Goal: Task Accomplishment & Management: Use online tool/utility

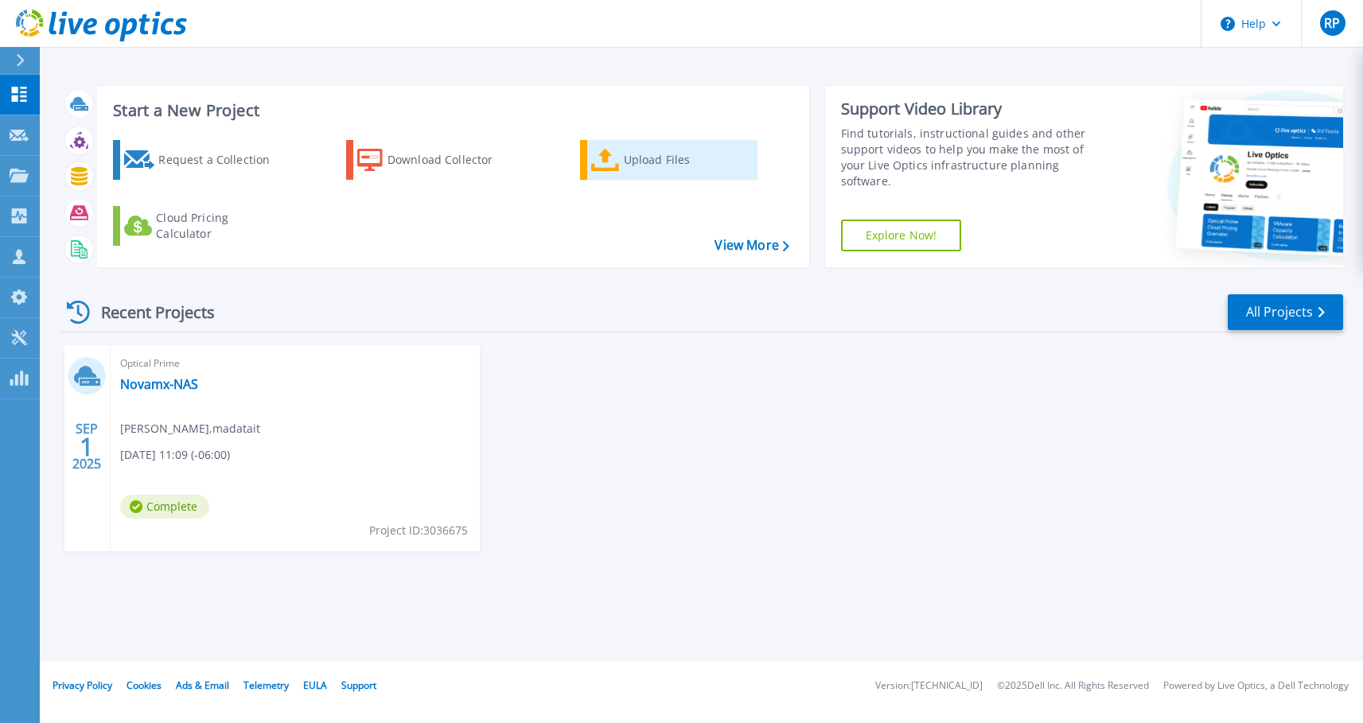
click at [640, 145] on div "Upload Files" at bounding box center [687, 160] width 127 height 32
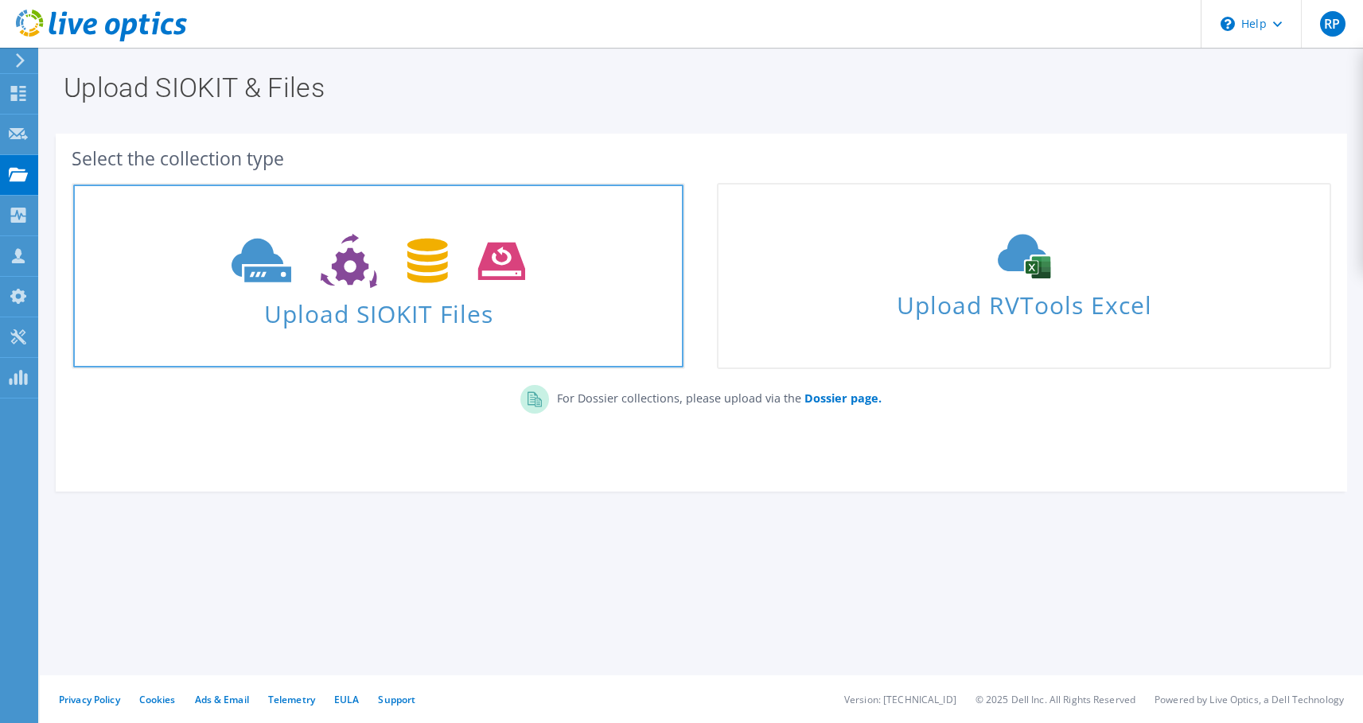
click at [385, 288] on icon at bounding box center [378, 261] width 294 height 55
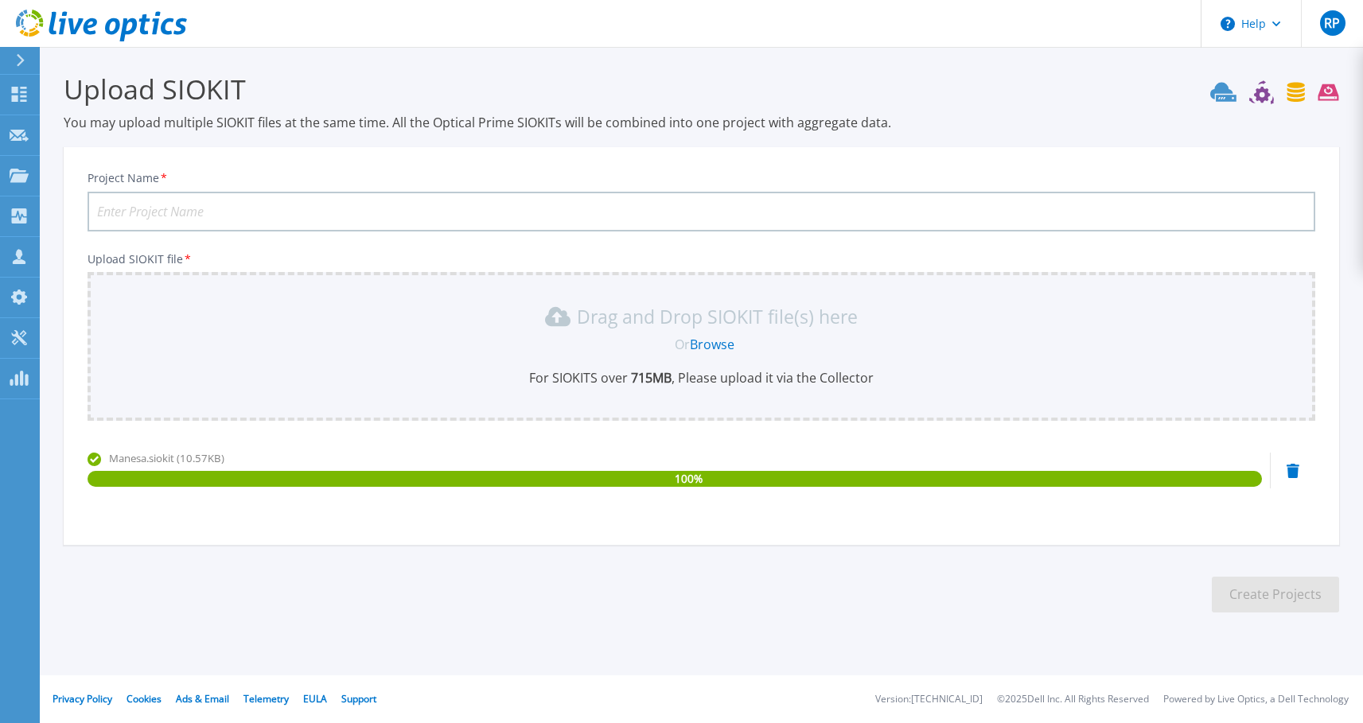
click at [202, 215] on input "Project Name *" at bounding box center [700, 212] width 1227 height 40
click at [303, 222] on input "Manesa08092025" at bounding box center [700, 212] width 1227 height 40
type input "Manesa08092025"
click at [1249, 593] on button "Create Projects" at bounding box center [1274, 595] width 127 height 36
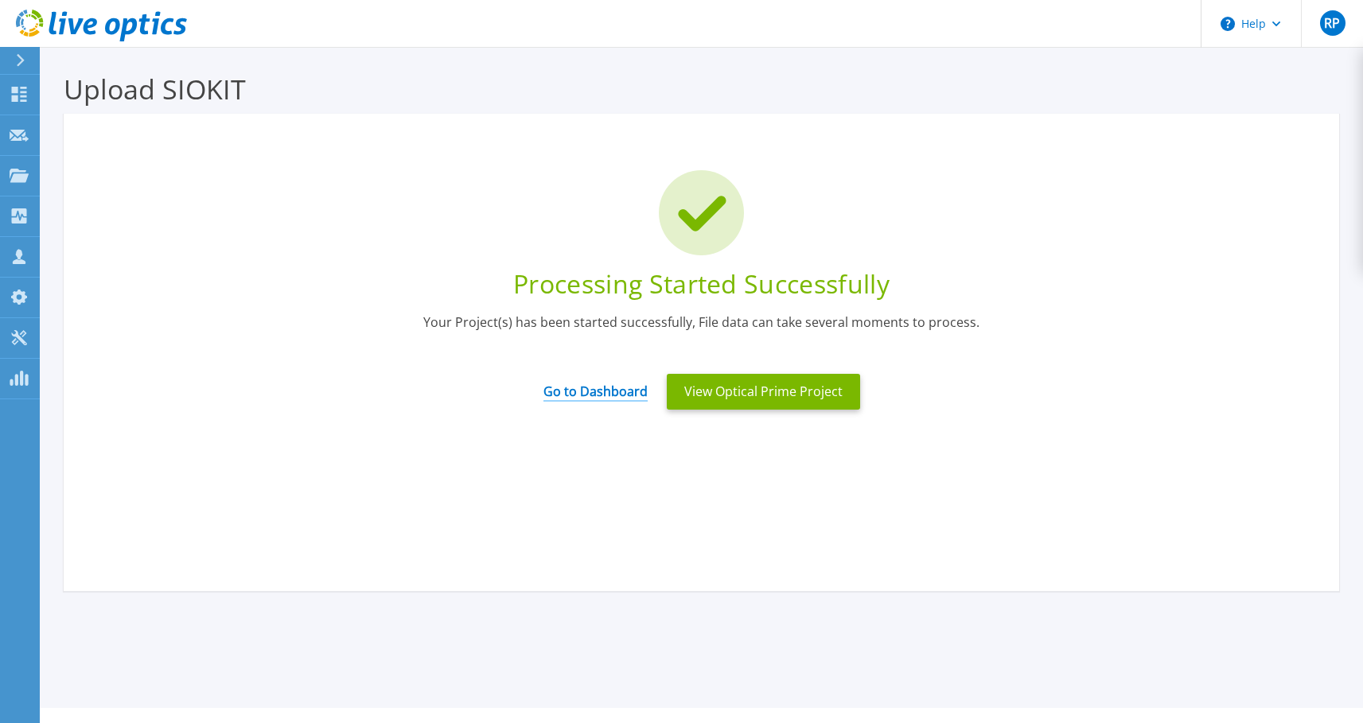
click at [592, 395] on link "Go to Dashboard" at bounding box center [595, 386] width 104 height 31
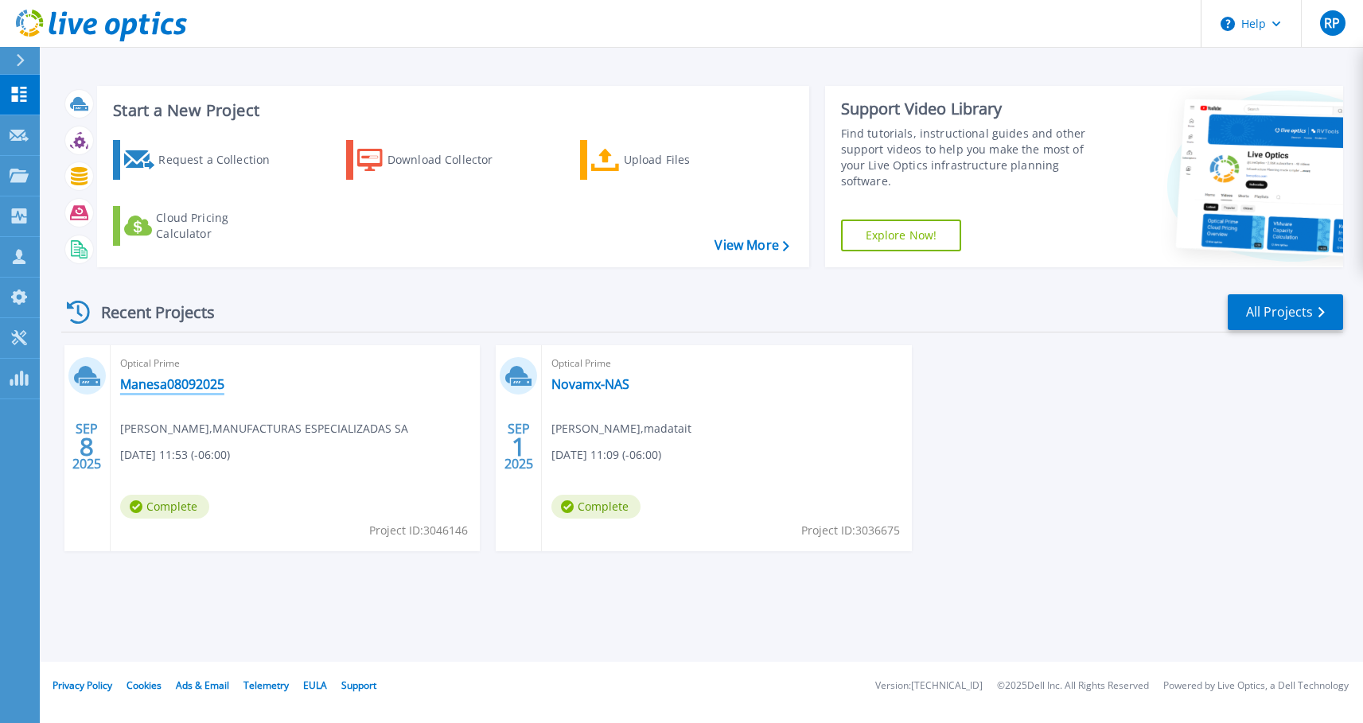
click at [196, 385] on link "Manesa08092025" at bounding box center [172, 384] width 104 height 16
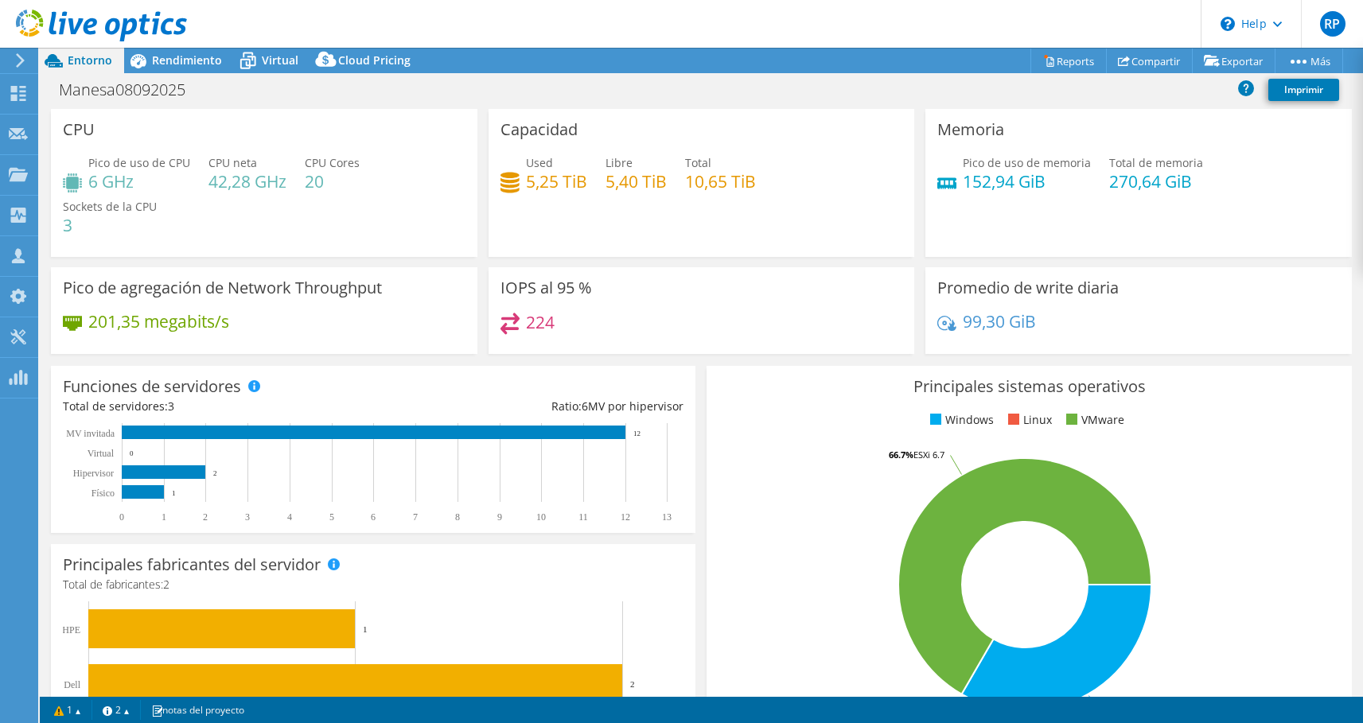
select select "USD"
drag, startPoint x: 0, startPoint y: 0, endPoint x: 23, endPoint y: 589, distance: 589.8
click at [141, 490] on rect at bounding box center [143, 492] width 42 height 14
click at [155, 486] on rect at bounding box center [143, 492] width 42 height 14
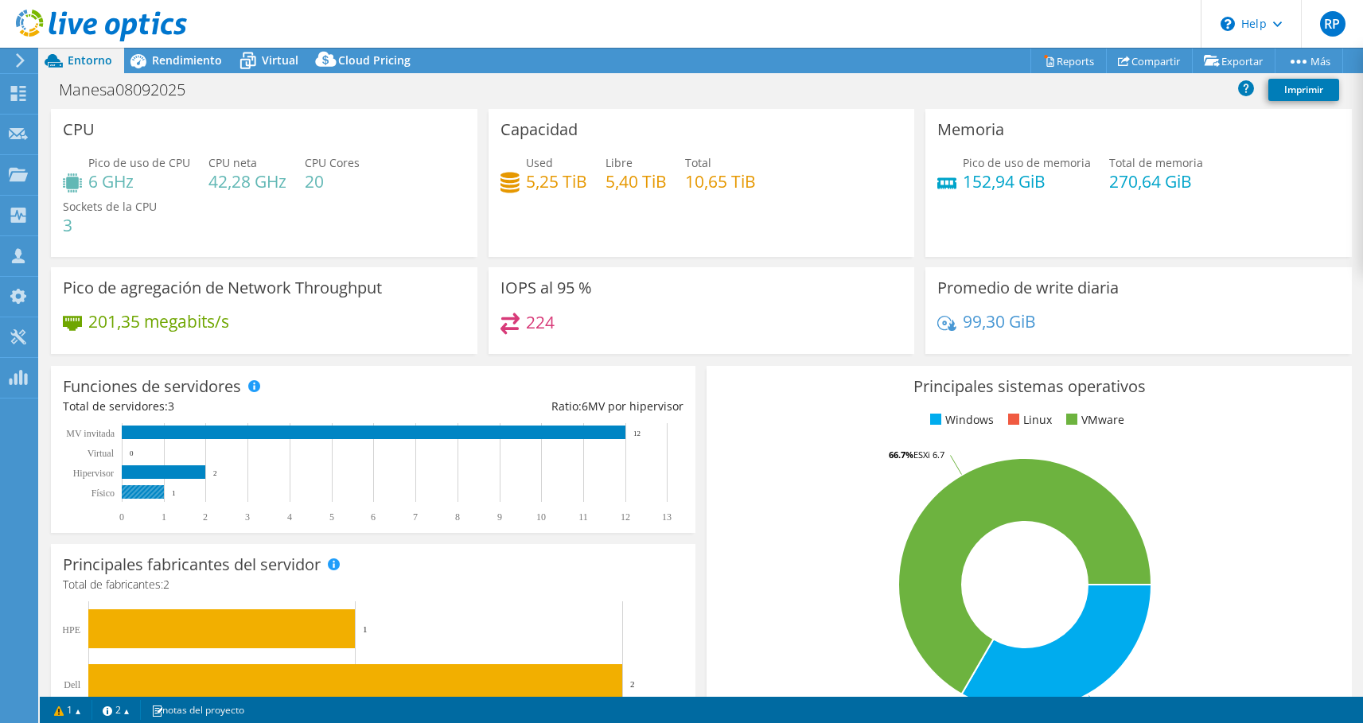
click at [155, 486] on rect at bounding box center [143, 492] width 42 height 14
click at [17, 64] on icon at bounding box center [20, 60] width 12 height 14
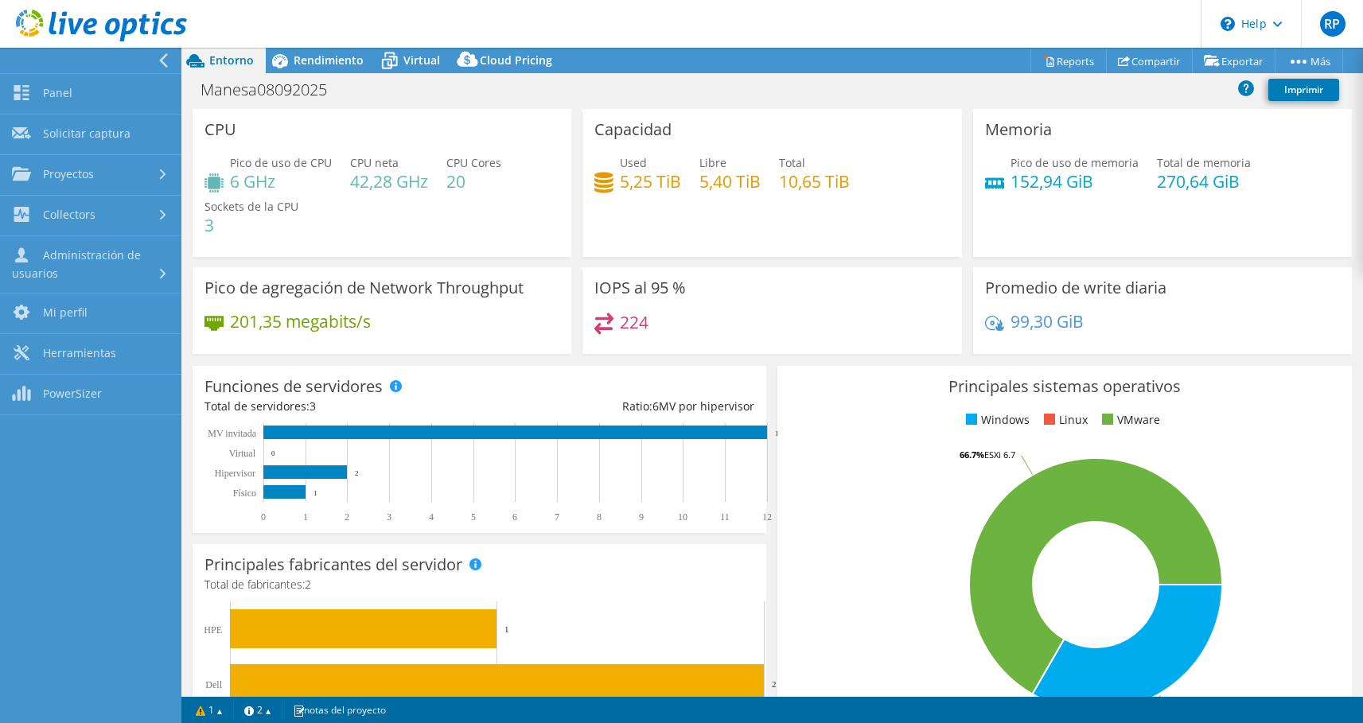
click at [154, 57] on div at bounding box center [86, 60] width 181 height 25
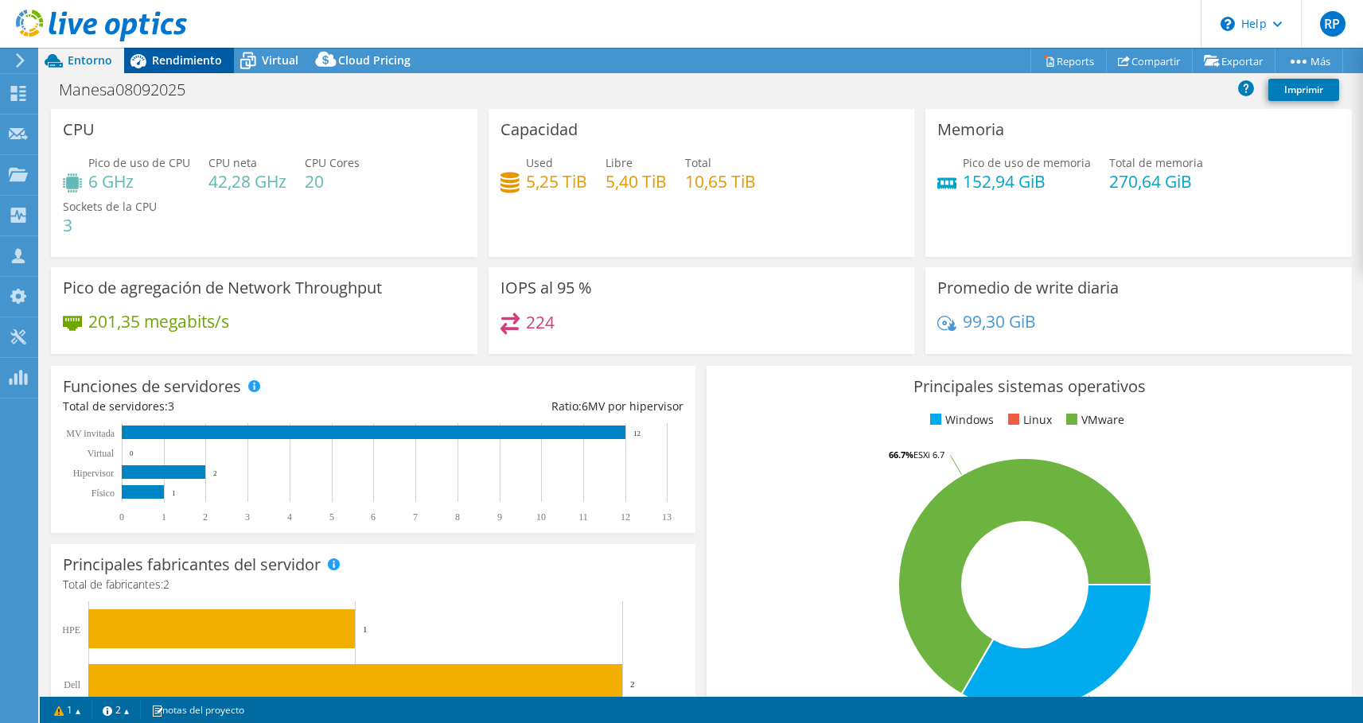
click at [194, 62] on span "Rendimiento" at bounding box center [187, 59] width 70 height 15
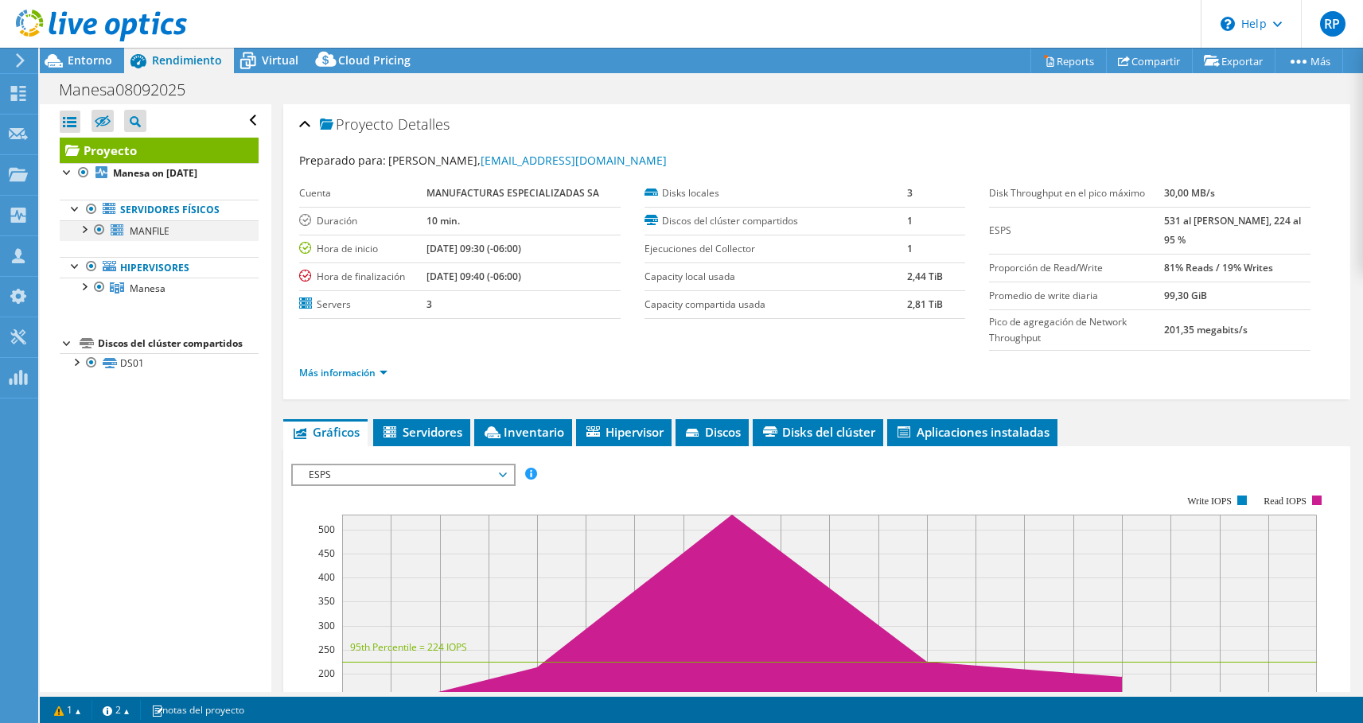
click at [84, 231] on div at bounding box center [84, 228] width 16 height 16
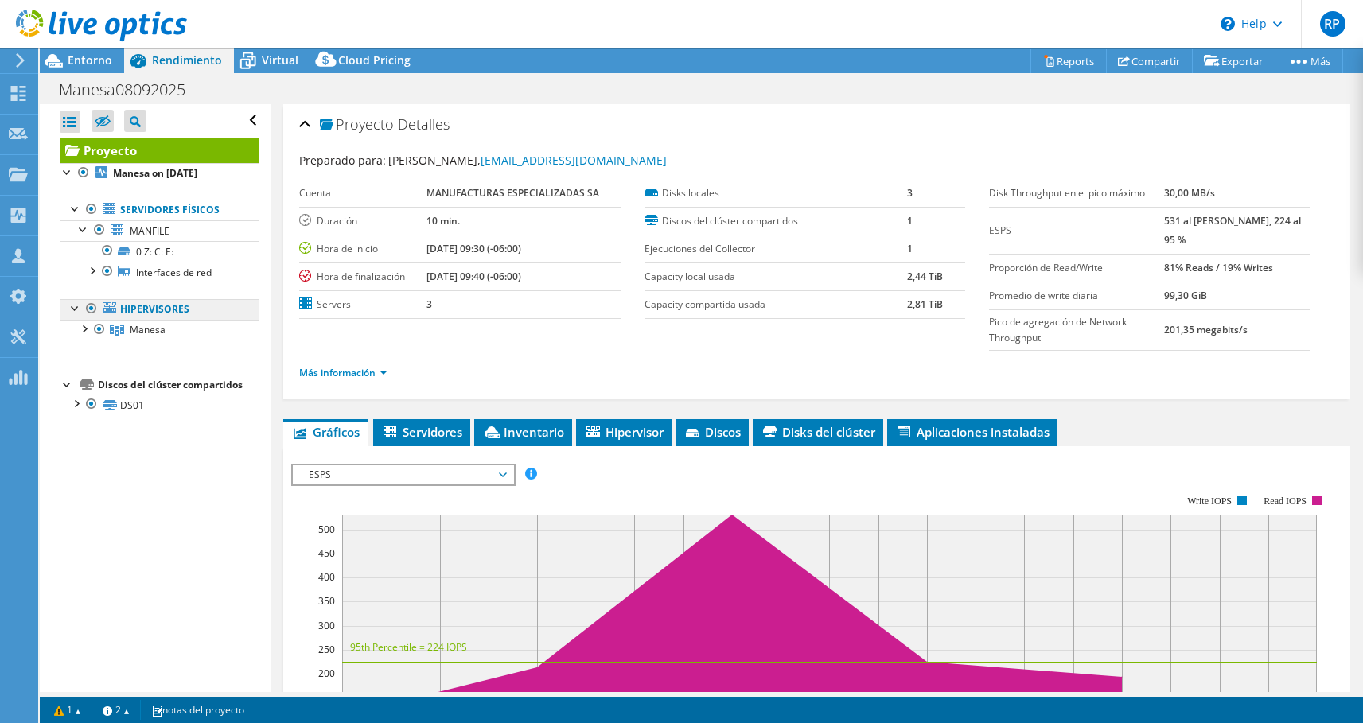
click at [169, 307] on link "Hipervisores" at bounding box center [159, 309] width 199 height 21
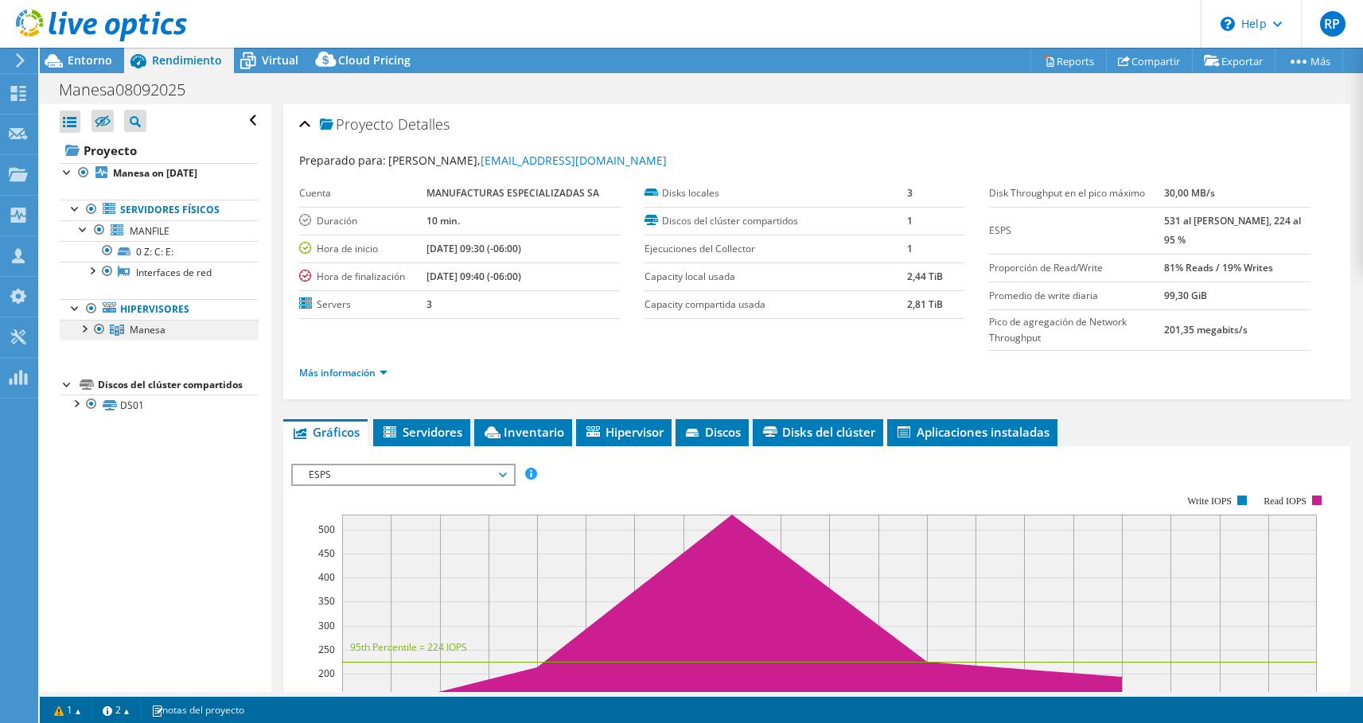
click at [166, 330] on link "Manesa" at bounding box center [159, 330] width 199 height 21
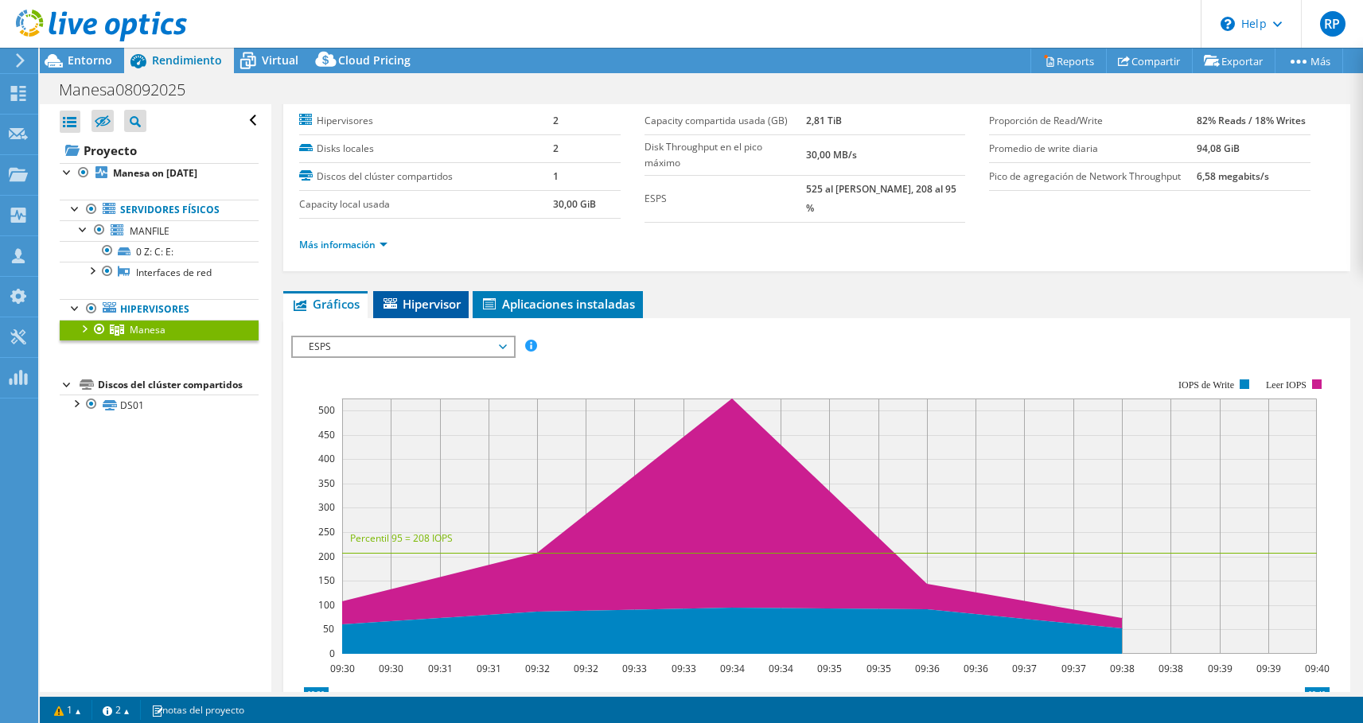
scroll to position [81, 0]
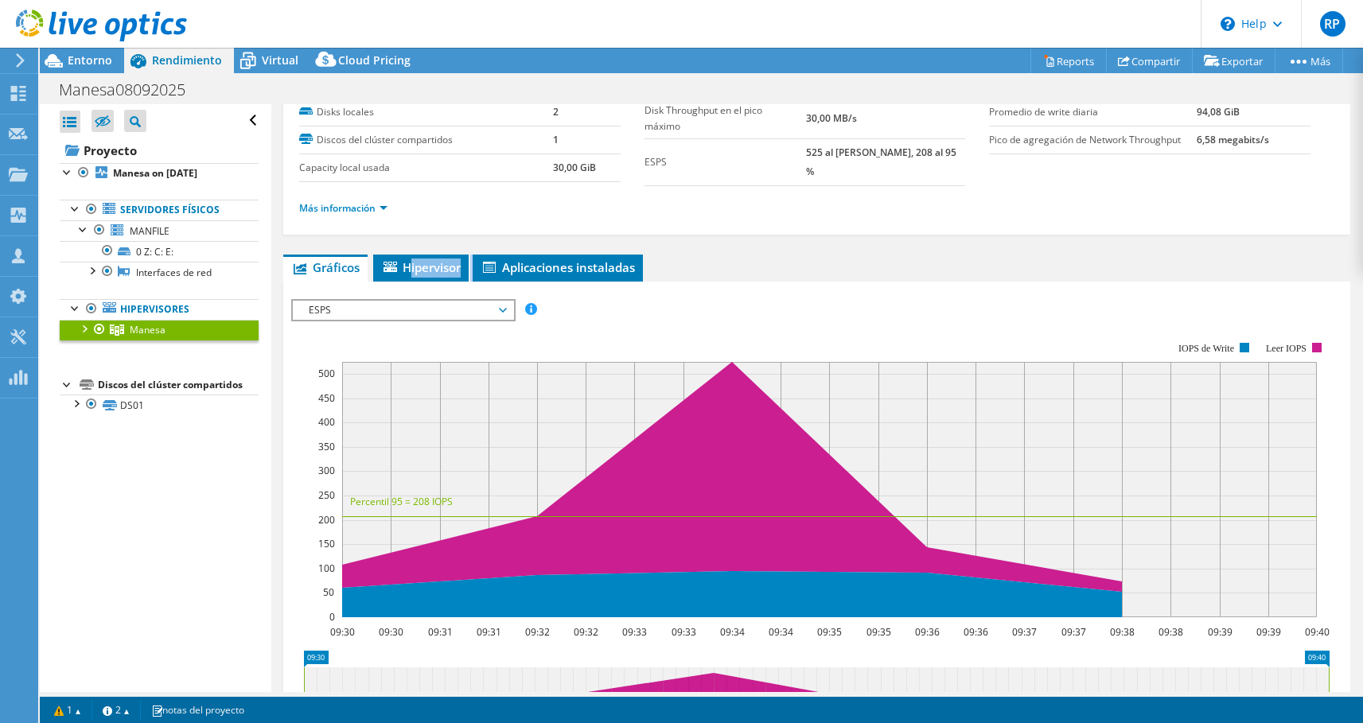
click at [409, 282] on section "ESPS Disk Throughput Tamaño de E/S Latencia Profundidad de la cola Porcentaje d…" at bounding box center [816, 609] width 1067 height 655
click at [415, 270] on span "Hipervisor" at bounding box center [421, 267] width 80 height 16
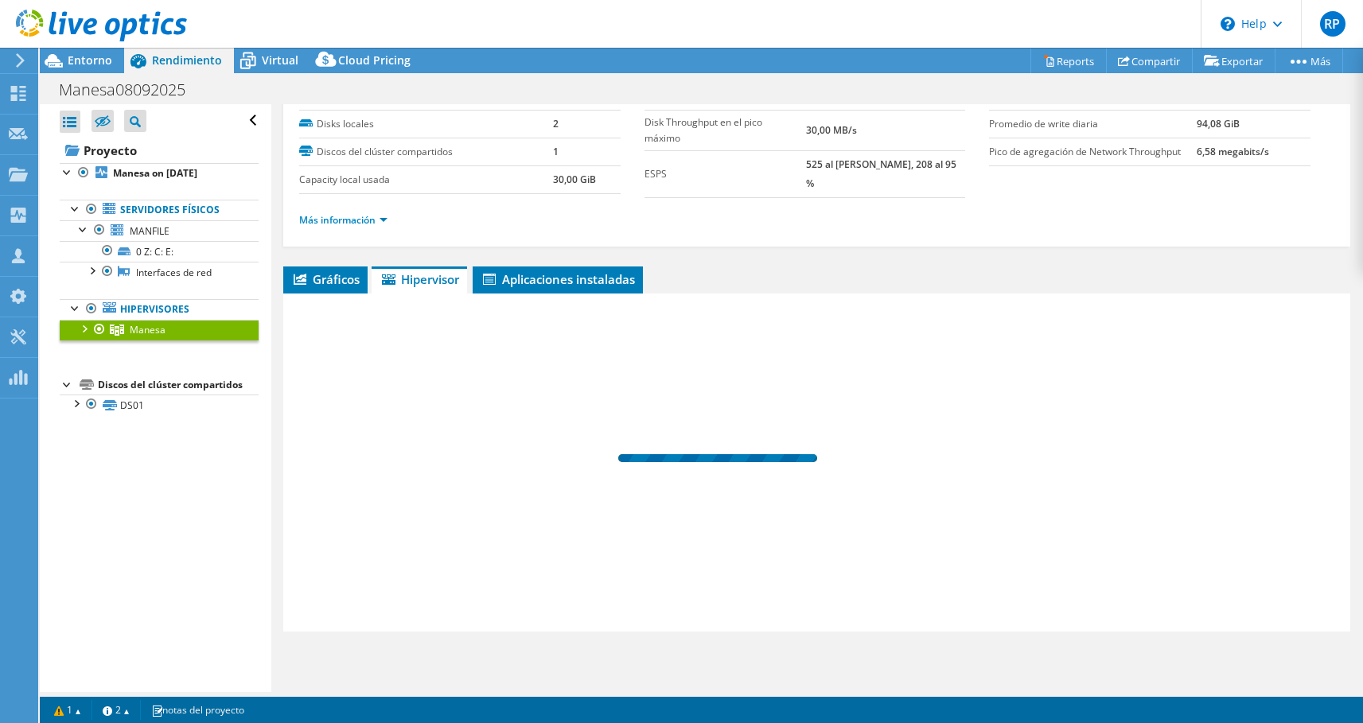
scroll to position [64, 0]
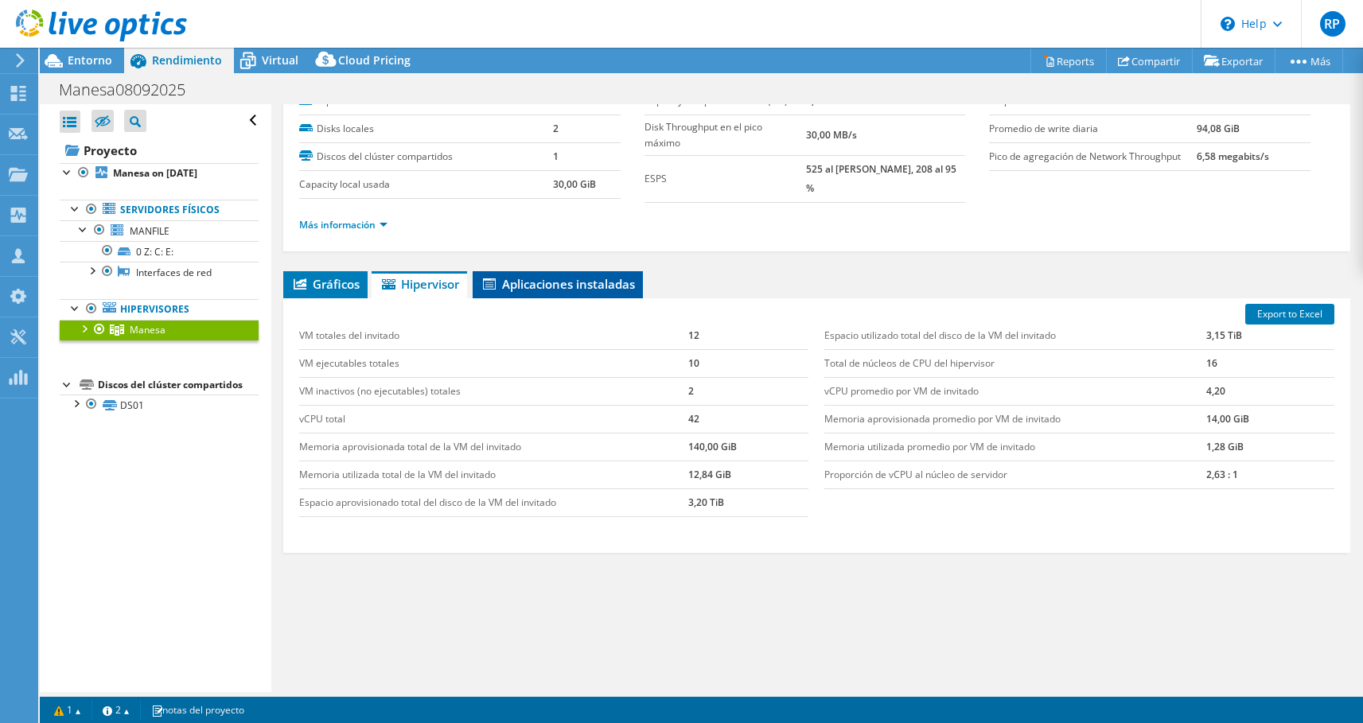
click at [535, 280] on span "Aplicaciones instaladas" at bounding box center [557, 284] width 154 height 16
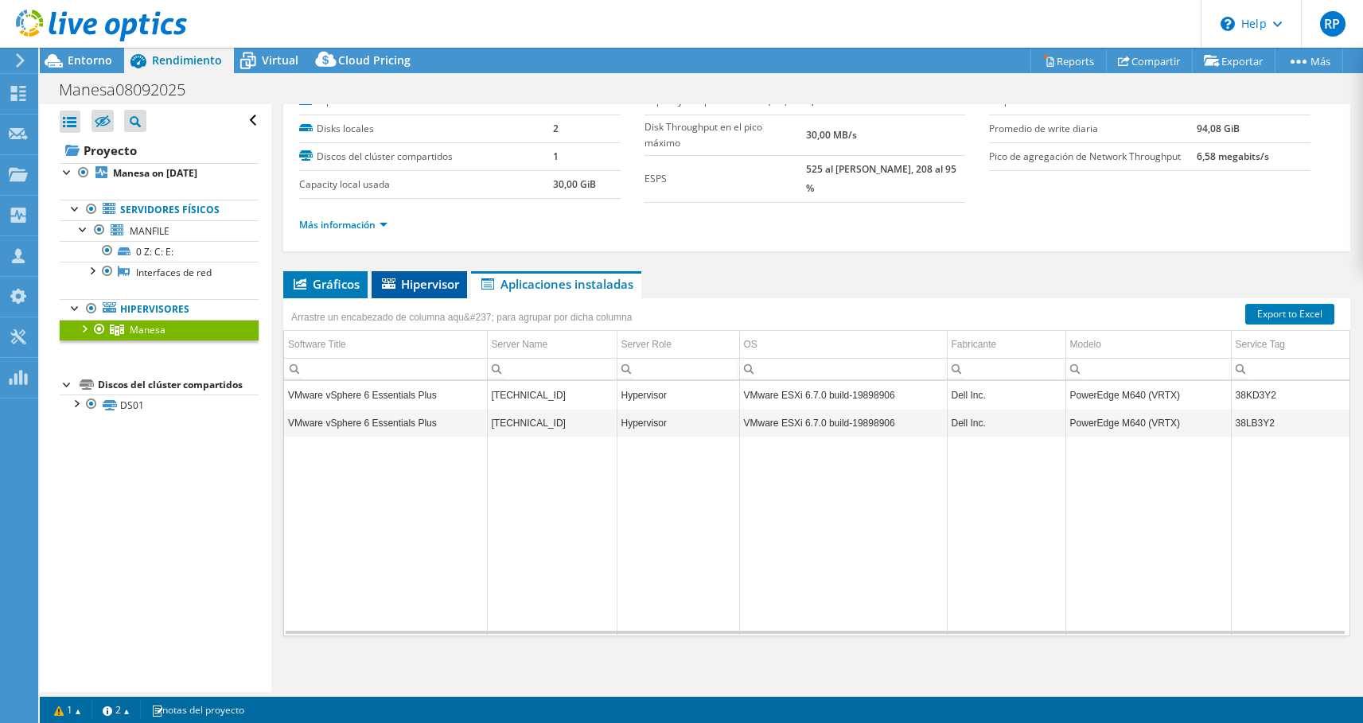
click at [407, 278] on span "Hipervisor" at bounding box center [419, 284] width 80 height 16
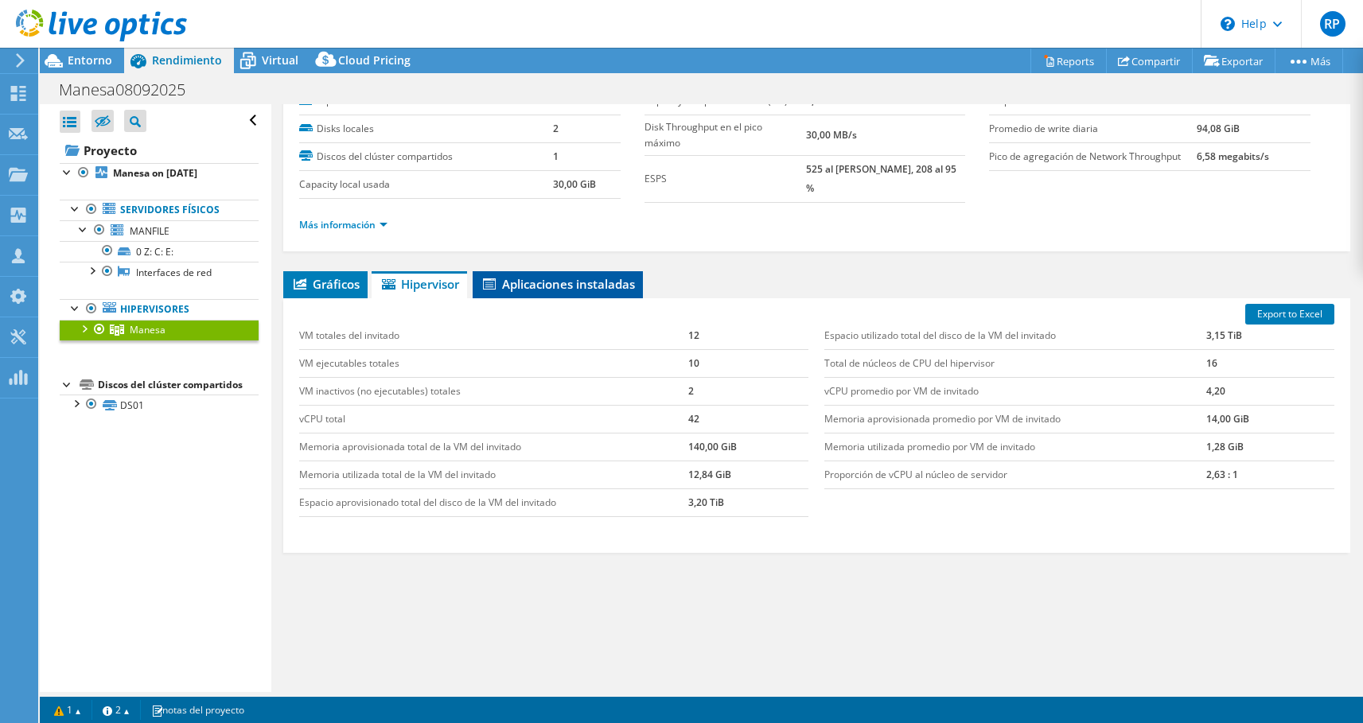
click at [597, 289] on li "Aplicaciones instaladas" at bounding box center [557, 284] width 170 height 27
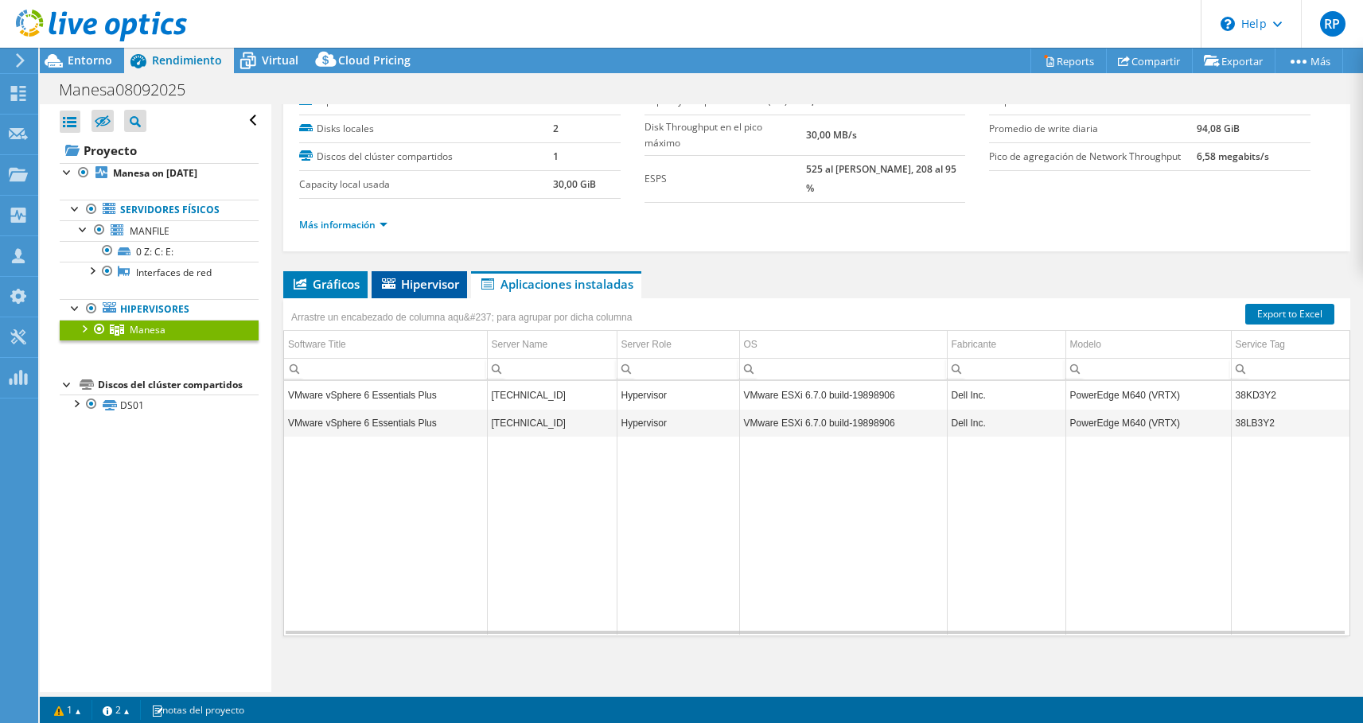
click at [417, 282] on span "Hipervisor" at bounding box center [419, 284] width 80 height 16
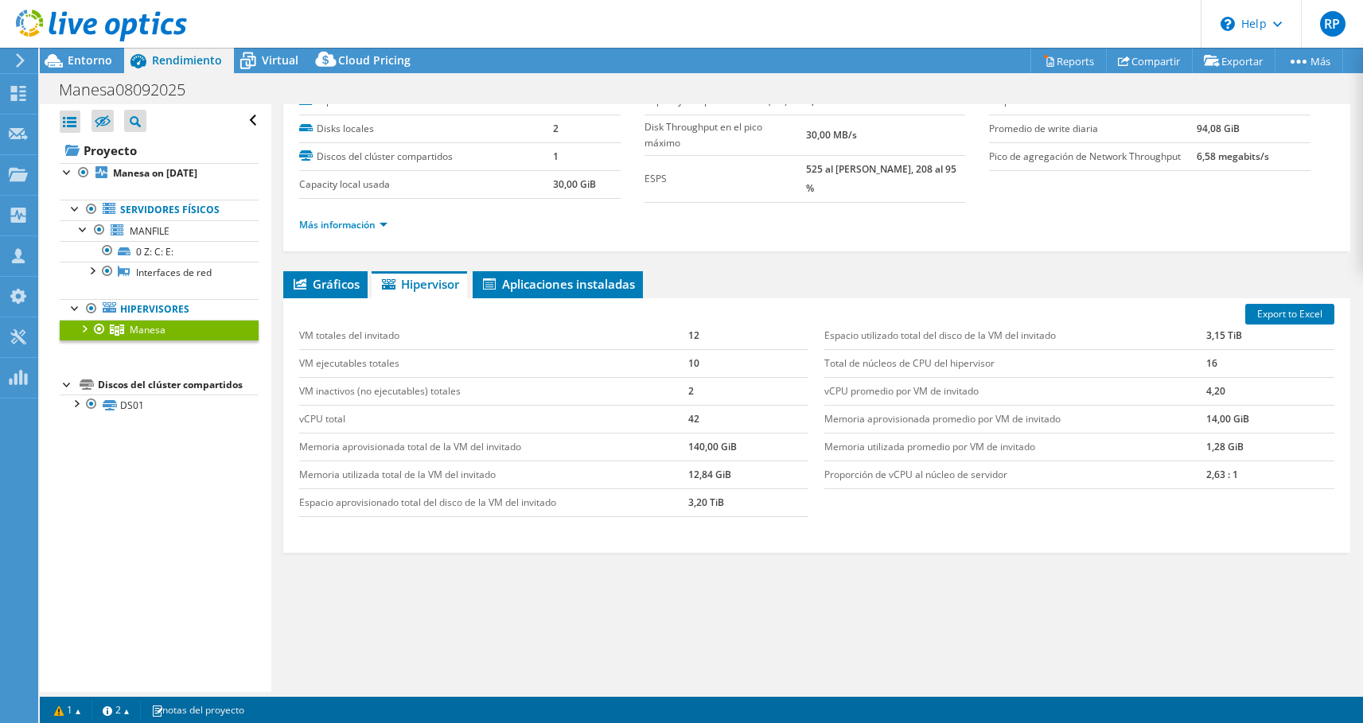
click at [86, 333] on div at bounding box center [84, 328] width 16 height 16
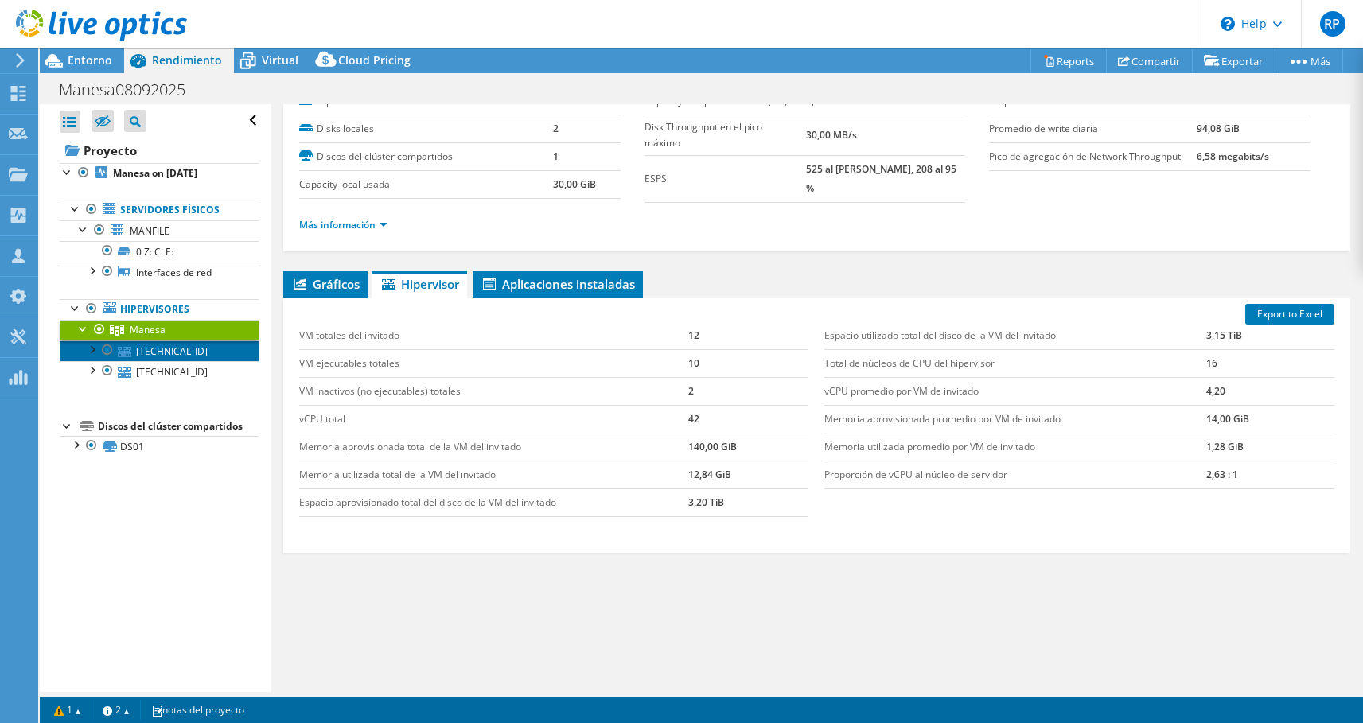
click at [194, 352] on link "[TECHNICAL_ID]" at bounding box center [159, 350] width 199 height 21
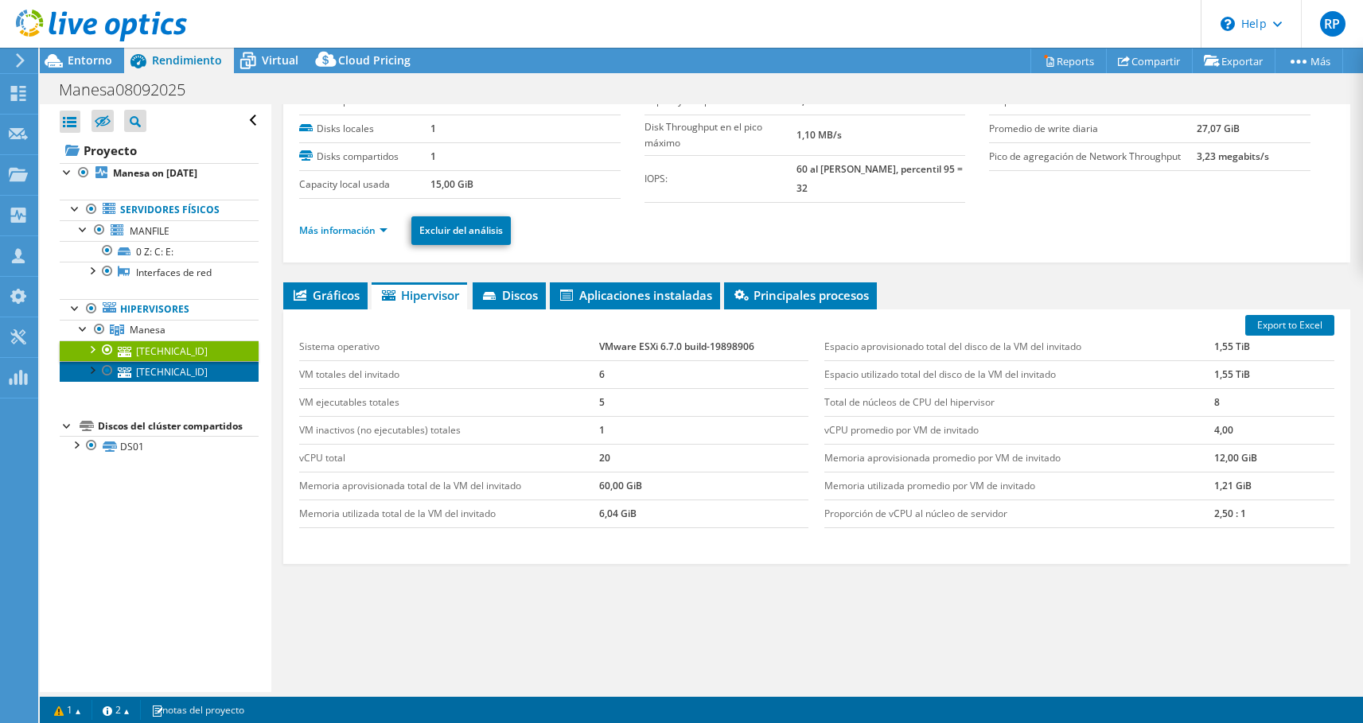
click at [189, 369] on link "[TECHNICAL_ID]" at bounding box center [159, 371] width 199 height 21
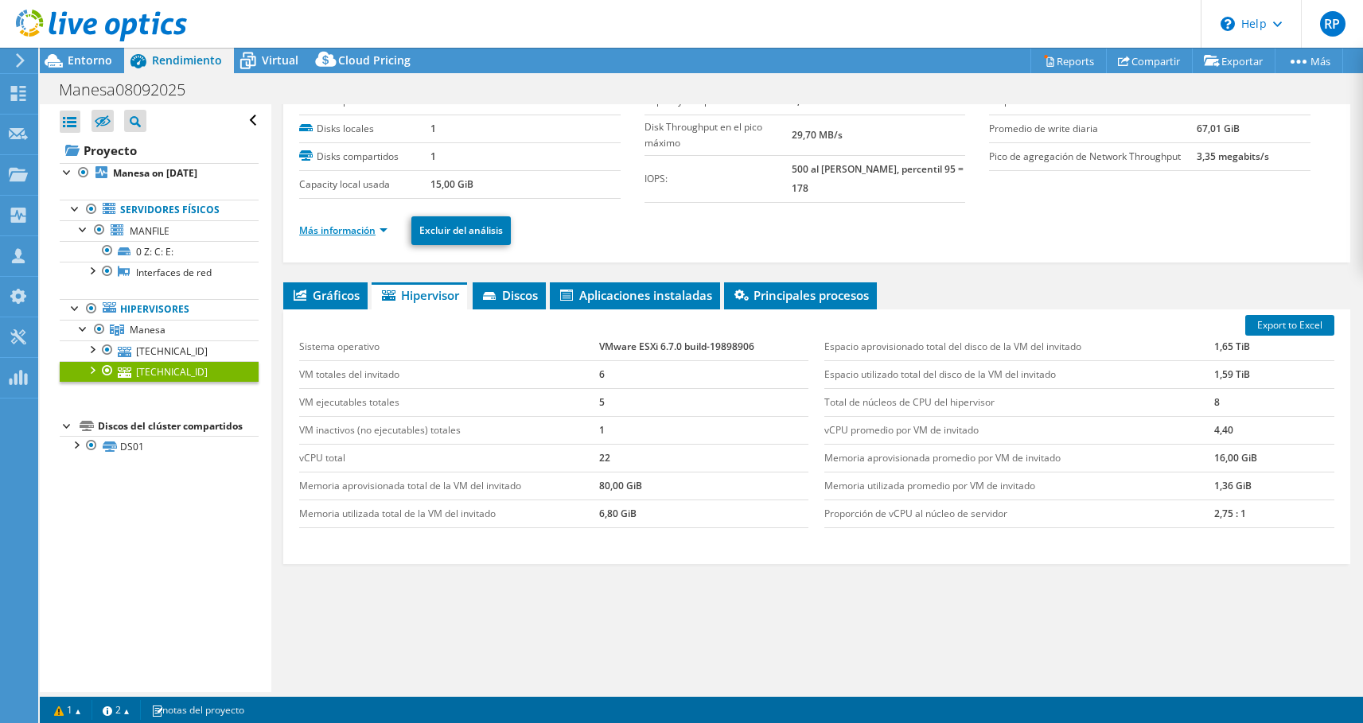
click at [383, 232] on link "Más información" at bounding box center [343, 231] width 88 height 14
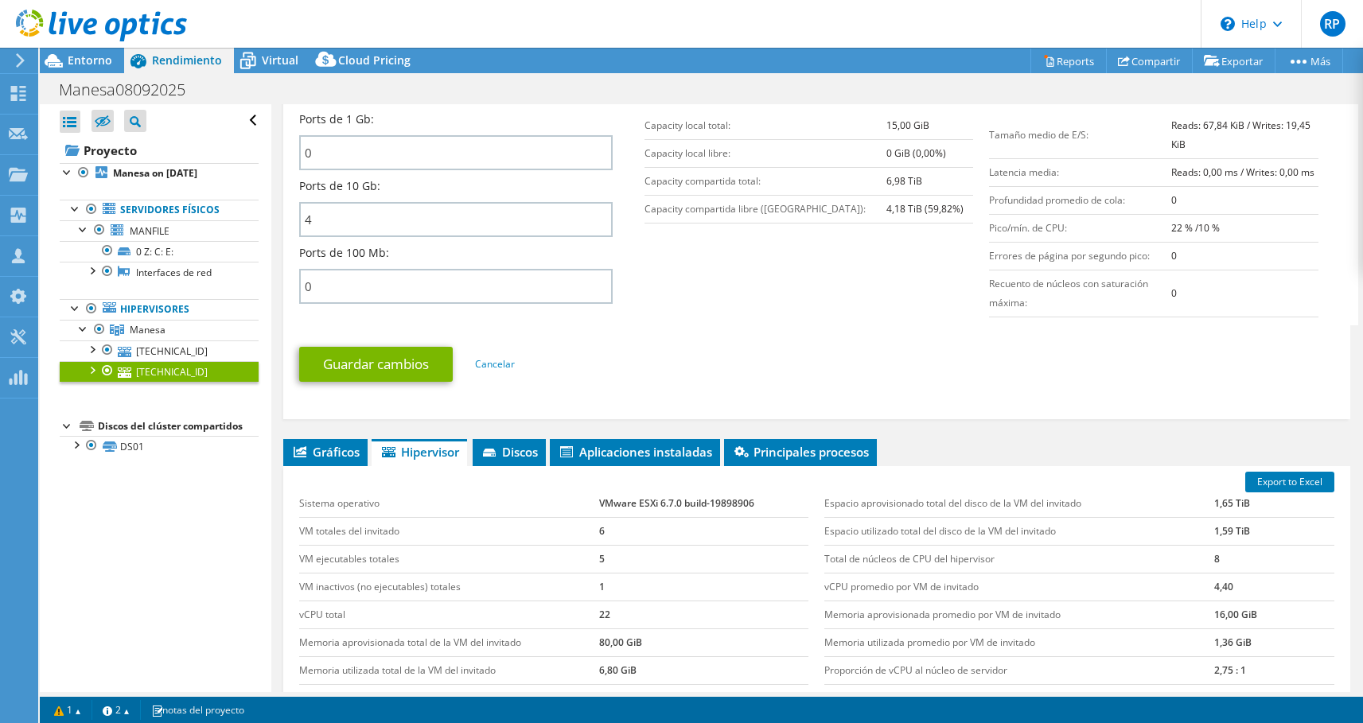
scroll to position [713, 0]
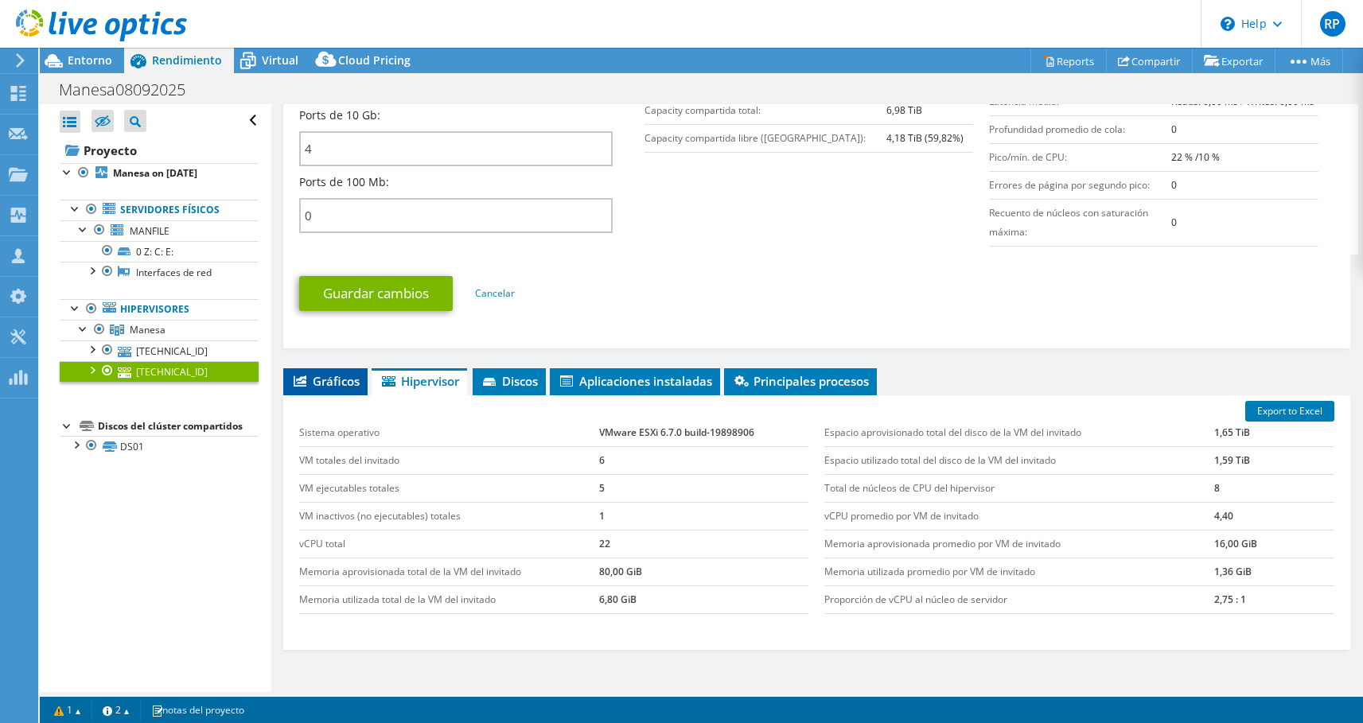
click at [345, 385] on span "Gráficos" at bounding box center [325, 381] width 68 height 16
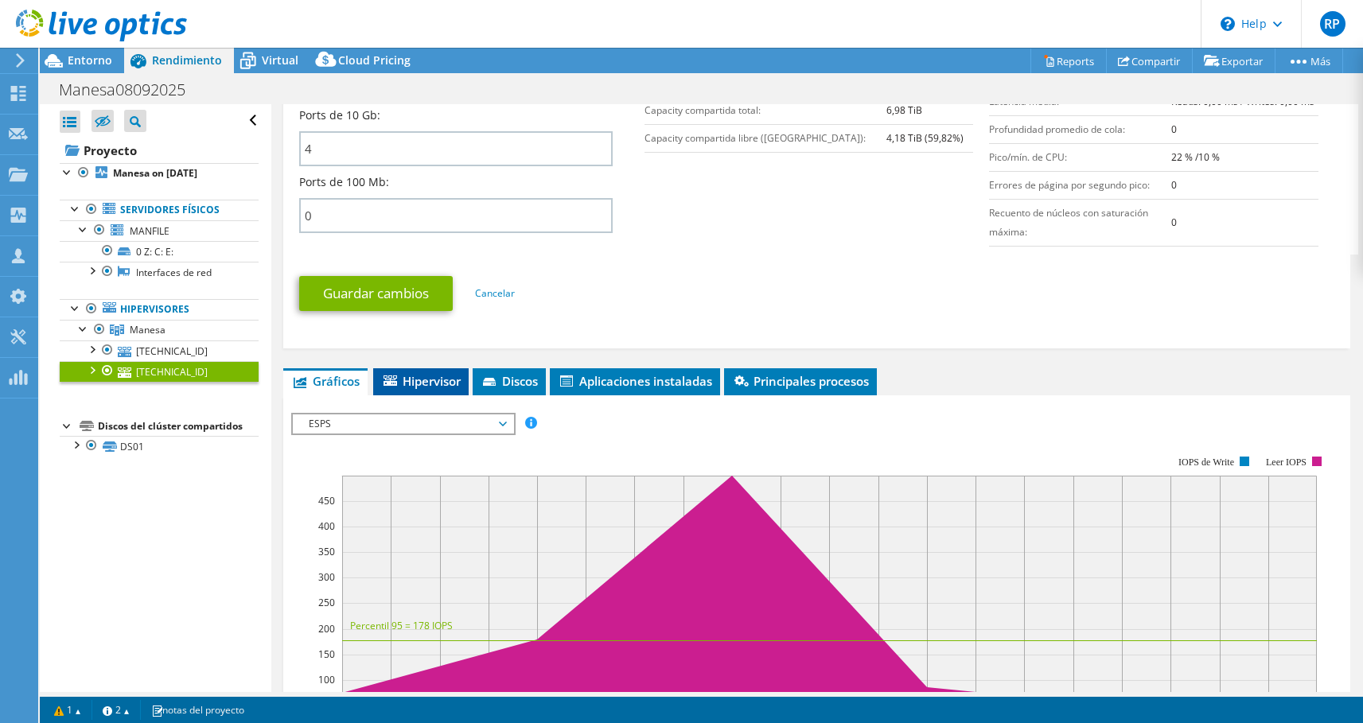
click at [436, 376] on span "Hipervisor" at bounding box center [421, 381] width 80 height 16
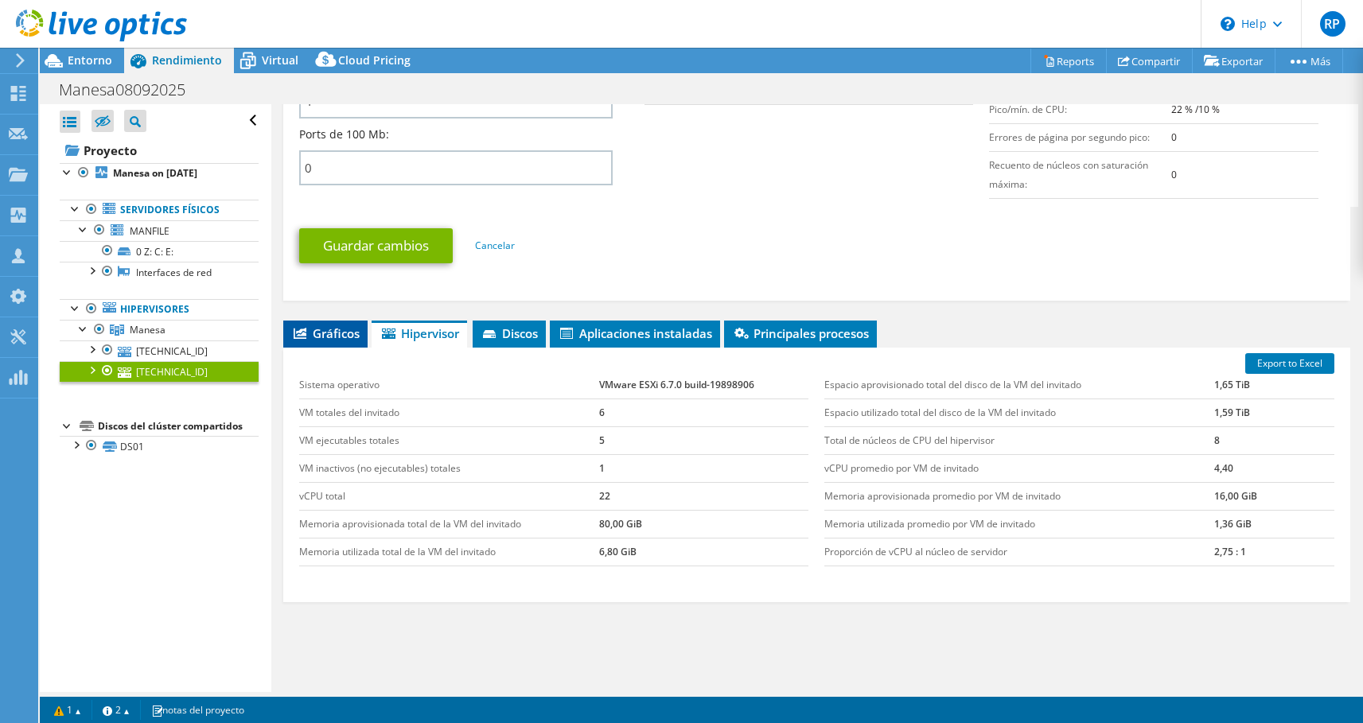
scroll to position [795, 0]
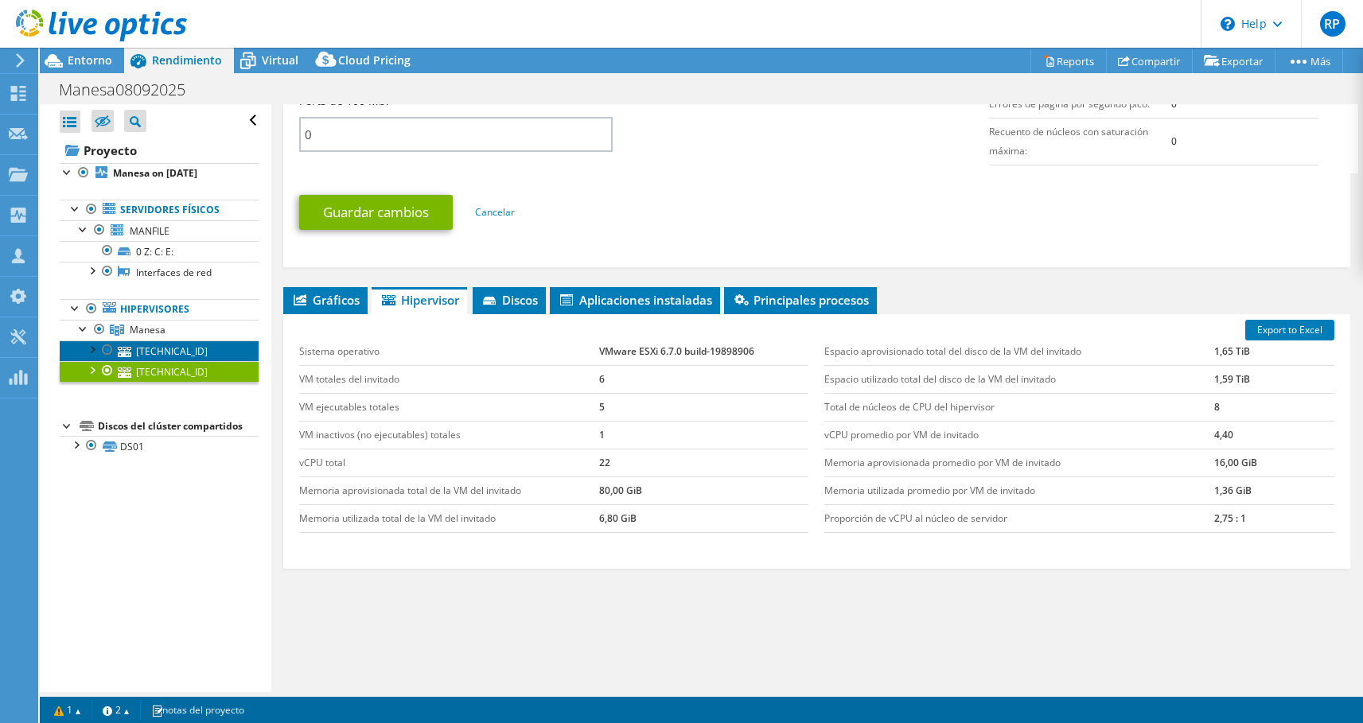
click at [126, 350] on icon at bounding box center [125, 352] width 14 height 10
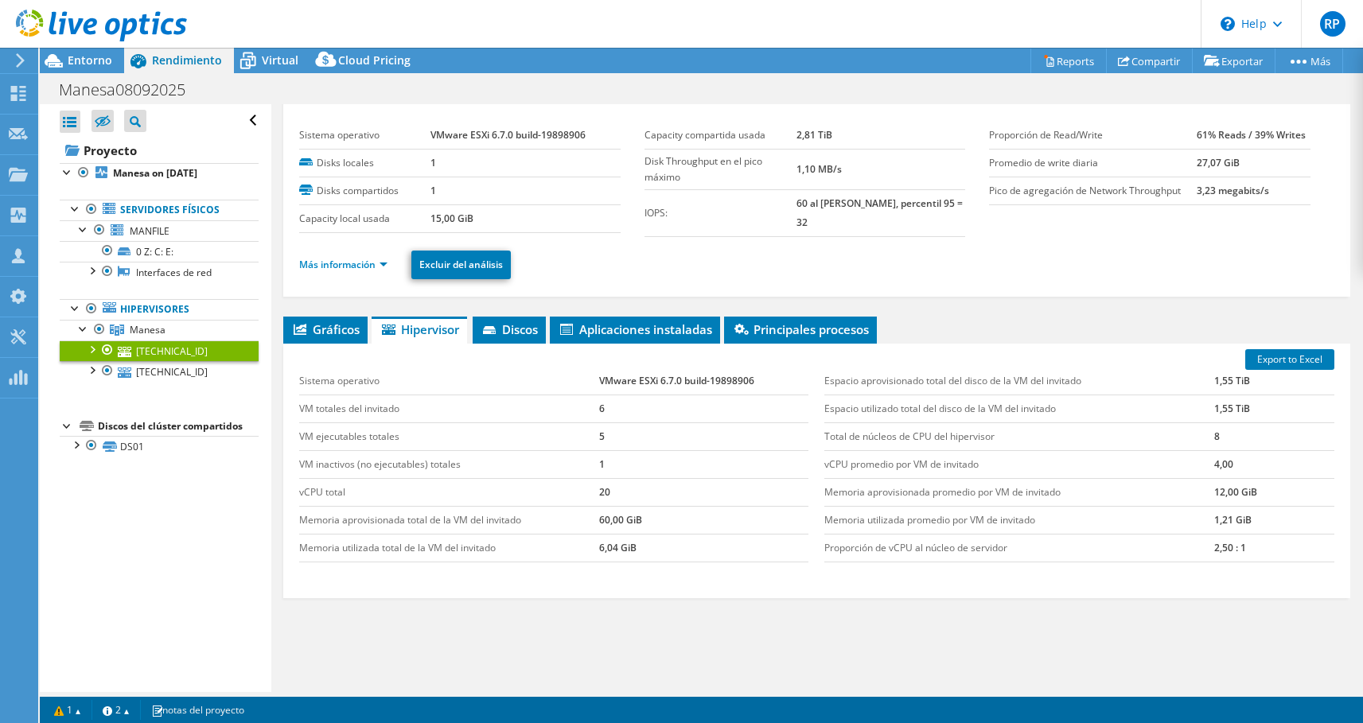
scroll to position [0, 0]
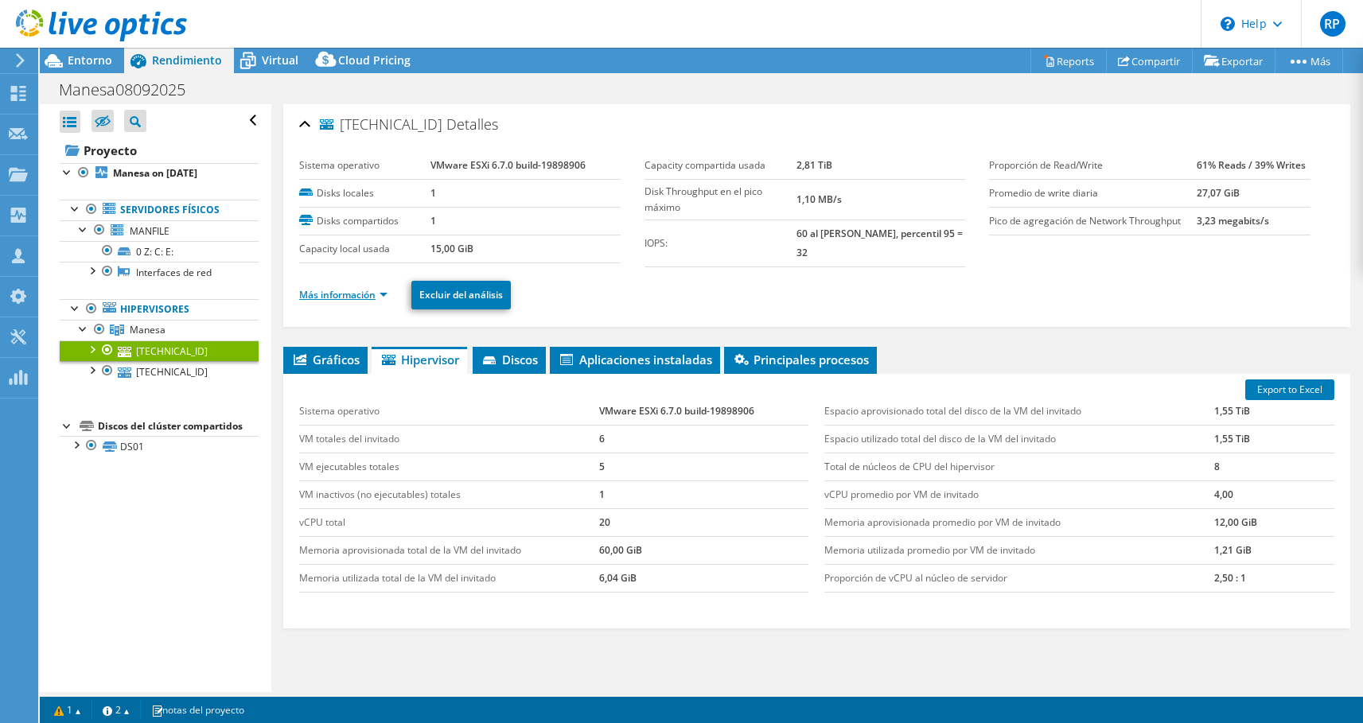
click at [329, 300] on link "Más información" at bounding box center [343, 295] width 88 height 14
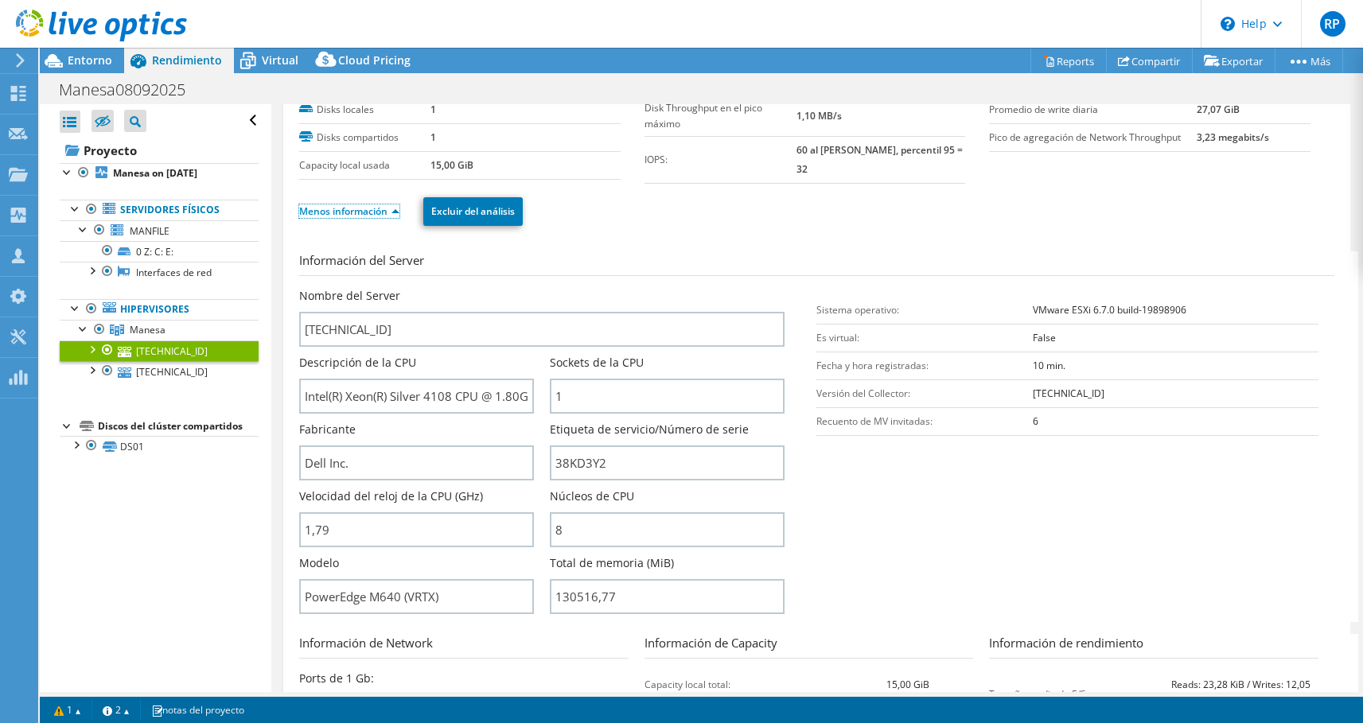
scroll to position [162, 0]
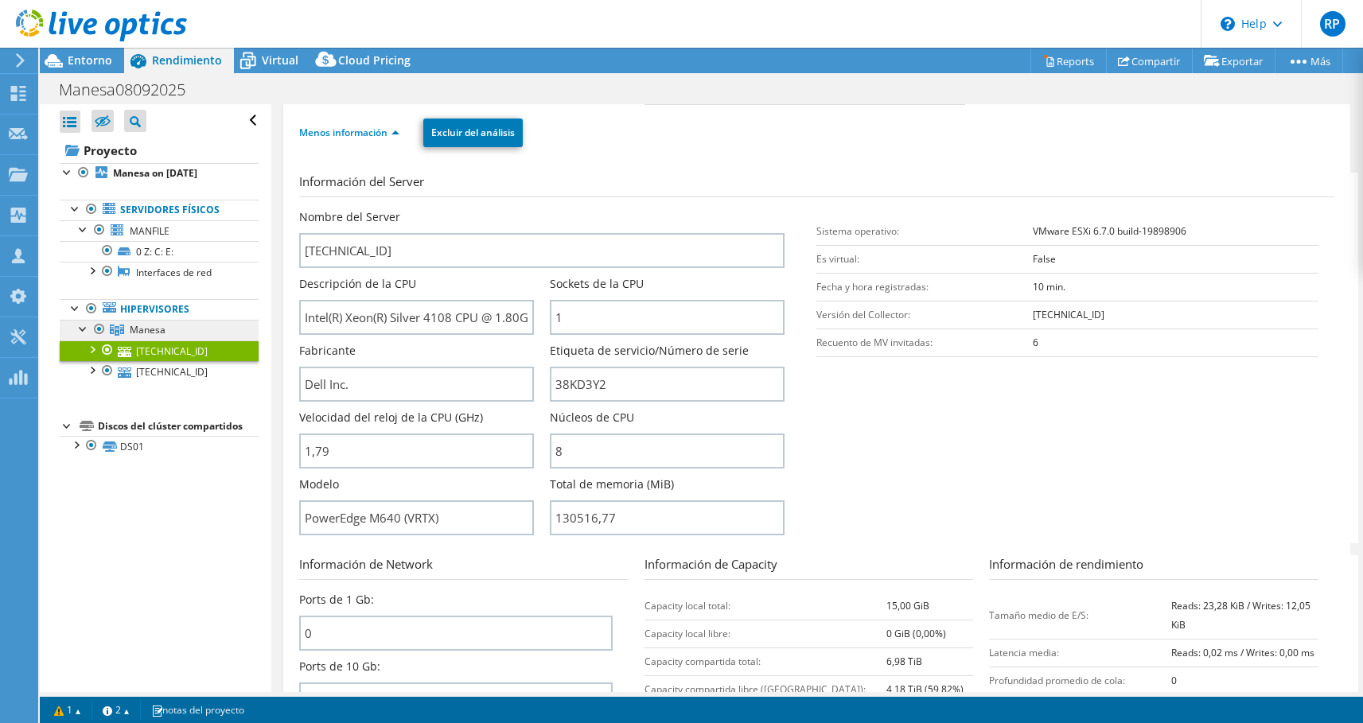
click at [138, 336] on span "Manesa" at bounding box center [148, 330] width 36 height 14
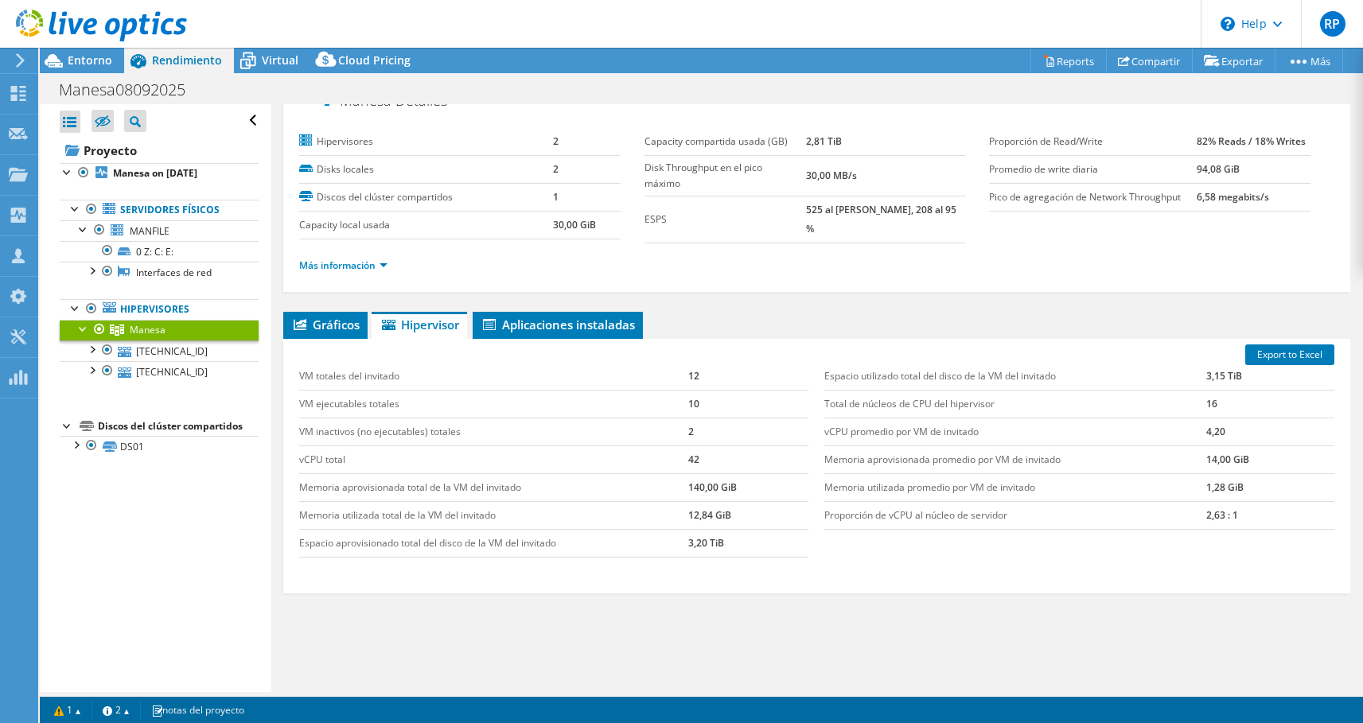
scroll to position [0, 0]
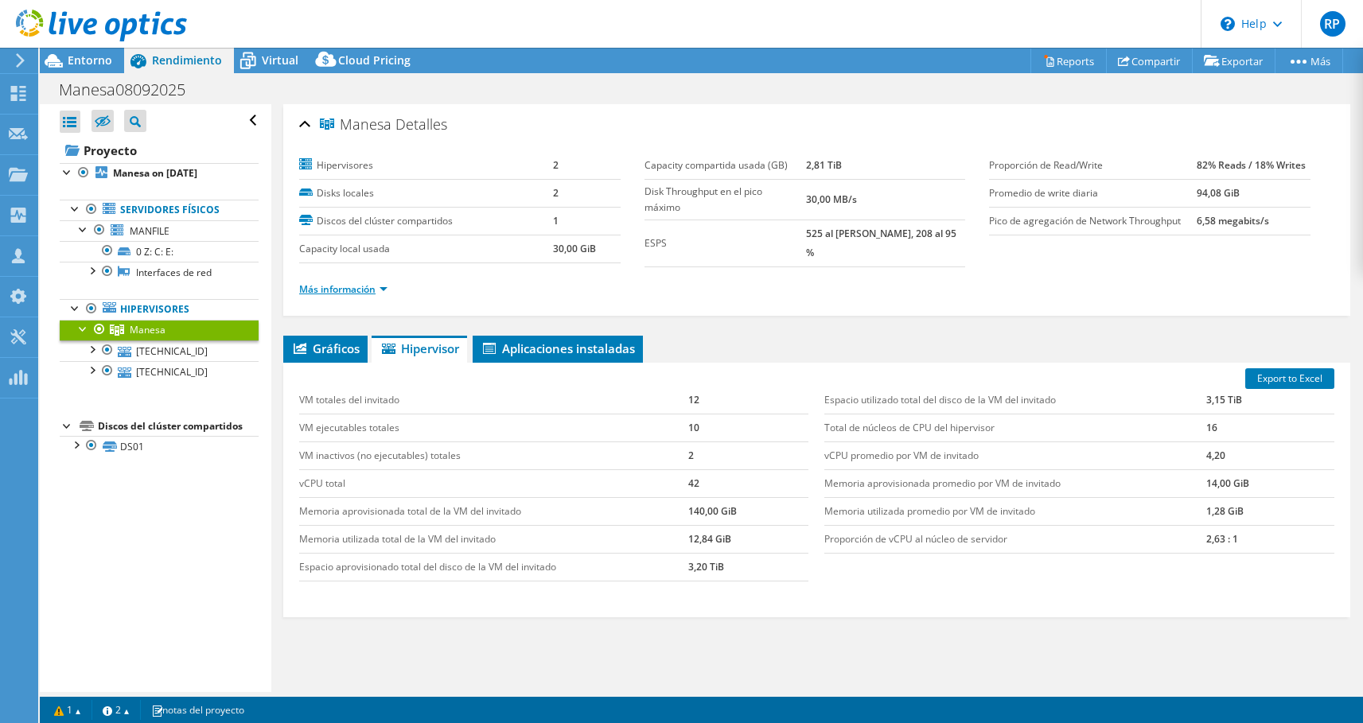
click at [367, 291] on link "Más información" at bounding box center [343, 289] width 88 height 14
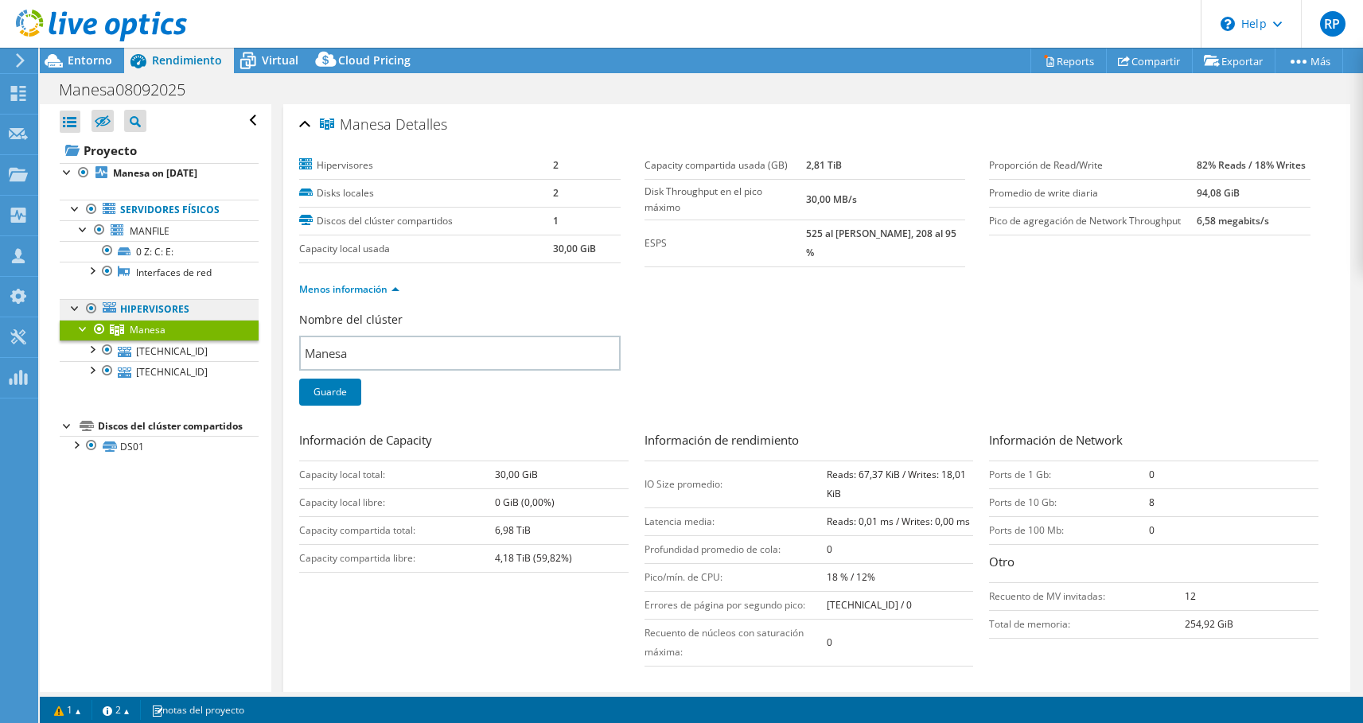
click at [203, 302] on link "Hipervisores" at bounding box center [159, 309] width 199 height 21
click at [367, 270] on div "Menos información" at bounding box center [816, 289] width 1035 height 45
click at [373, 296] on div "Menos información" at bounding box center [816, 289] width 1035 height 45
click at [373, 291] on link "Menos información" at bounding box center [349, 289] width 100 height 14
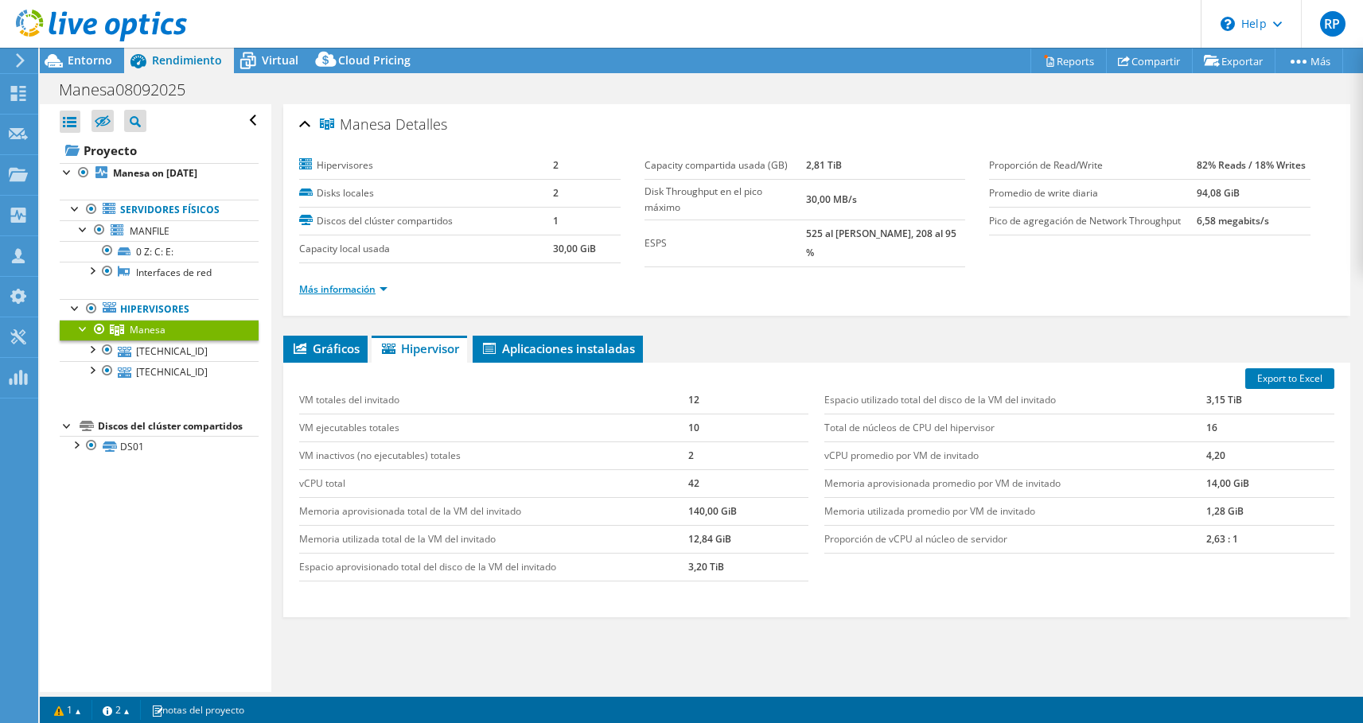
click at [373, 290] on link "Más información" at bounding box center [343, 289] width 88 height 14
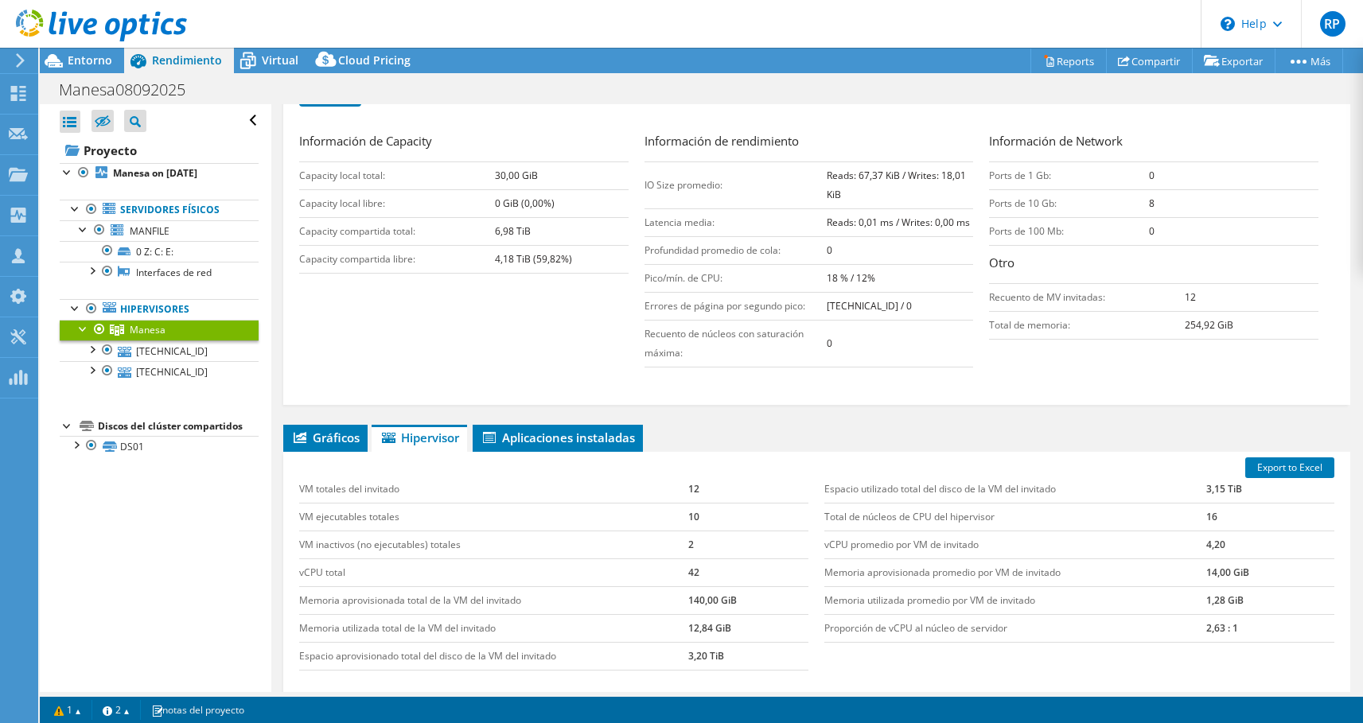
scroll to position [325, 0]
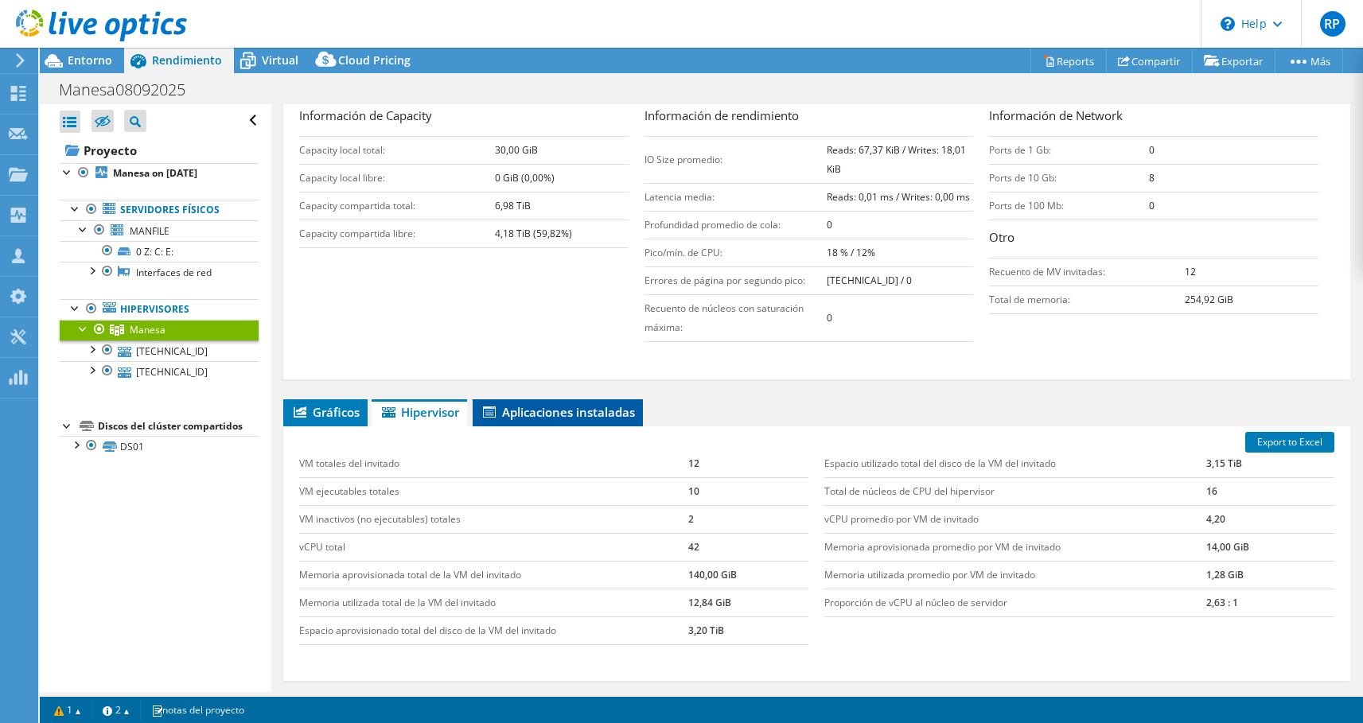
click at [532, 418] on li "Aplicaciones instaladas" at bounding box center [557, 412] width 170 height 27
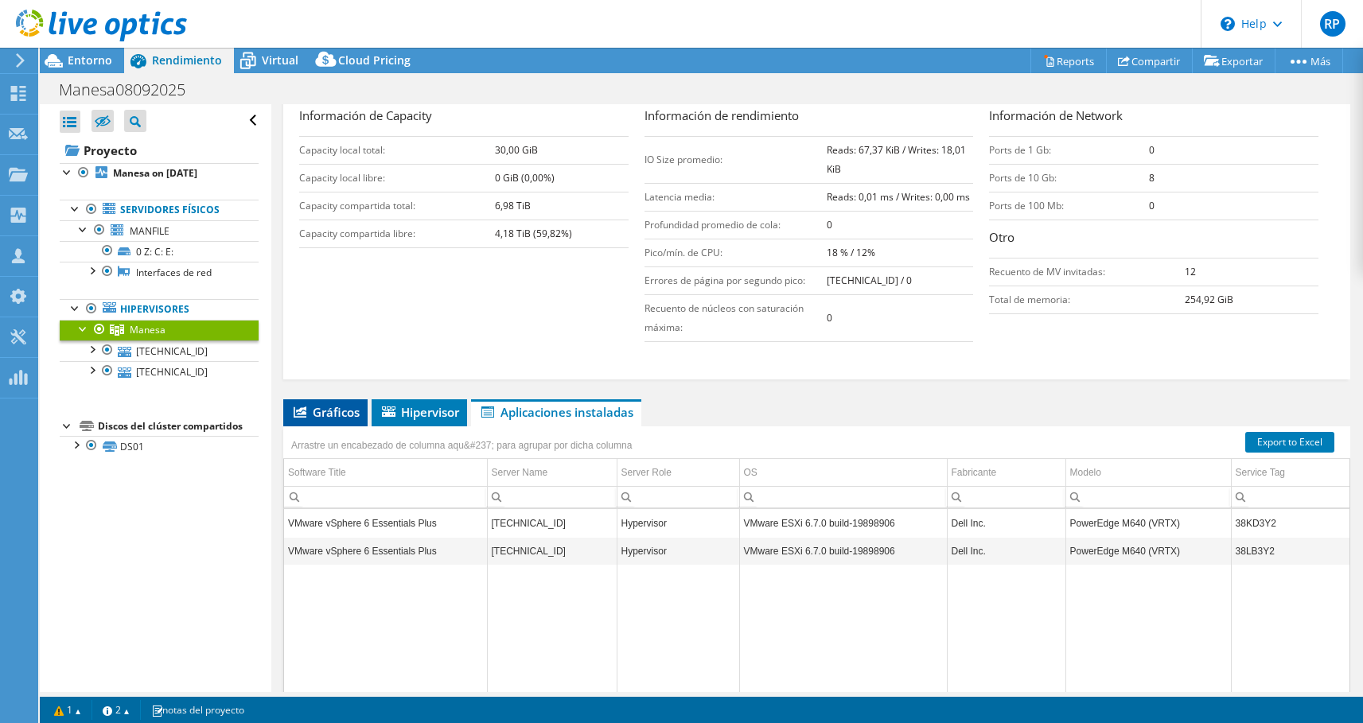
click at [335, 409] on span "Gráficos" at bounding box center [325, 412] width 68 height 16
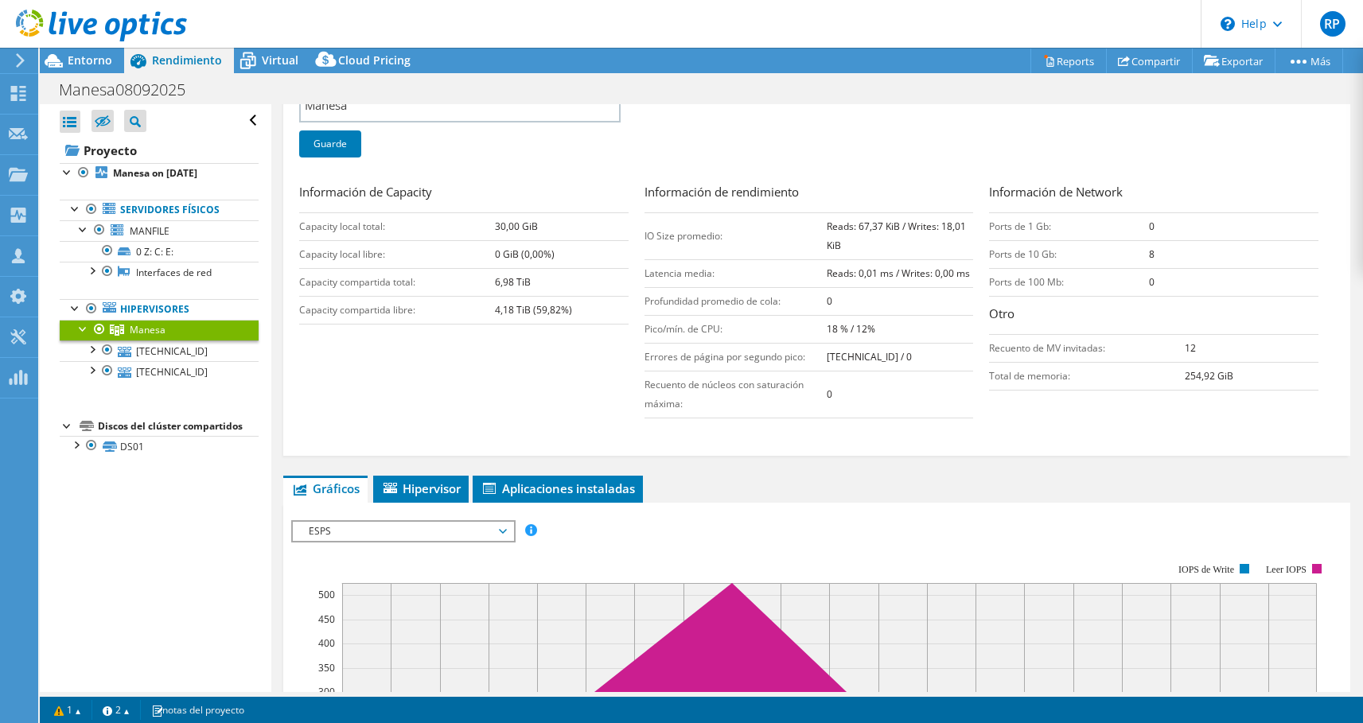
scroll to position [0, 0]
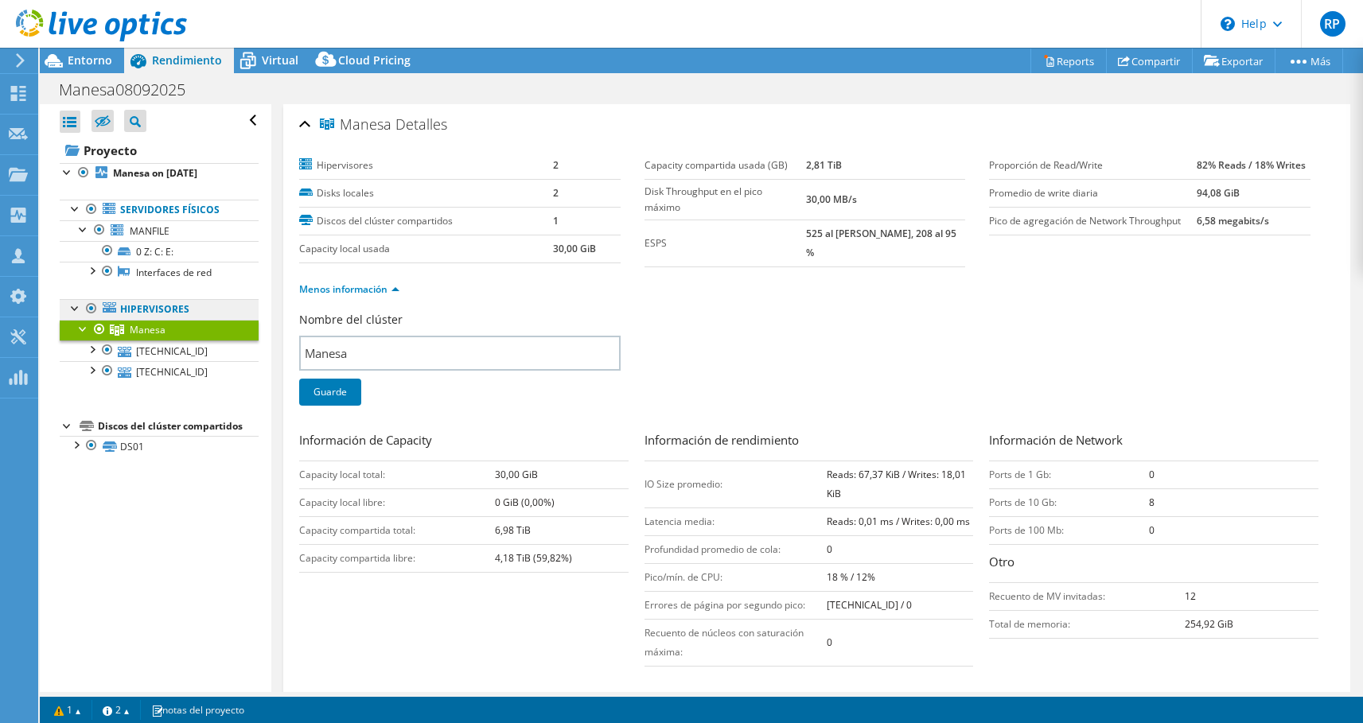
click at [155, 314] on link "Hipervisores" at bounding box center [159, 309] width 199 height 21
click at [161, 307] on link "Hipervisores" at bounding box center [159, 309] width 199 height 21
click at [153, 336] on span "Manesa" at bounding box center [148, 330] width 36 height 14
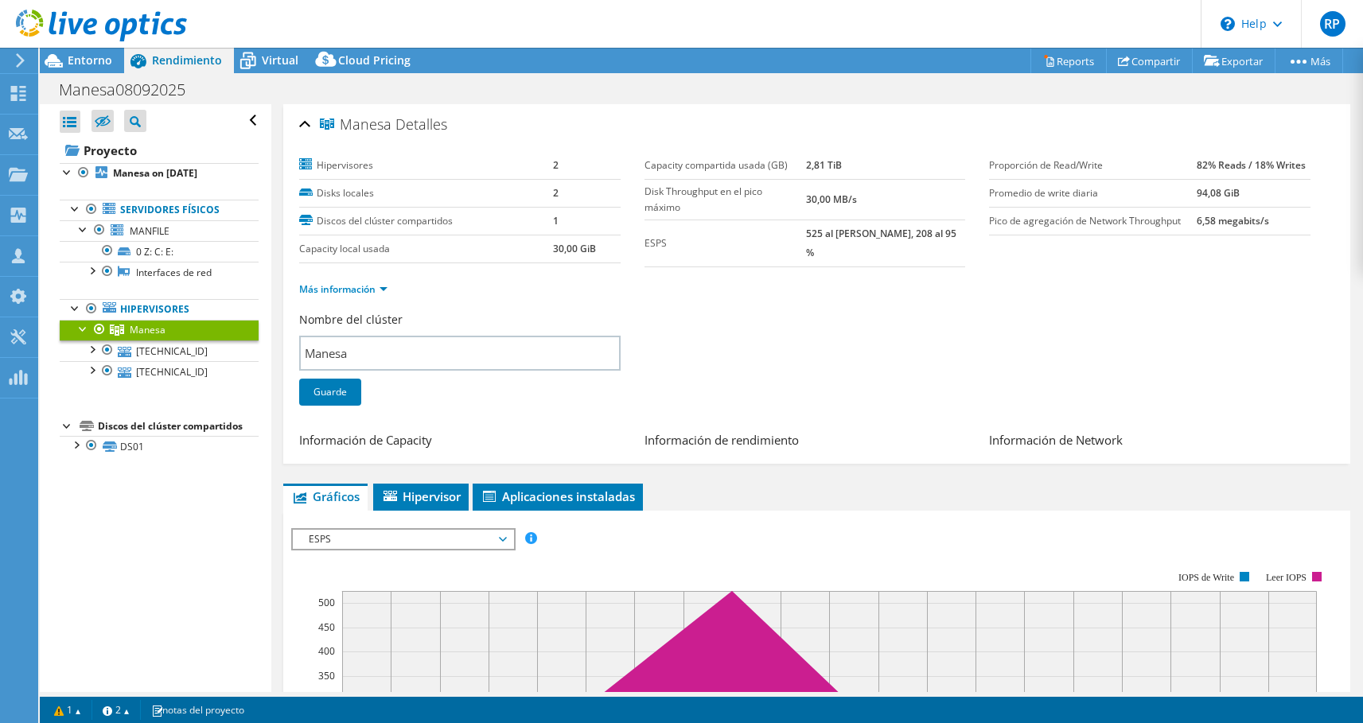
click at [137, 335] on span "Manesa" at bounding box center [148, 330] width 36 height 14
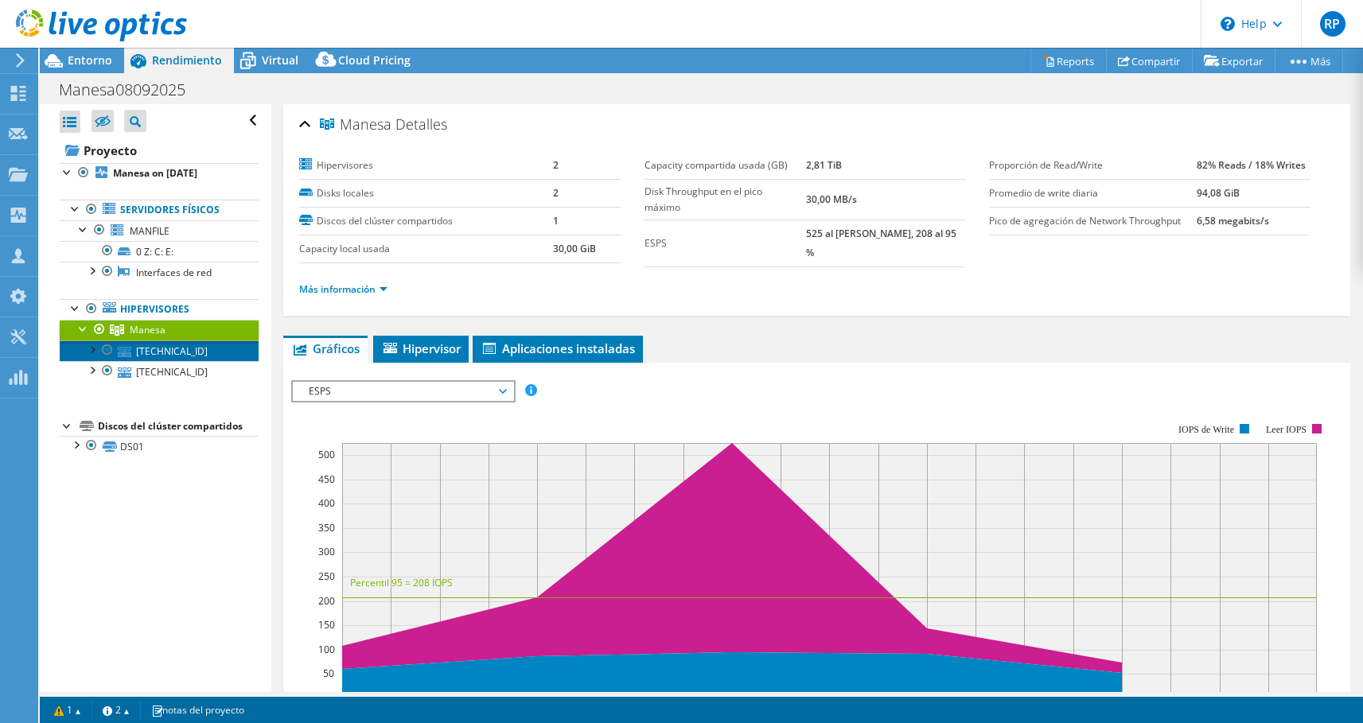
click at [157, 354] on link "[TECHNICAL_ID]" at bounding box center [159, 350] width 199 height 21
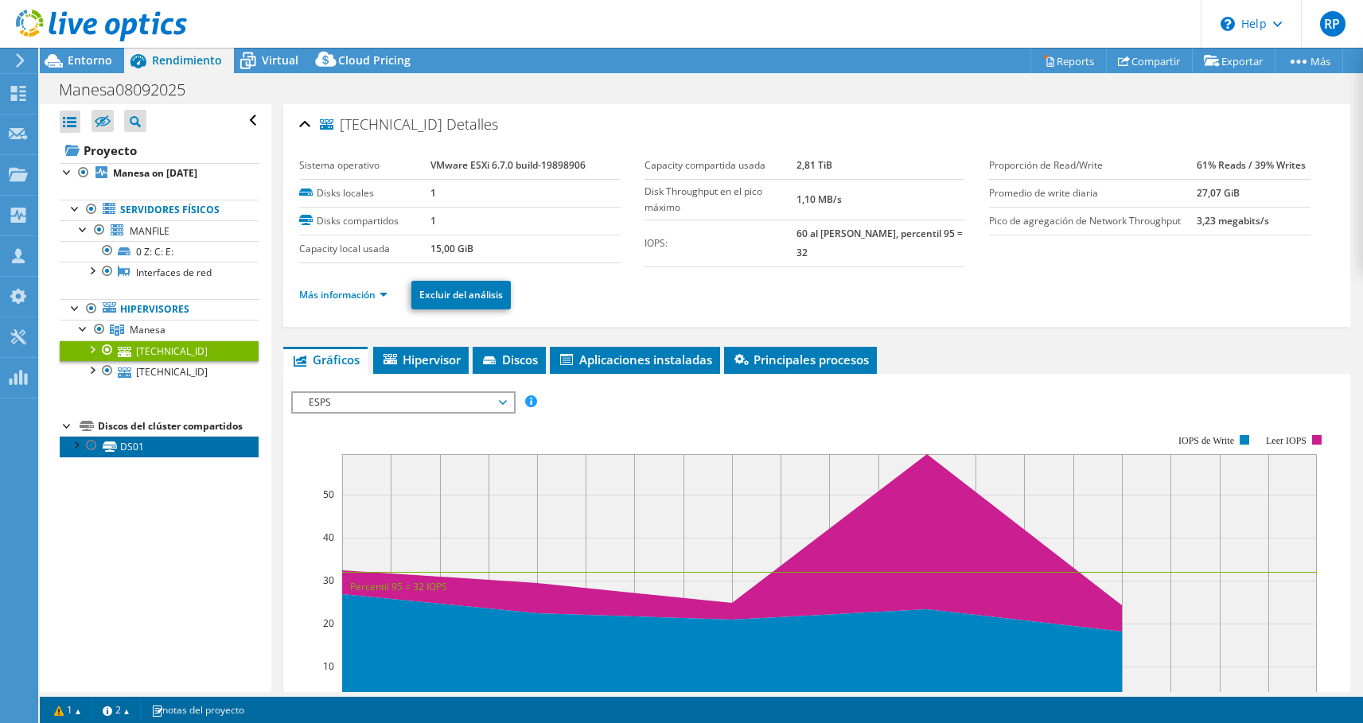
click at [161, 444] on link "DS01" at bounding box center [159, 446] width 199 height 21
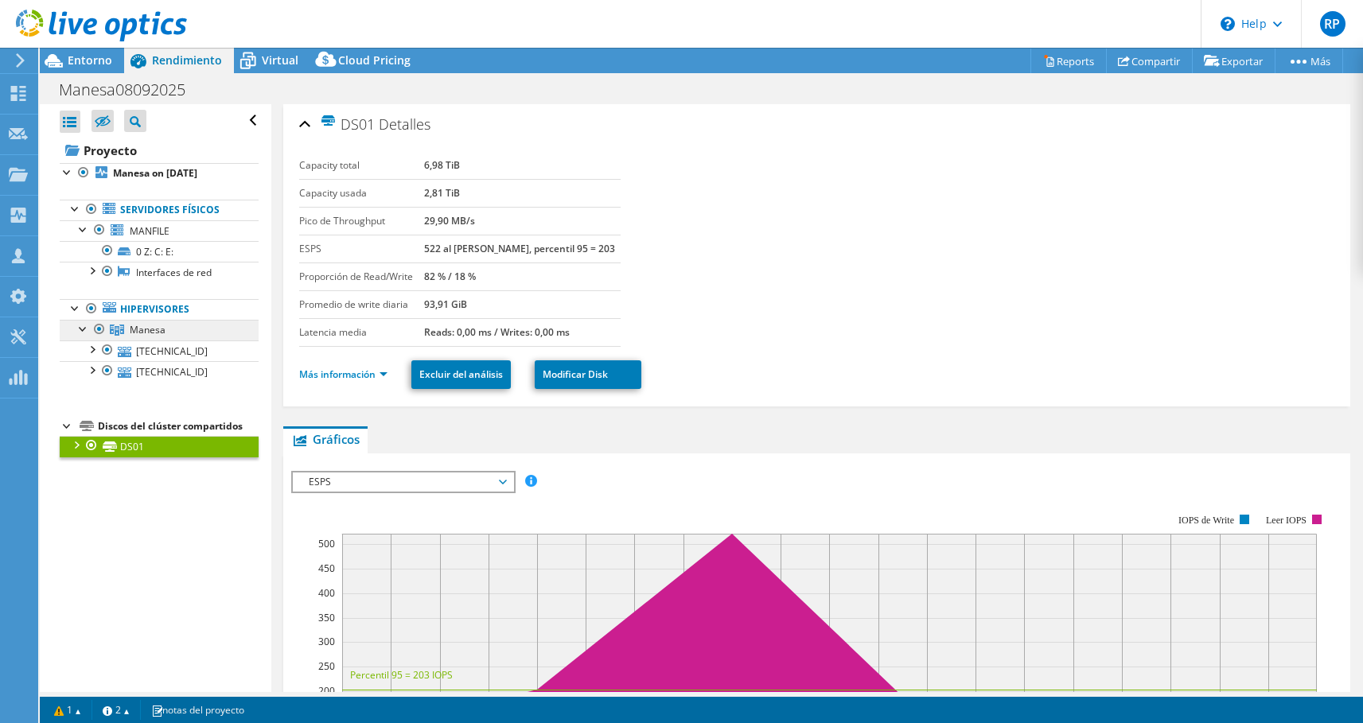
click at [165, 335] on link "Manesa" at bounding box center [159, 330] width 199 height 21
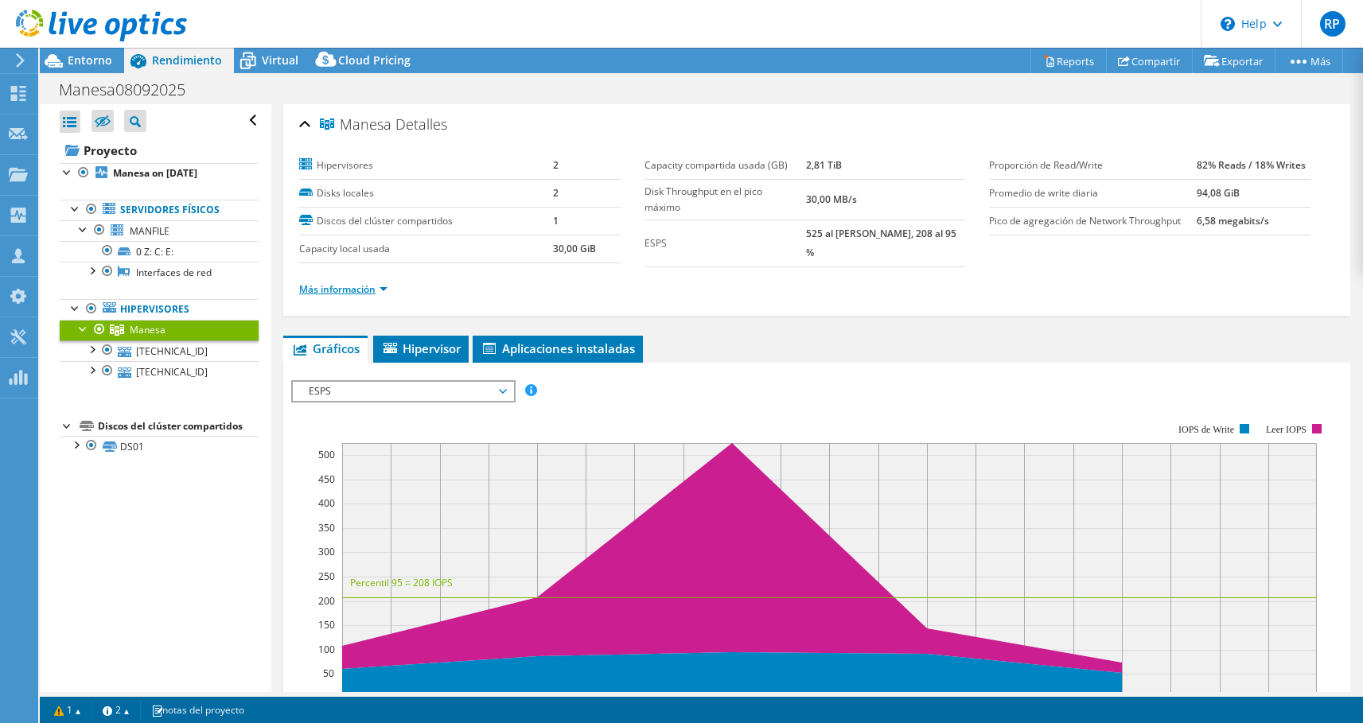
click at [356, 283] on link "Más información" at bounding box center [343, 289] width 88 height 14
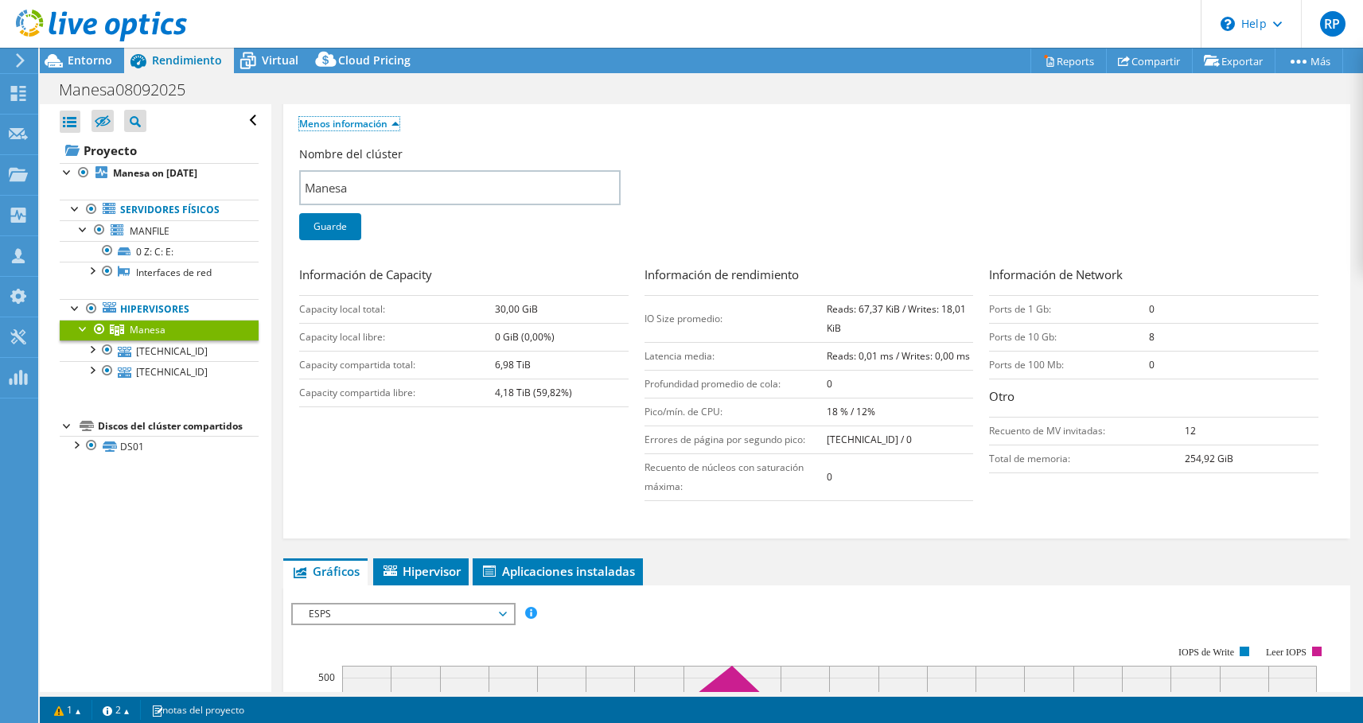
scroll to position [162, 0]
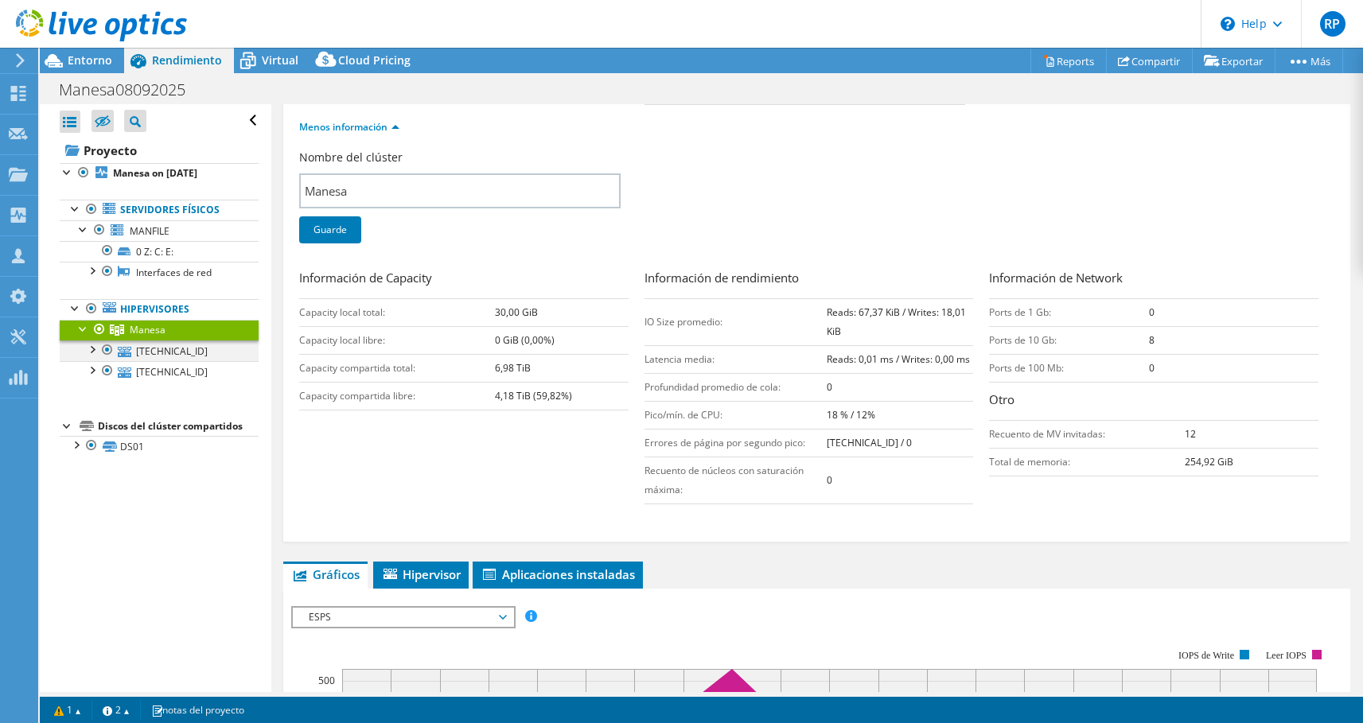
click at [97, 349] on div at bounding box center [92, 348] width 16 height 16
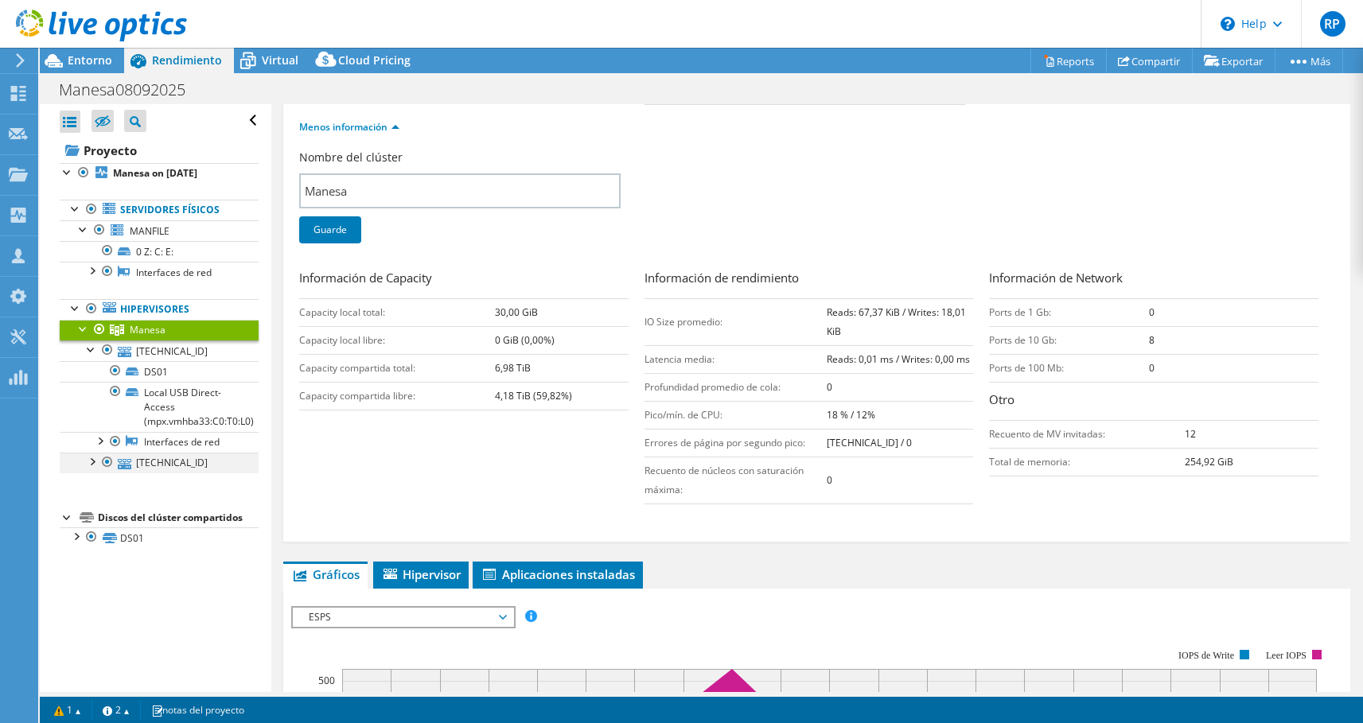
click at [93, 465] on div at bounding box center [92, 461] width 16 height 16
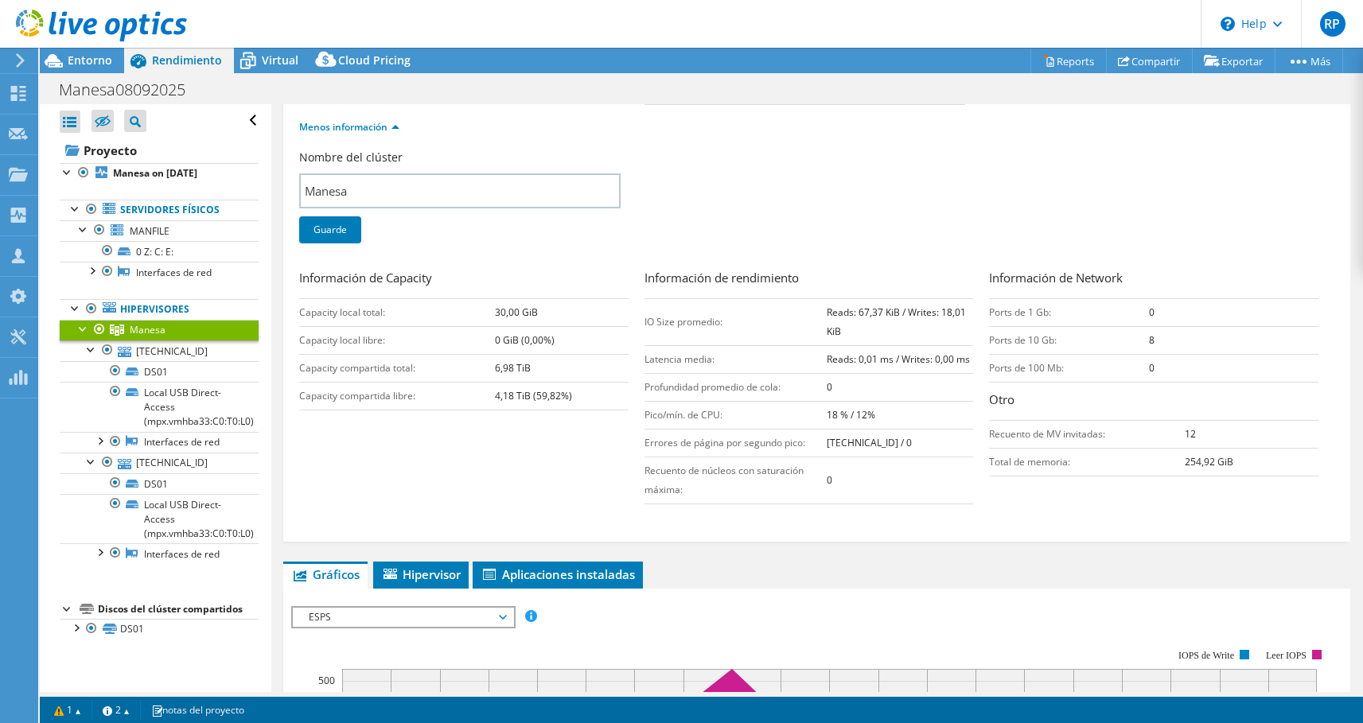
scroll to position [0, 0]
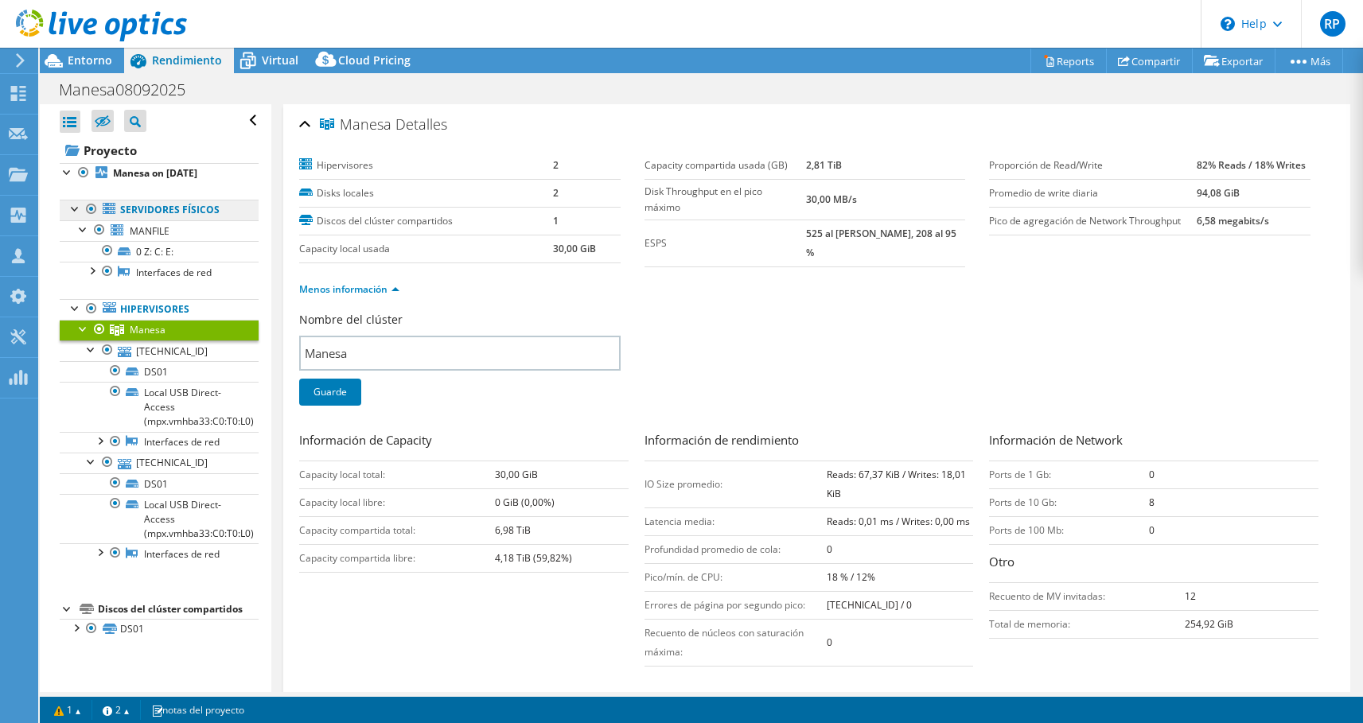
click at [174, 211] on link "Servidores físicos" at bounding box center [159, 210] width 199 height 21
click at [176, 211] on link "Servidores físicos" at bounding box center [159, 210] width 199 height 21
click at [289, 60] on span "Virtual" at bounding box center [280, 59] width 37 height 15
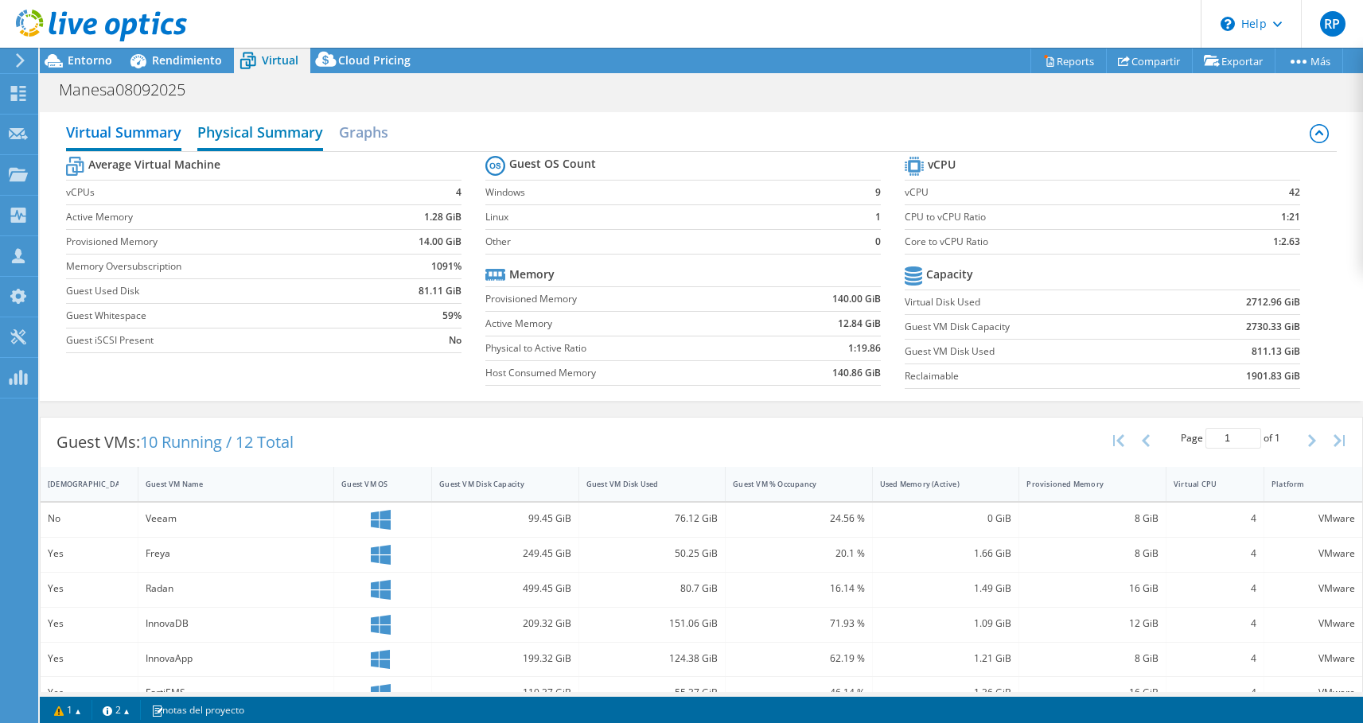
click at [270, 142] on h2 "Physical Summary" at bounding box center [260, 133] width 126 height 35
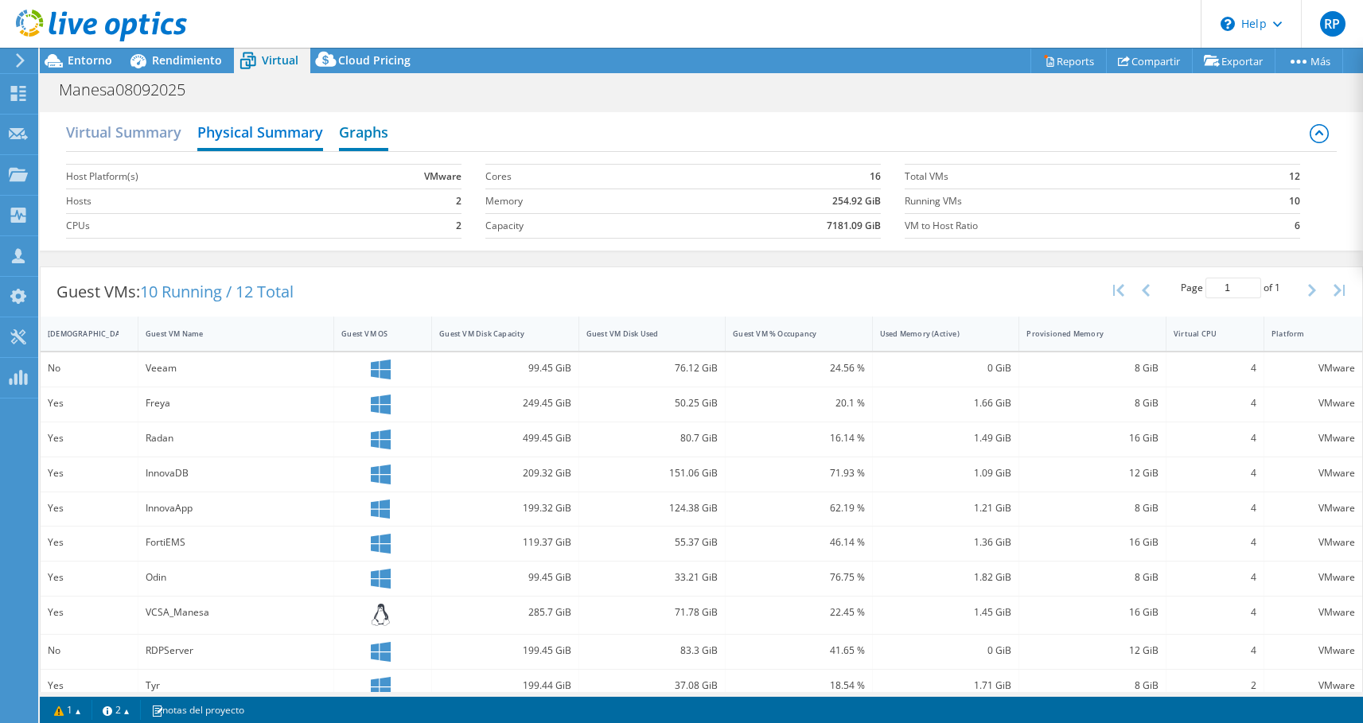
click at [388, 138] on h2 "Graphs" at bounding box center [363, 133] width 49 height 35
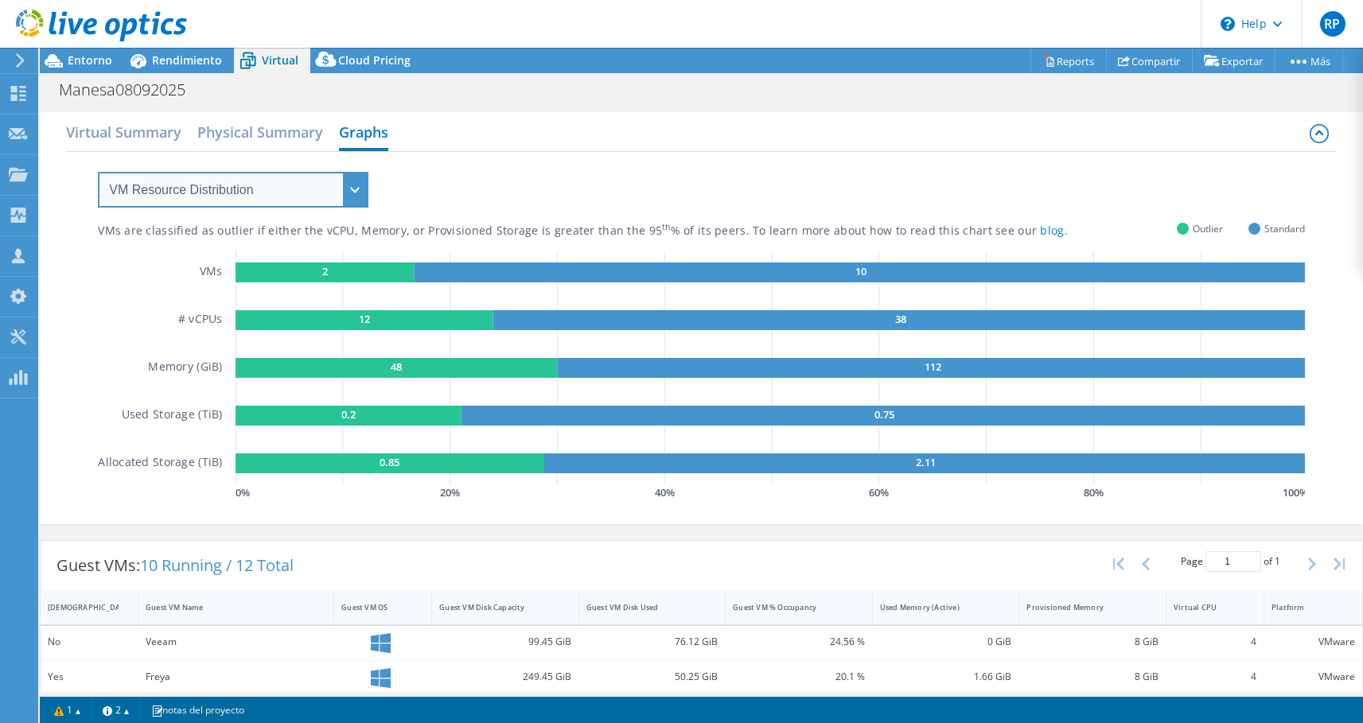
click at [98, 172] on select "VM Resource Distribution Provisioning Contrast Over Provisioning" at bounding box center [233, 190] width 270 height 36
select select "Provisioning Contrast"
click option "Provisioning Contrast" at bounding box center [0, 0] width 0 height 0
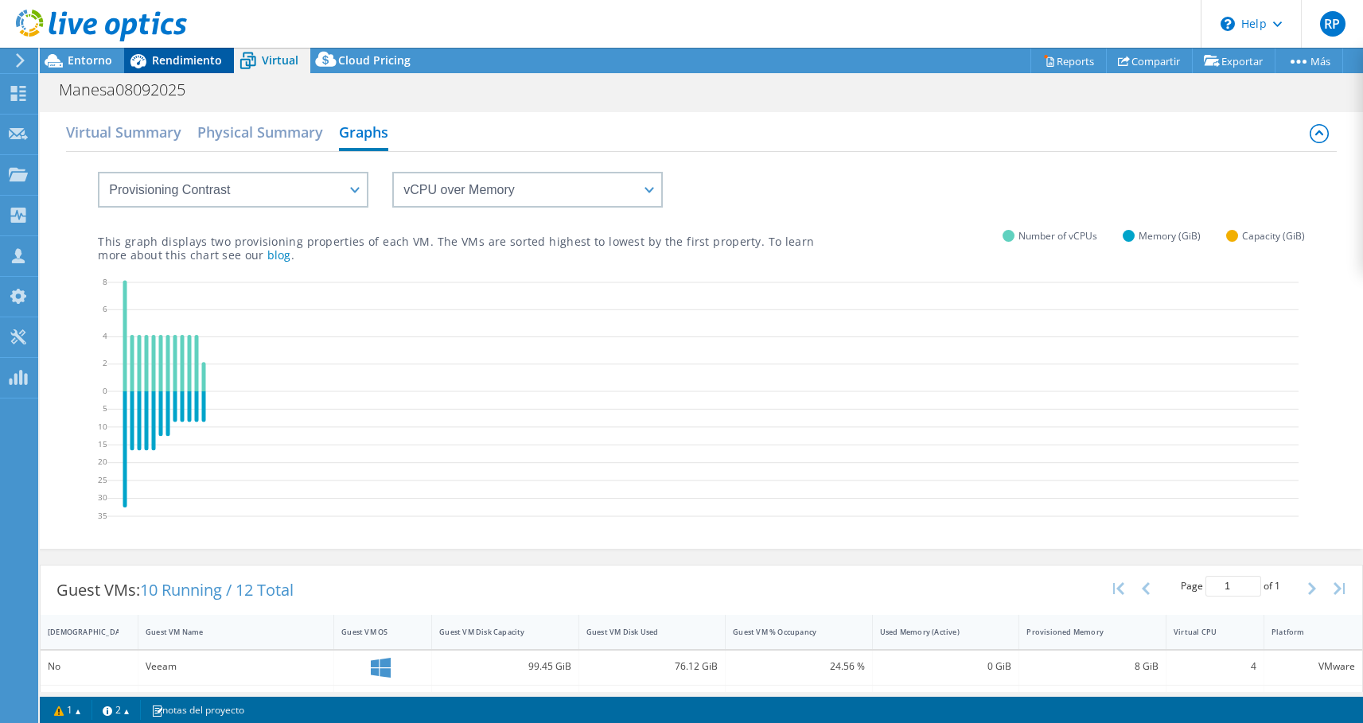
click at [150, 65] on icon at bounding box center [138, 61] width 28 height 28
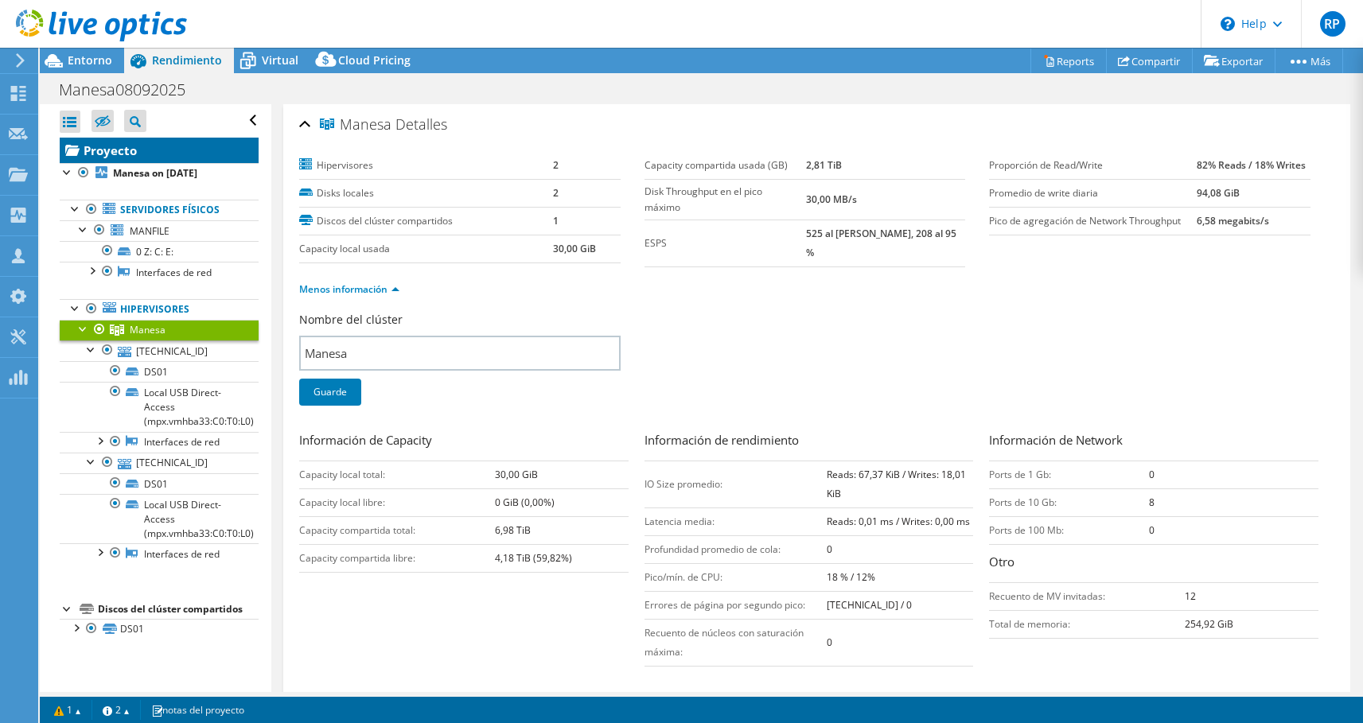
click at [156, 152] on link "Proyecto" at bounding box center [159, 150] width 199 height 25
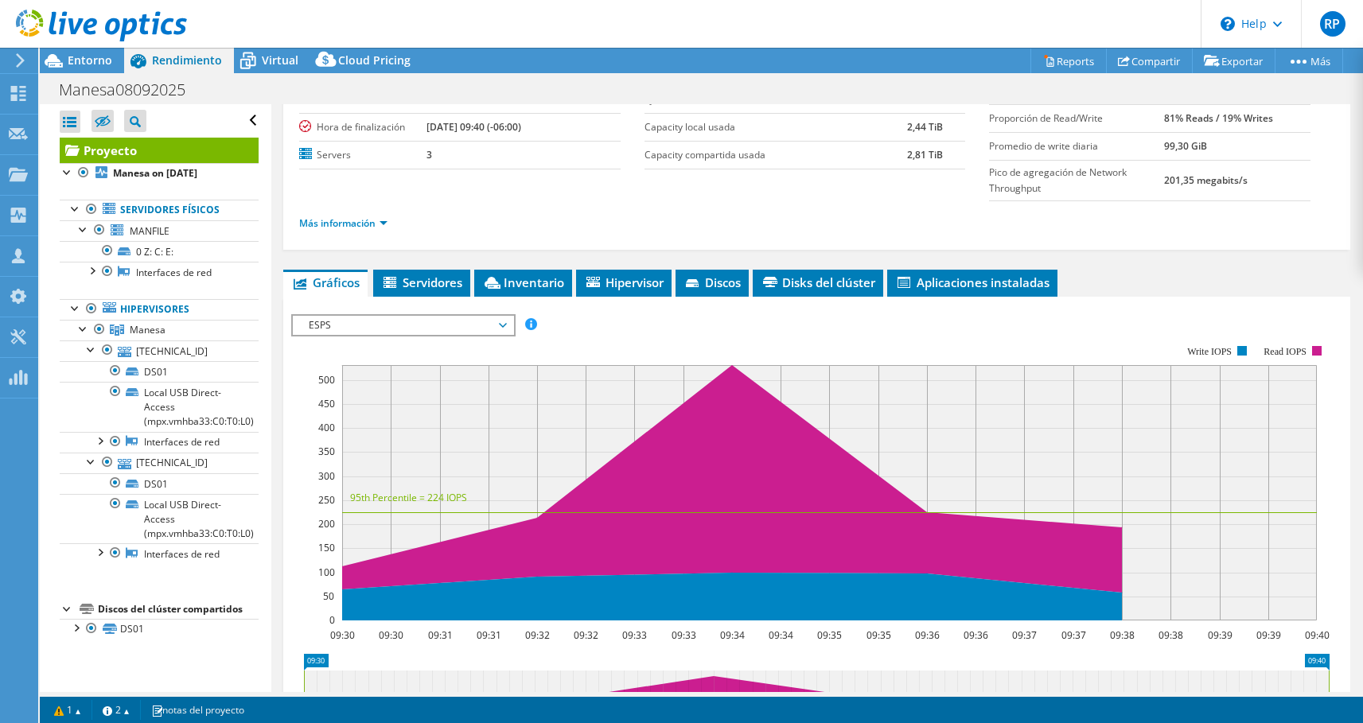
scroll to position [243, 0]
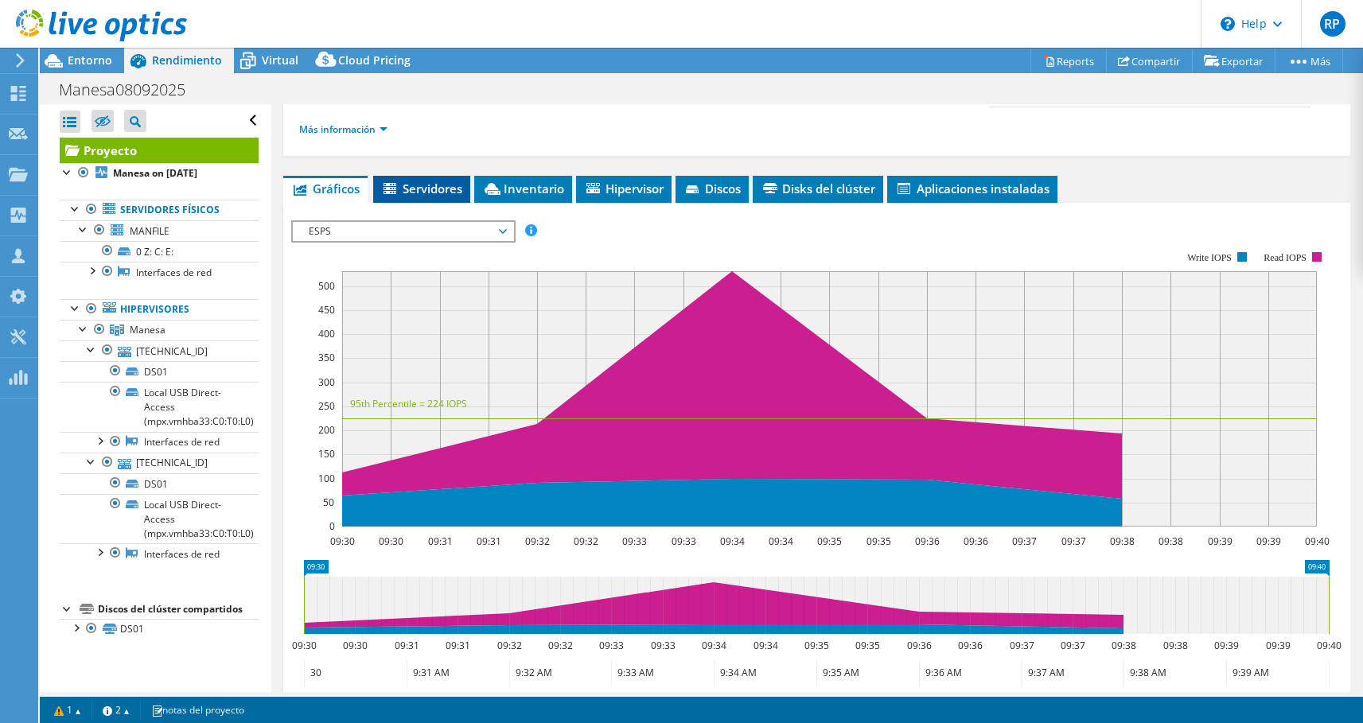
click at [423, 189] on span "Servidores" at bounding box center [421, 189] width 81 height 16
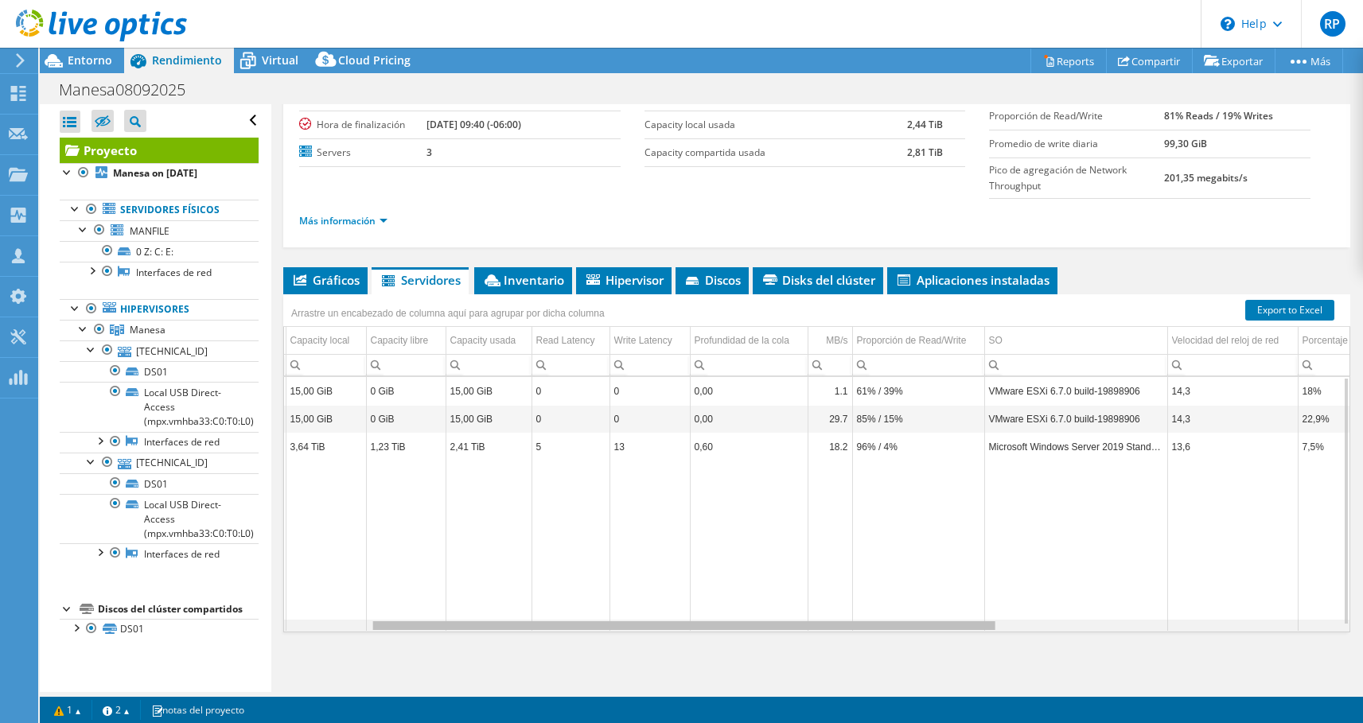
scroll to position [0, 0]
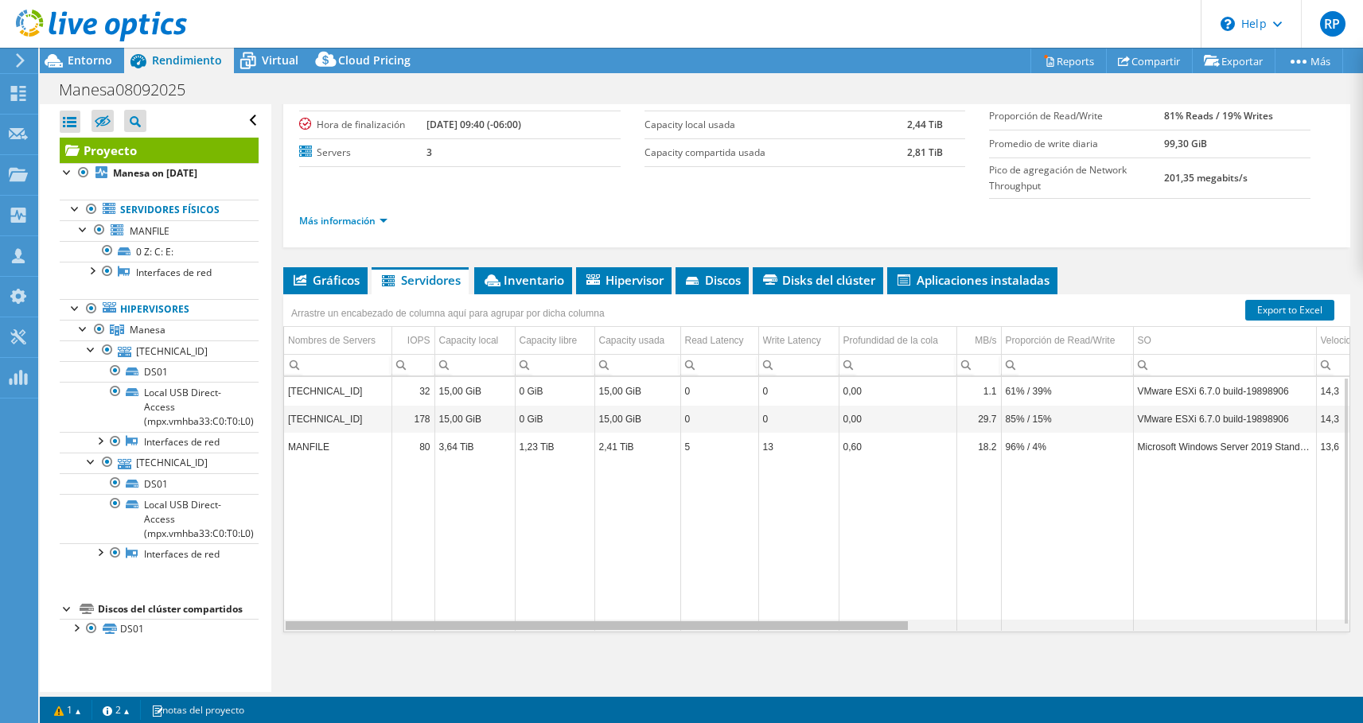
drag, startPoint x: 838, startPoint y: 627, endPoint x: 591, endPoint y: 647, distance: 248.2
click at [591, 647] on body "RP Miembro del equipo [PERSON_NAME] [PERSON_NAME][EMAIL_ADDRESS][PERSON_NAME][D…" at bounding box center [681, 361] width 1363 height 723
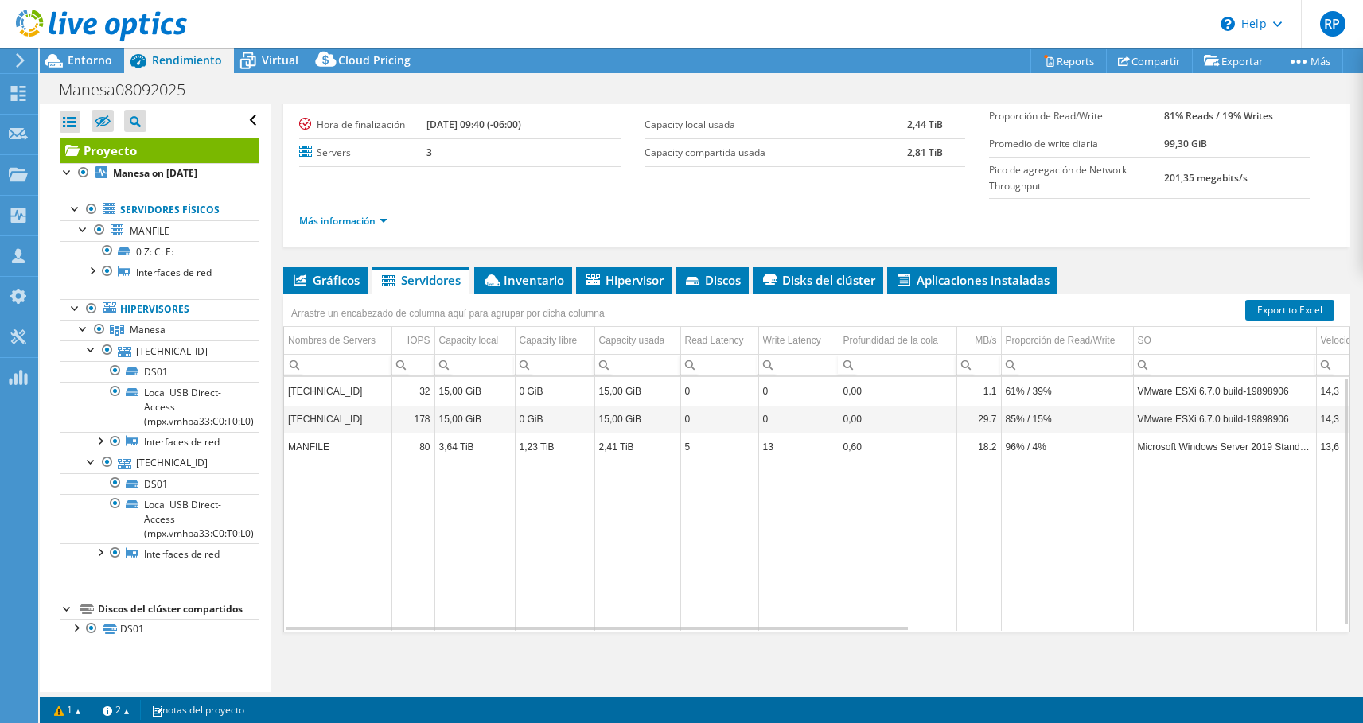
click at [526, 262] on div "Proyecto Detalles Preparado para: [PERSON_NAME], [EMAIL_ADDRESS][DOMAIN_NAME] C…" at bounding box center [816, 322] width 1091 height 741
click at [523, 276] on span "Inventario" at bounding box center [523, 280] width 82 height 16
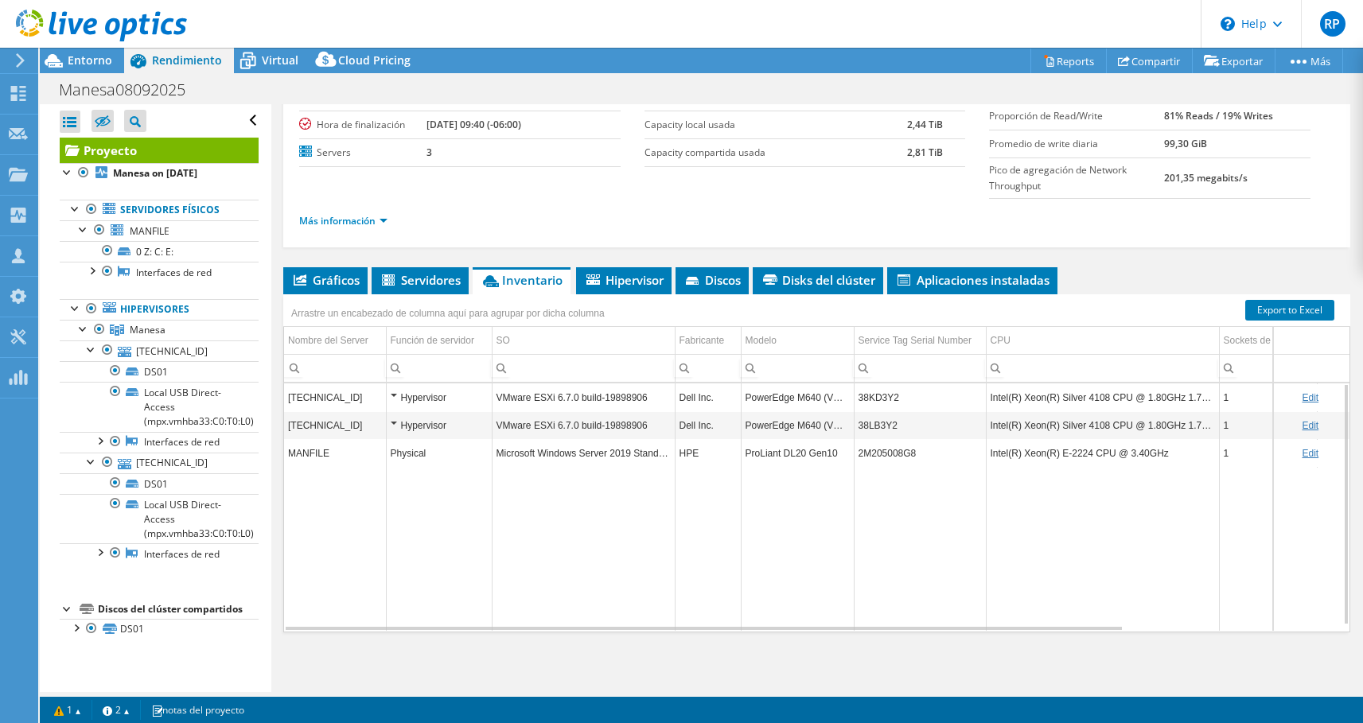
click at [396, 424] on div "Hypervisor" at bounding box center [439, 425] width 97 height 19
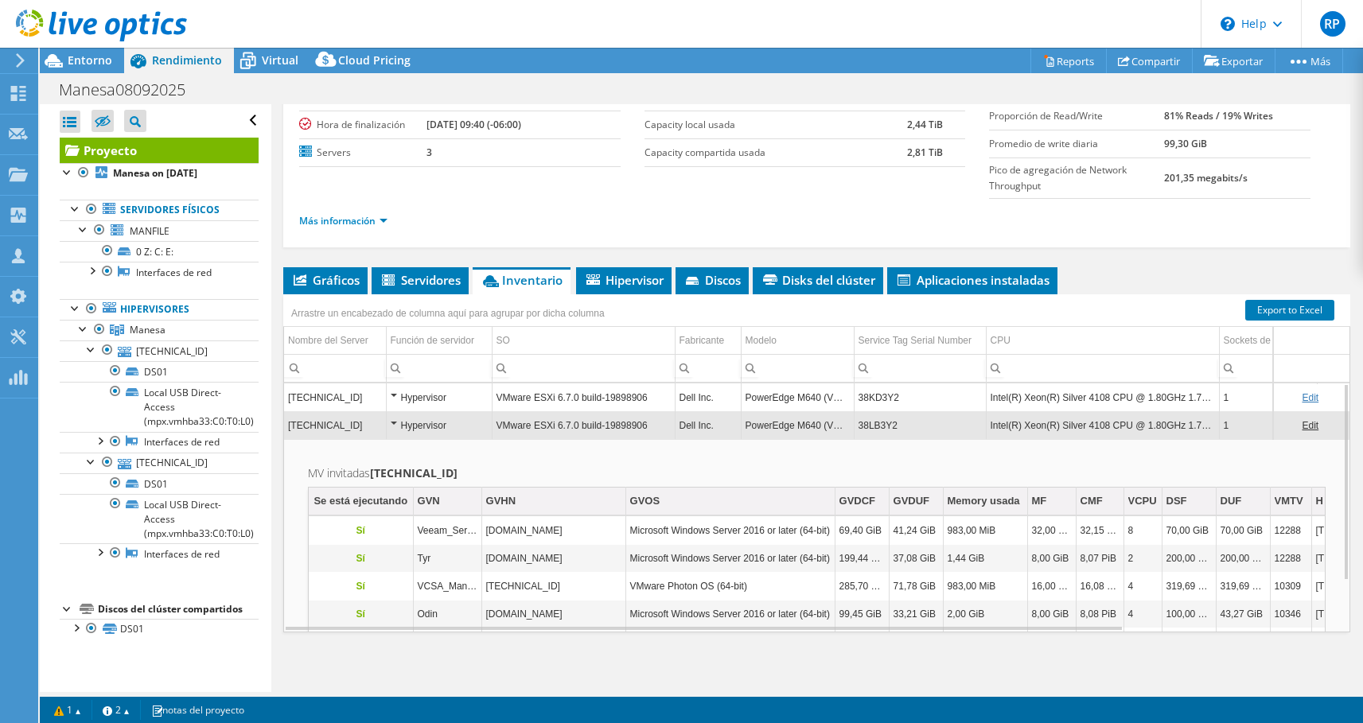
click at [391, 422] on div "Hypervisor" at bounding box center [439, 425] width 97 height 19
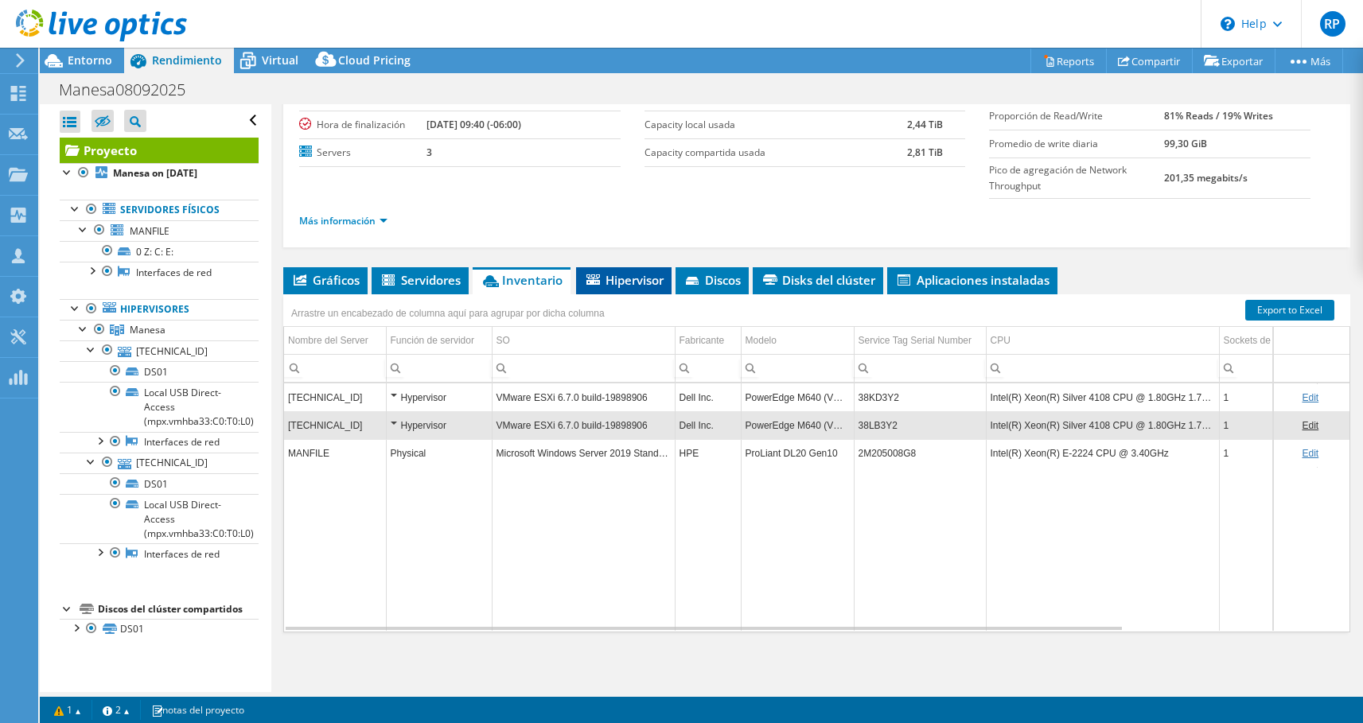
click at [616, 281] on span "Hipervisor" at bounding box center [624, 280] width 80 height 16
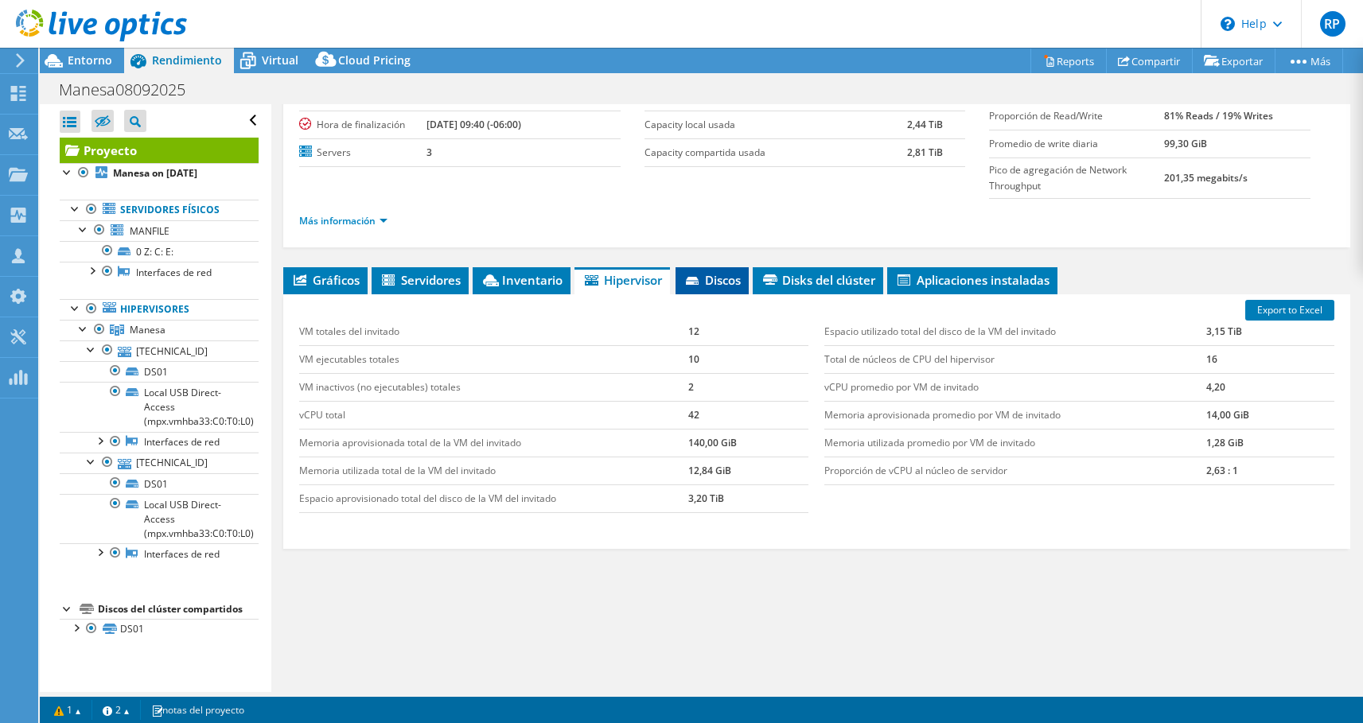
click at [745, 290] on li "Discos" at bounding box center [711, 280] width 73 height 27
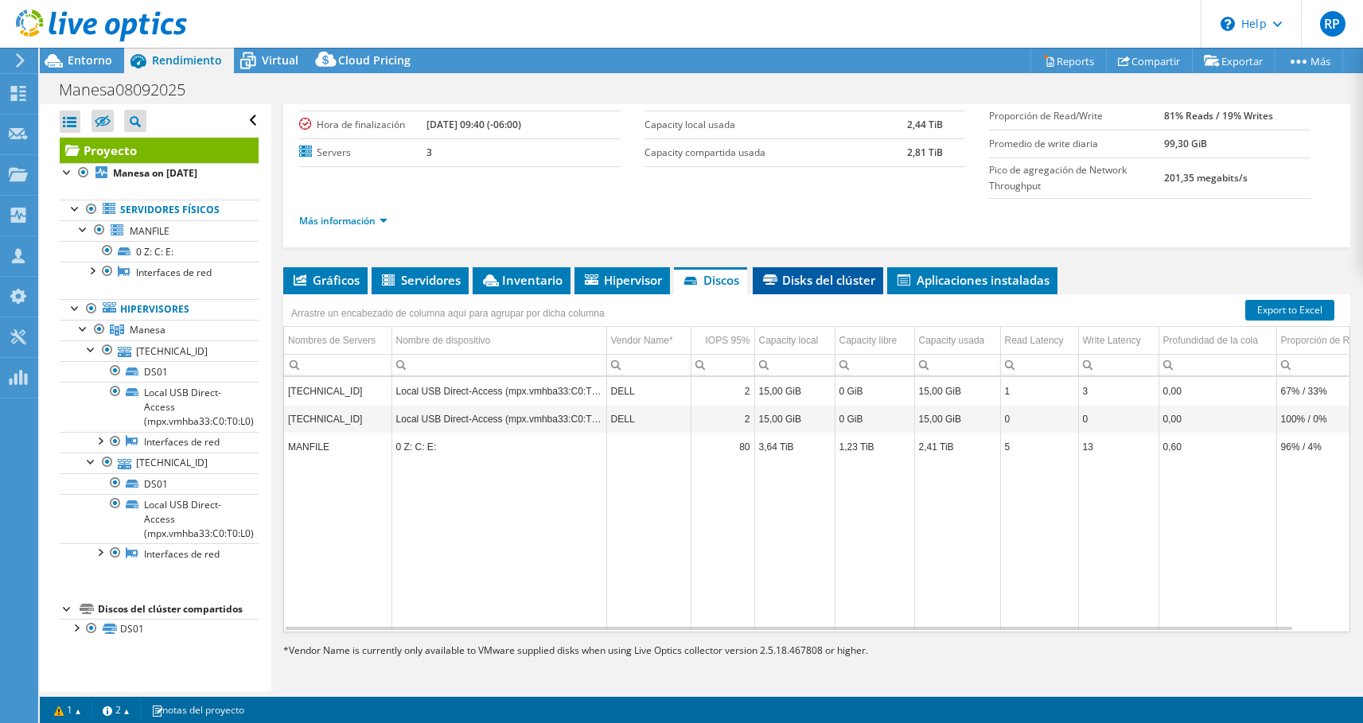
click at [814, 283] on span "Disks del clúster" at bounding box center [817, 280] width 115 height 16
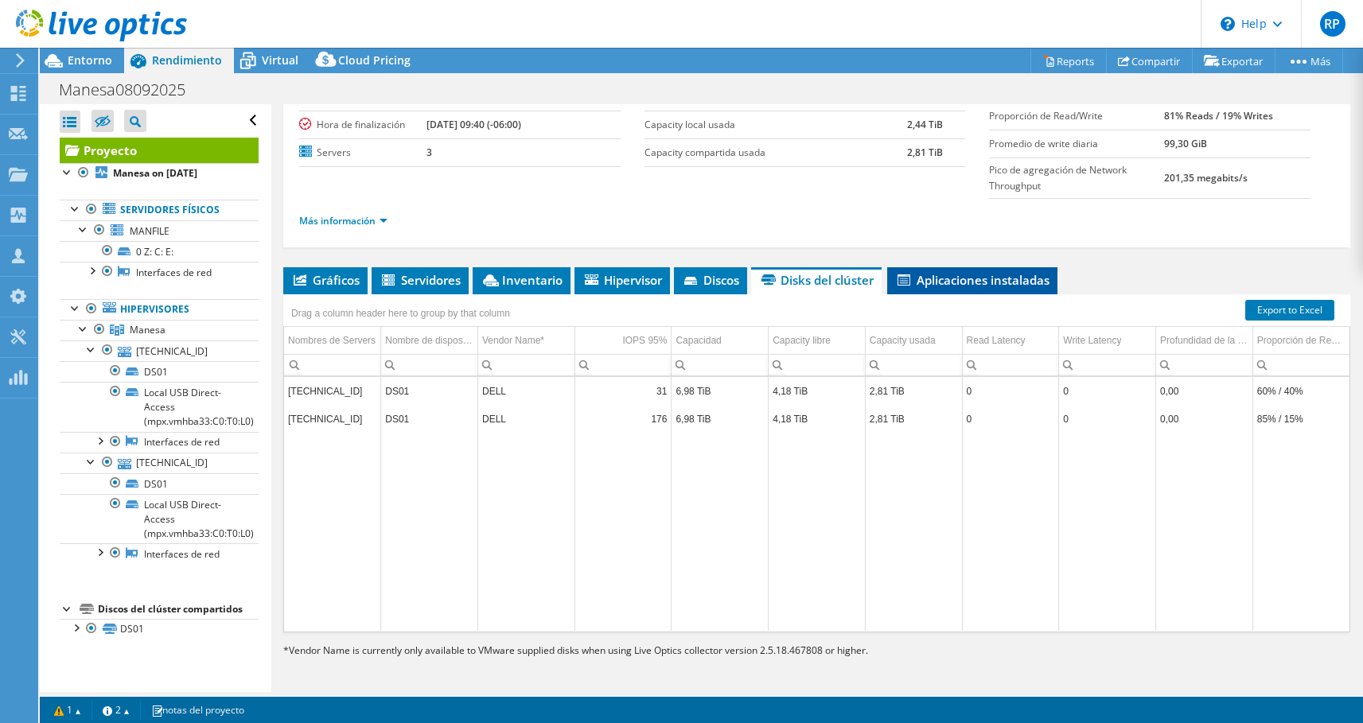
click at [966, 290] on li "Aplicaciones instaladas" at bounding box center [972, 280] width 170 height 27
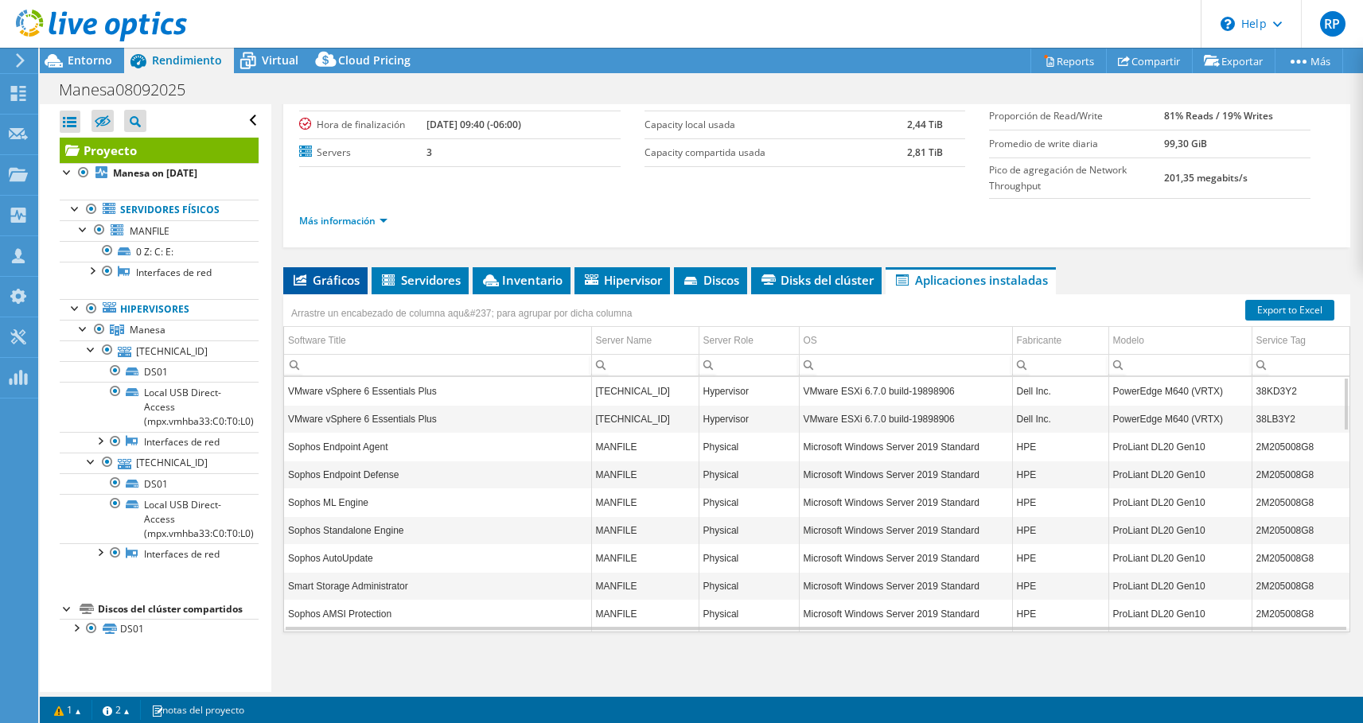
click at [334, 281] on span "Gráficos" at bounding box center [325, 280] width 68 height 16
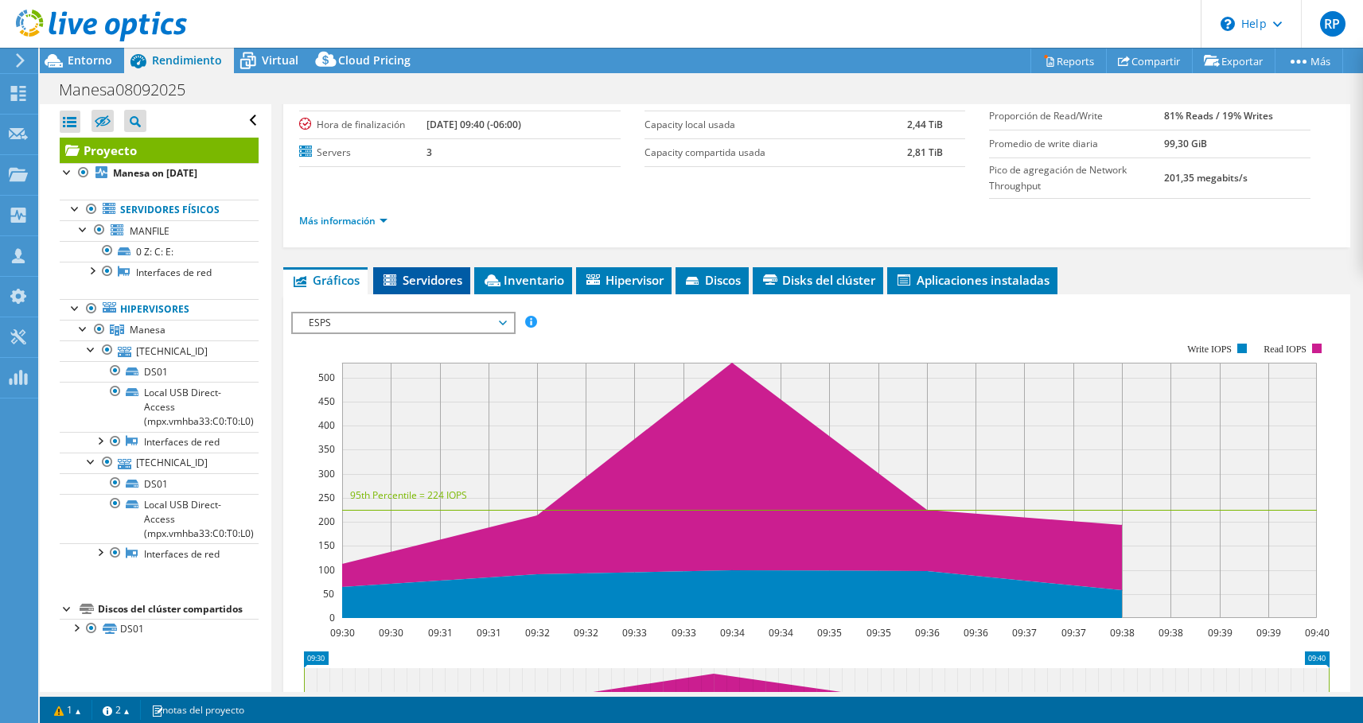
click at [470, 286] on li "Servidores" at bounding box center [421, 280] width 97 height 27
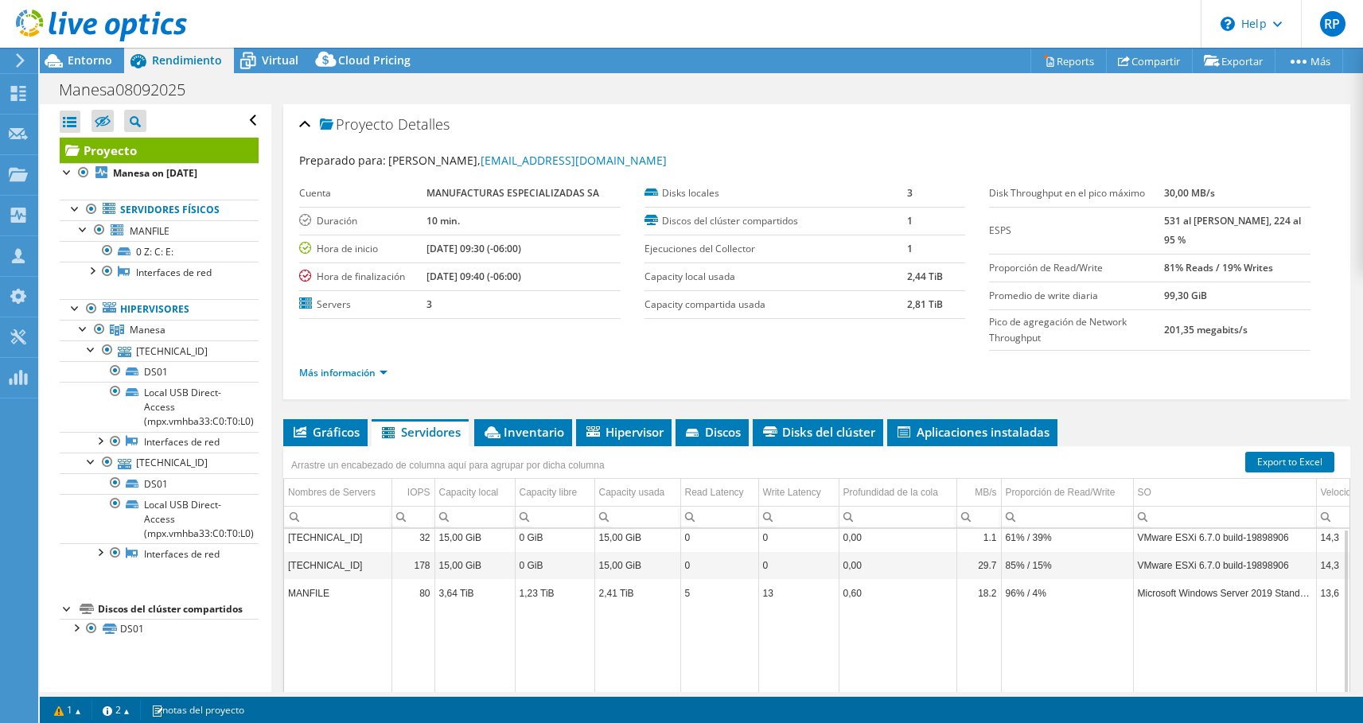
scroll to position [81, 0]
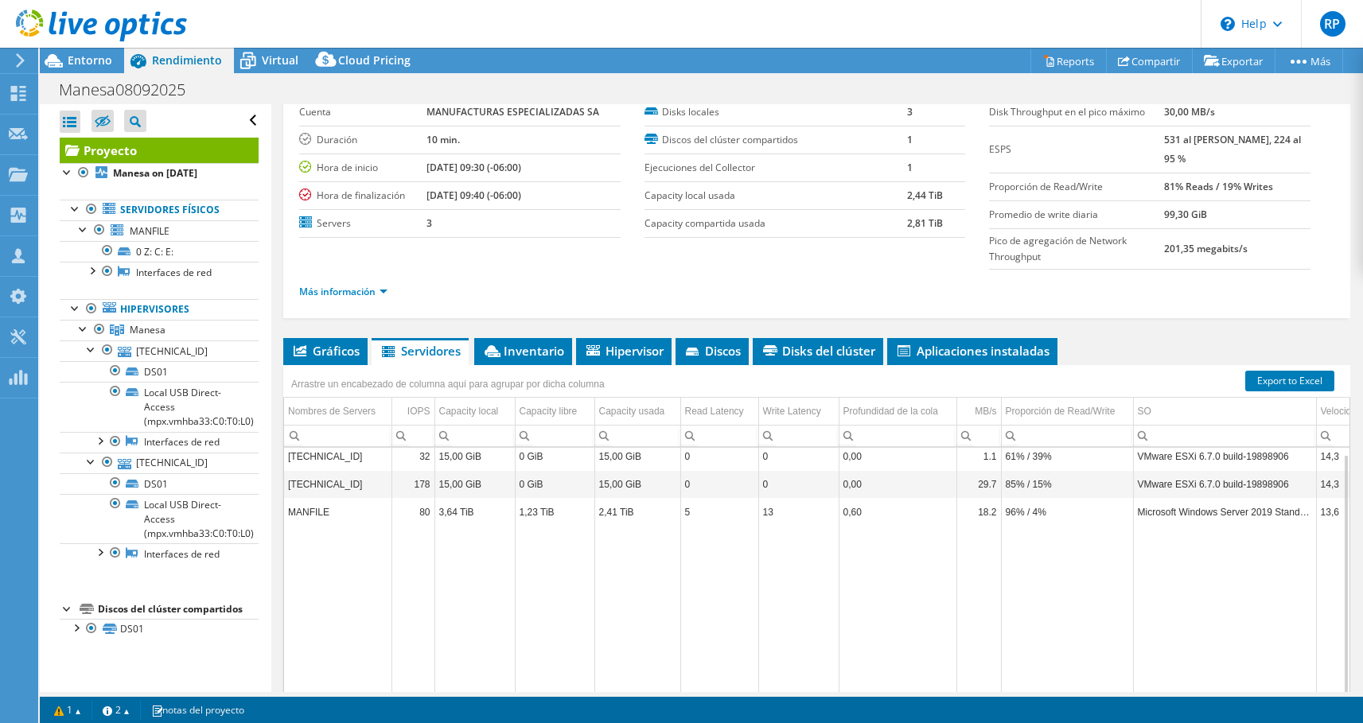
click at [715, 693] on div "Acciones de proyecto Acciones de proyecto Reports Compartir Exportar vSAN Ready…" at bounding box center [701, 385] width 1323 height 675
drag, startPoint x: 433, startPoint y: 696, endPoint x: 330, endPoint y: 696, distance: 103.4
click at [330, 696] on div "Acciones de proyecto Acciones de proyecto Reports Compartir Exportar vSAN Ready…" at bounding box center [701, 385] width 1323 height 675
drag, startPoint x: 1061, startPoint y: 495, endPoint x: 1267, endPoint y: 476, distance: 206.9
click at [1090, 495] on td "85% / 15%" at bounding box center [1067, 484] width 132 height 28
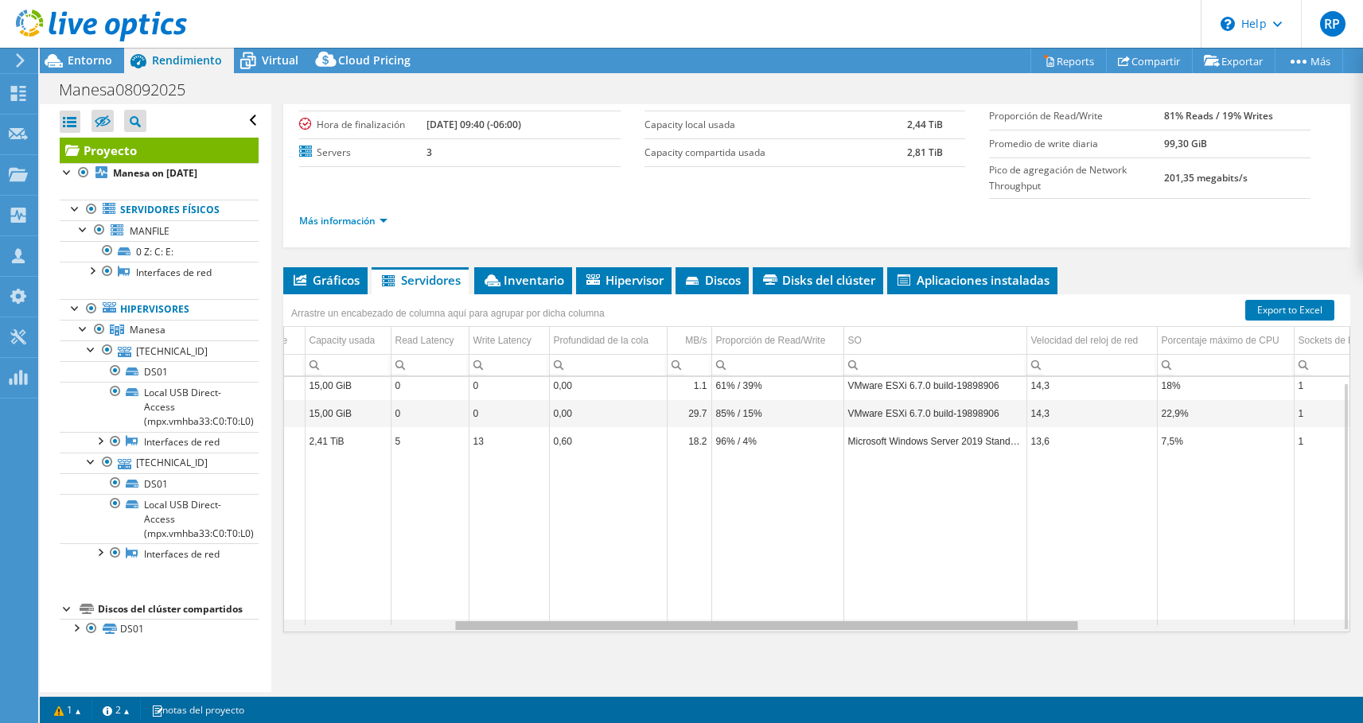
scroll to position [0, 0]
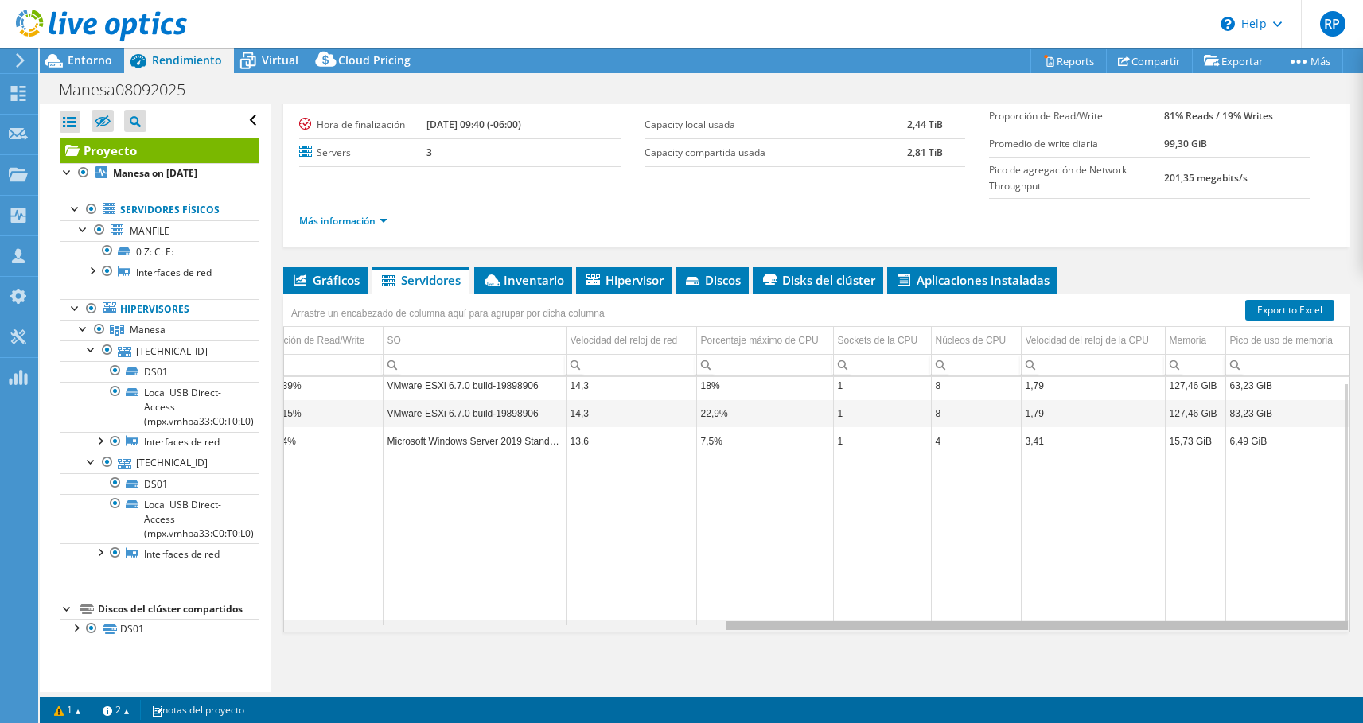
drag, startPoint x: 662, startPoint y: 627, endPoint x: 1140, endPoint y: 626, distance: 478.0
click at [1140, 626] on body "RP Miembro del equipo [PERSON_NAME] [PERSON_NAME][EMAIL_ADDRESS][PERSON_NAME][D…" at bounding box center [681, 361] width 1363 height 723
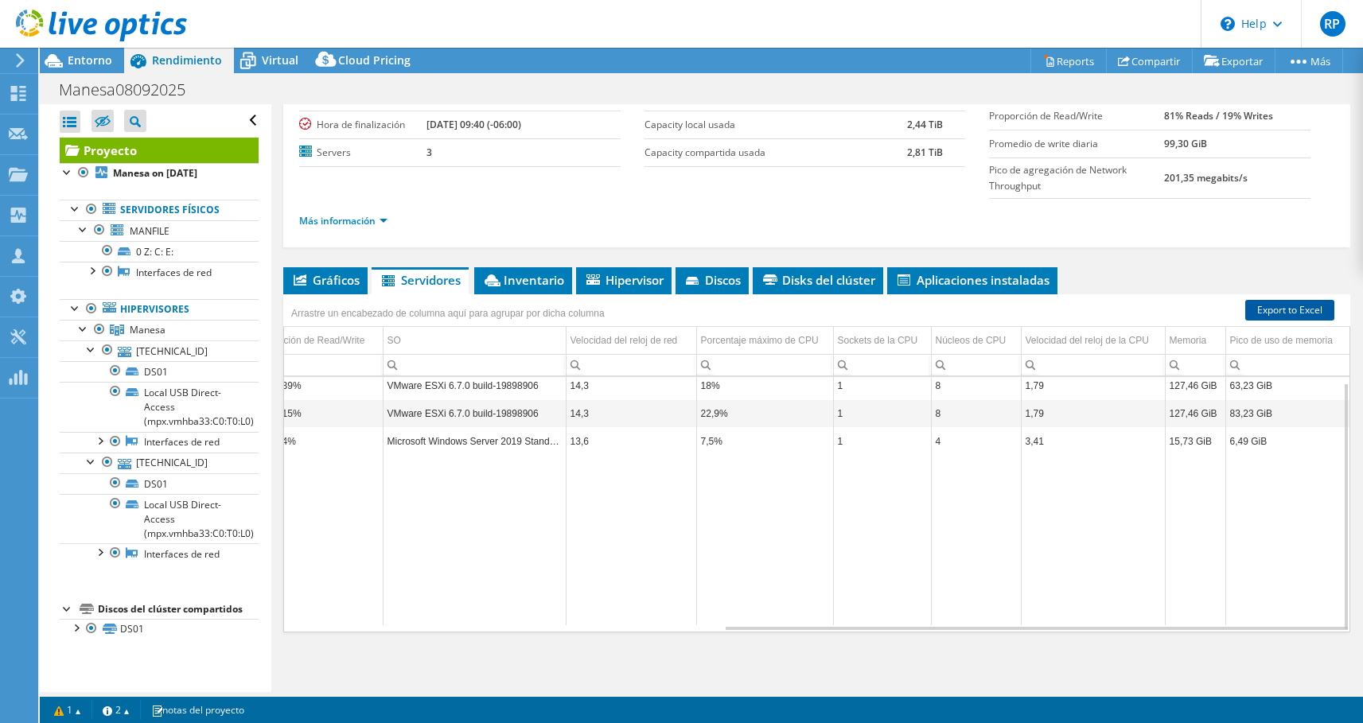
click at [1320, 314] on link "Export to Excel" at bounding box center [1289, 310] width 89 height 21
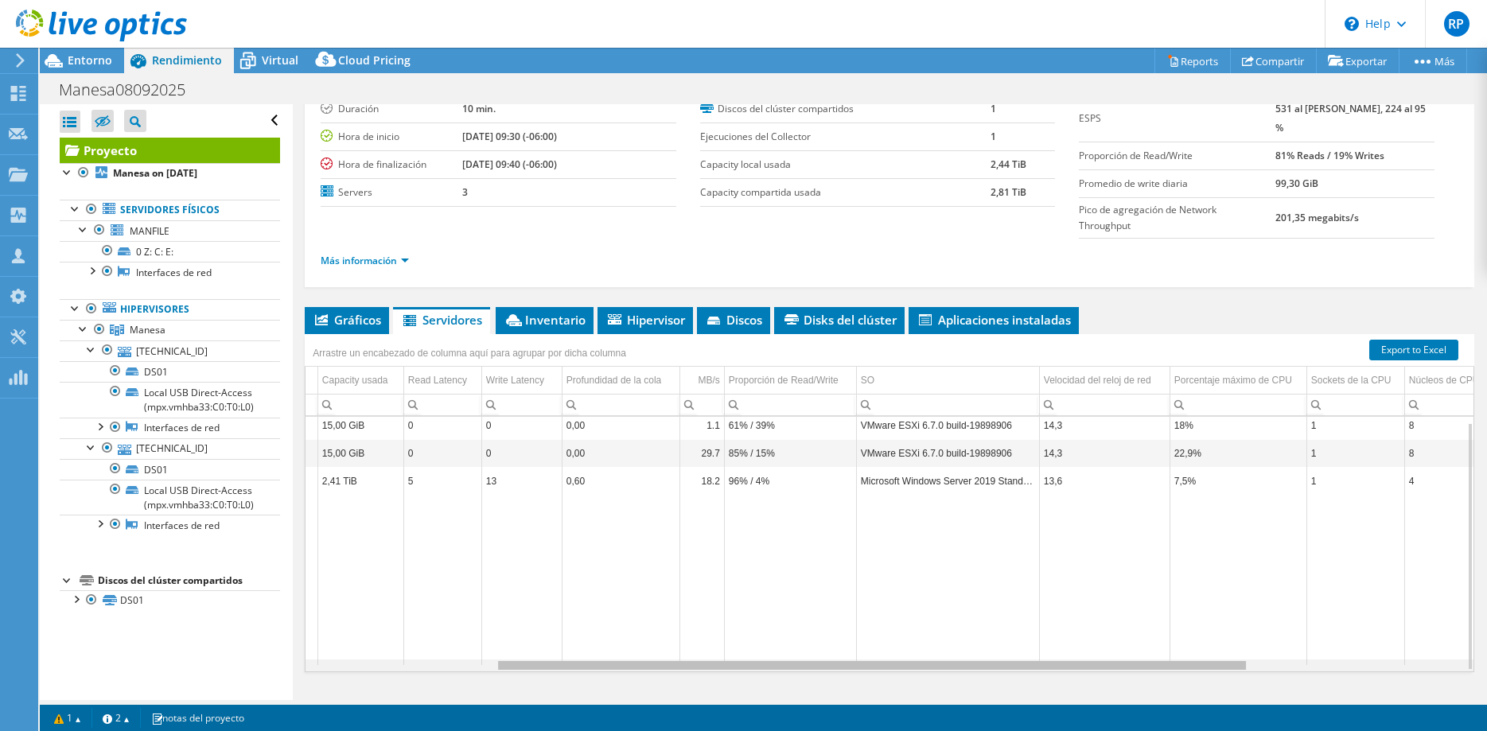
scroll to position [0, 297]
drag, startPoint x: 1059, startPoint y: 634, endPoint x: 1068, endPoint y: 660, distance: 27.7
click at [1068, 660] on body "RP Miembro del equipo [PERSON_NAME] [PERSON_NAME][EMAIL_ADDRESS][PERSON_NAME][D…" at bounding box center [743, 365] width 1487 height 731
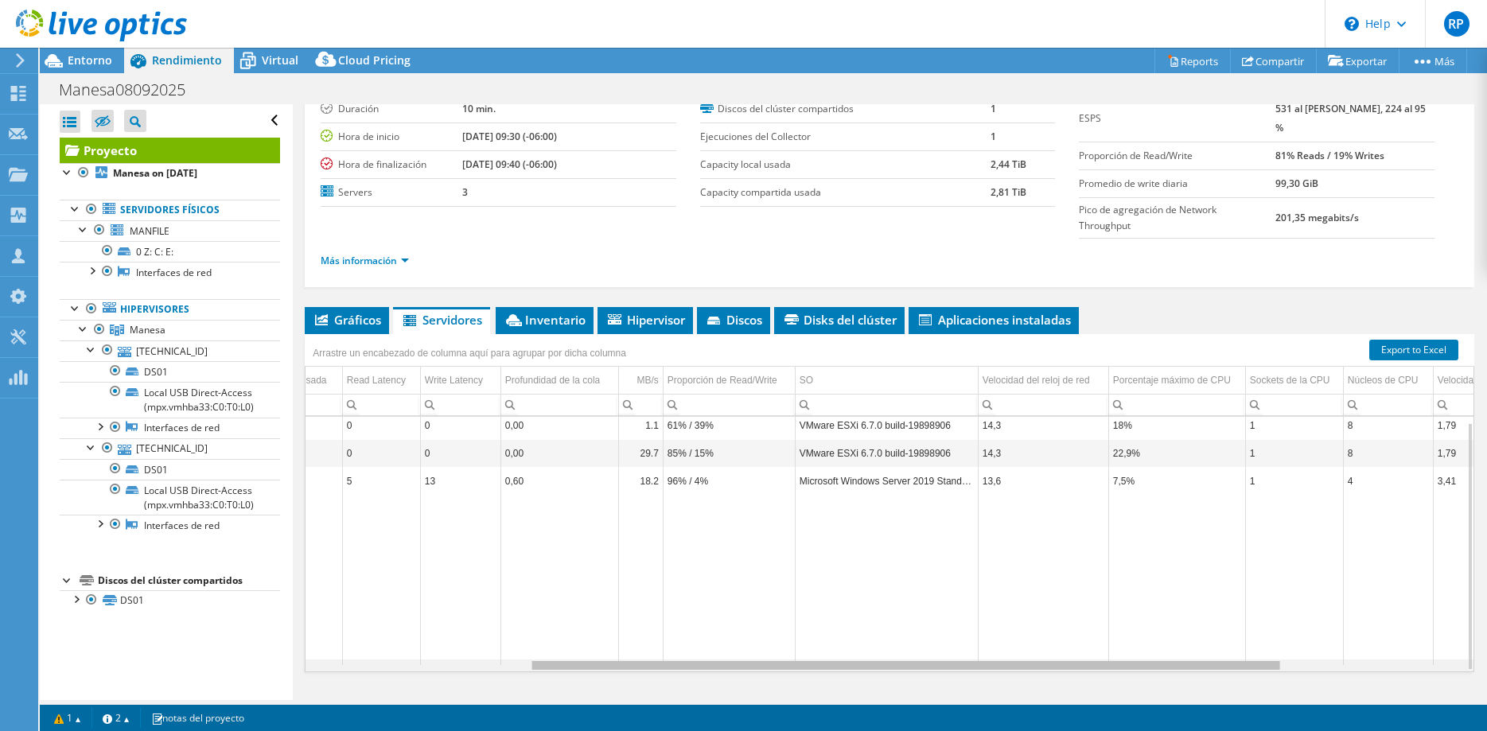
scroll to position [0, 368]
drag, startPoint x: 1106, startPoint y: 638, endPoint x: 1158, endPoint y: 636, distance: 51.7
click at [1158, 636] on body "RP Miembro del equipo [PERSON_NAME] [PERSON_NAME][EMAIL_ADDRESS][PERSON_NAME][D…" at bounding box center [743, 365] width 1487 height 731
